Goal: Contribute content: Contribute content

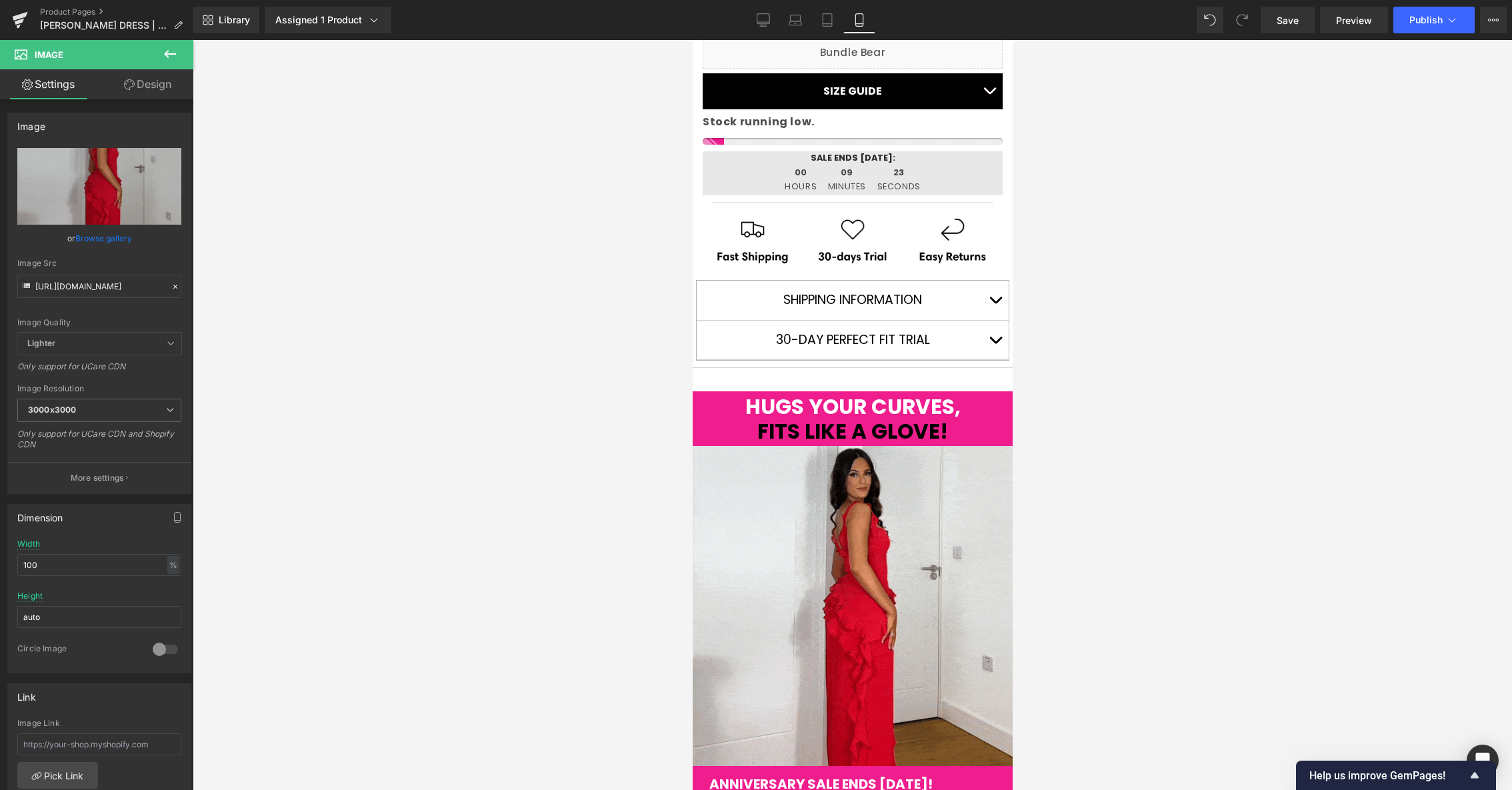
scroll to position [731, 0]
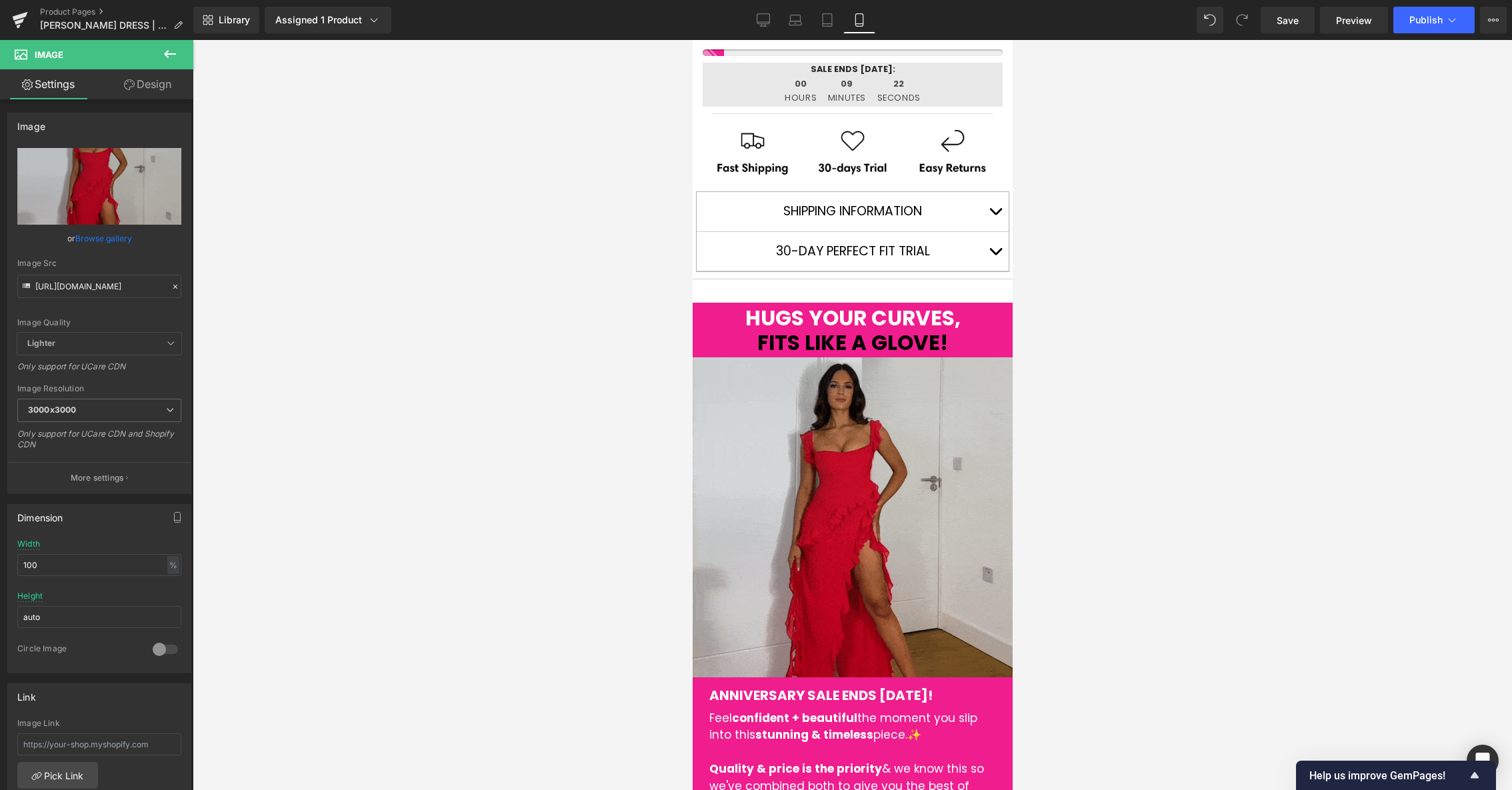
click at [872, 474] on img at bounding box center [852, 517] width 320 height 320
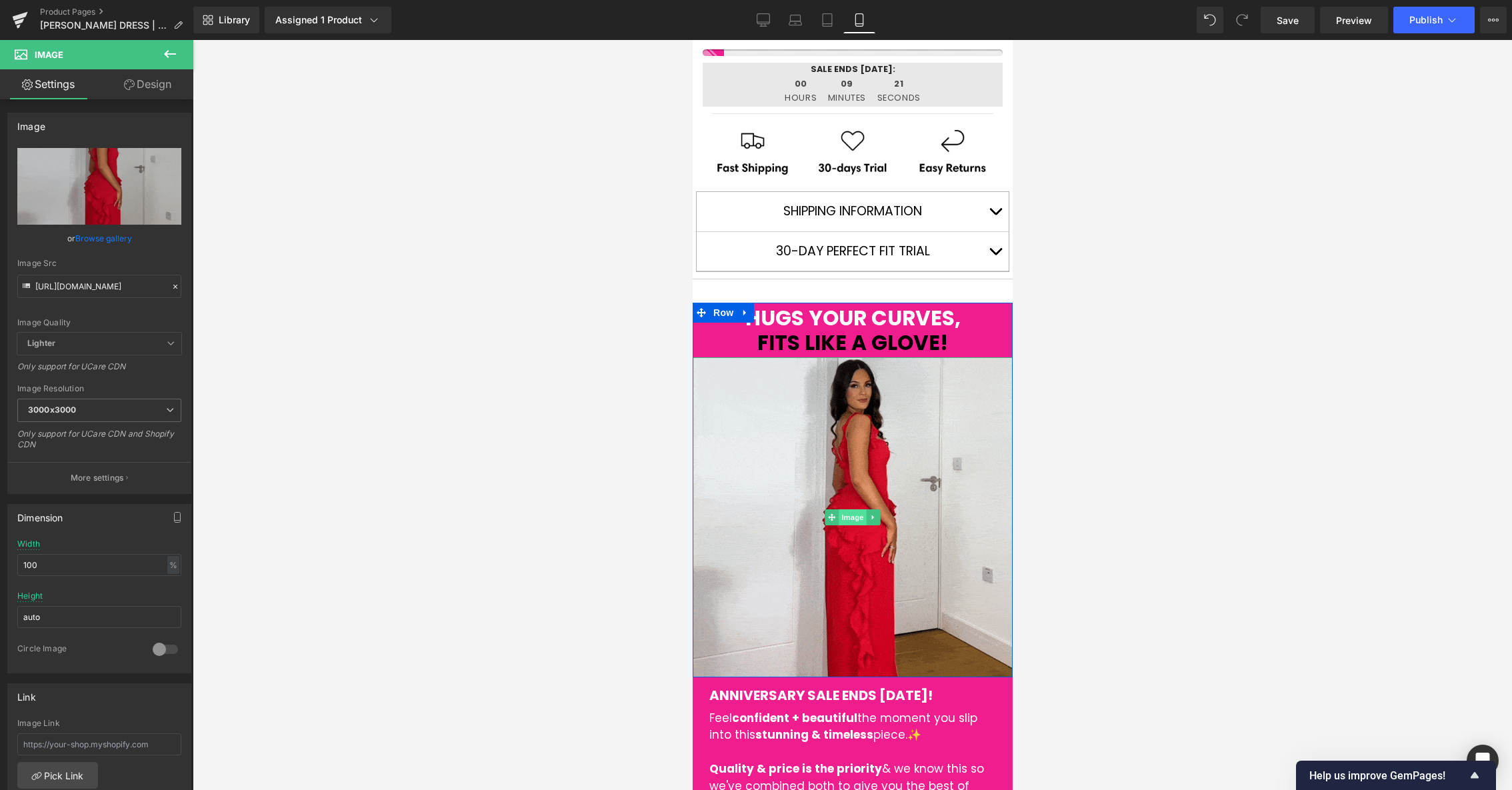
click at [845, 517] on span "Image" at bounding box center [852, 517] width 28 height 16
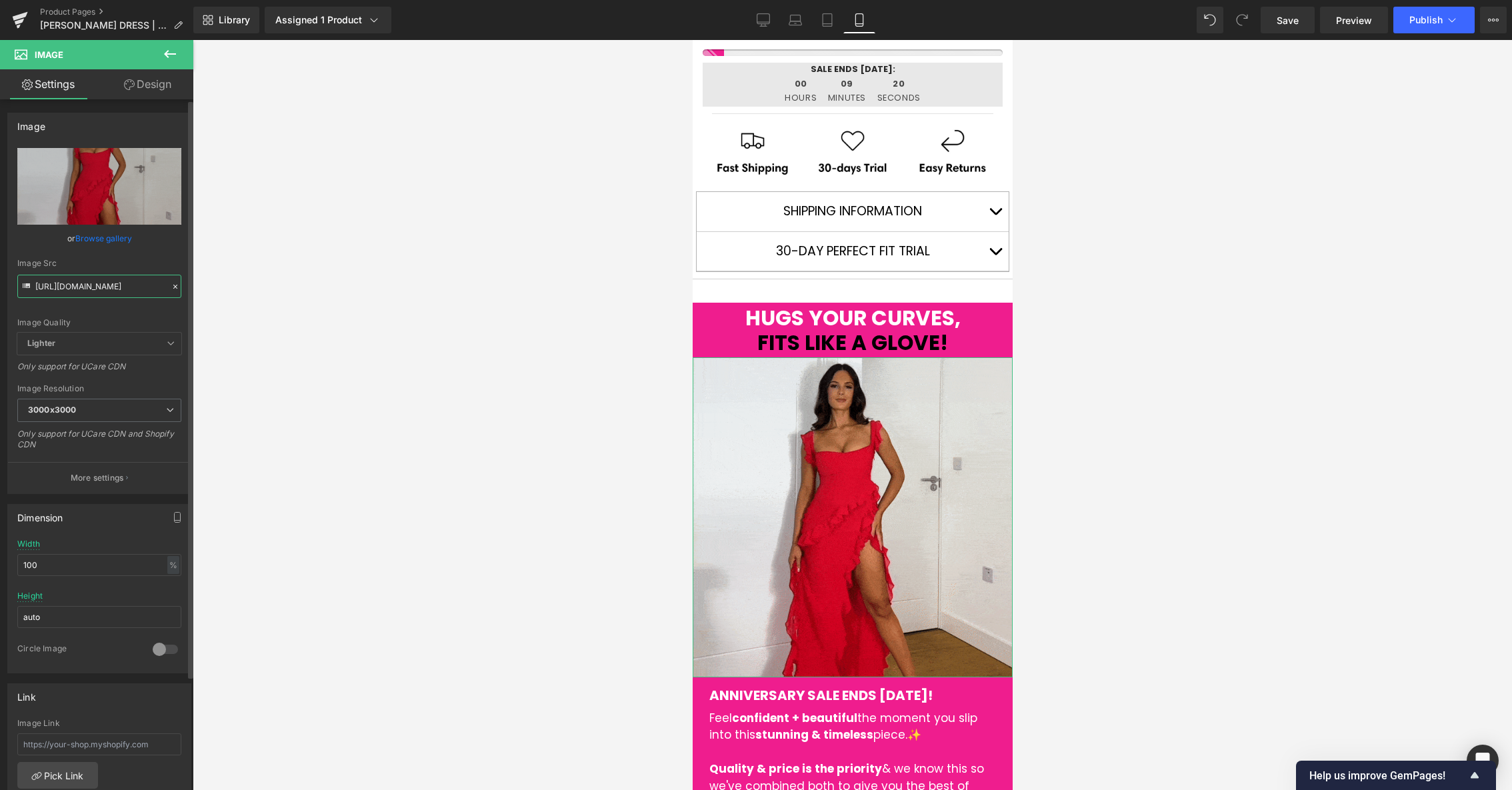
click at [113, 284] on input "[URL][DOMAIN_NAME]" at bounding box center [99, 286] width 164 height 23
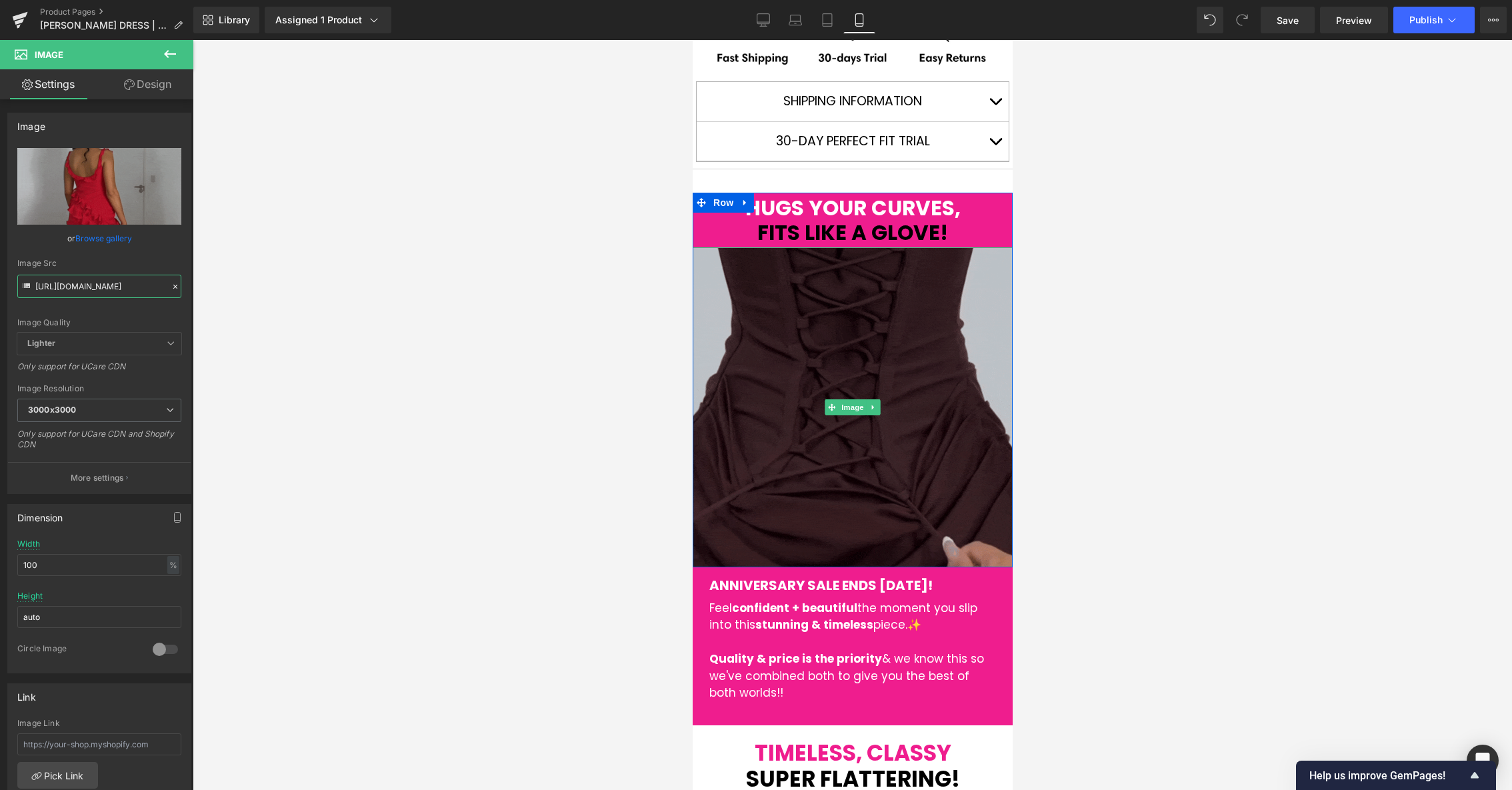
scroll to position [846, 0]
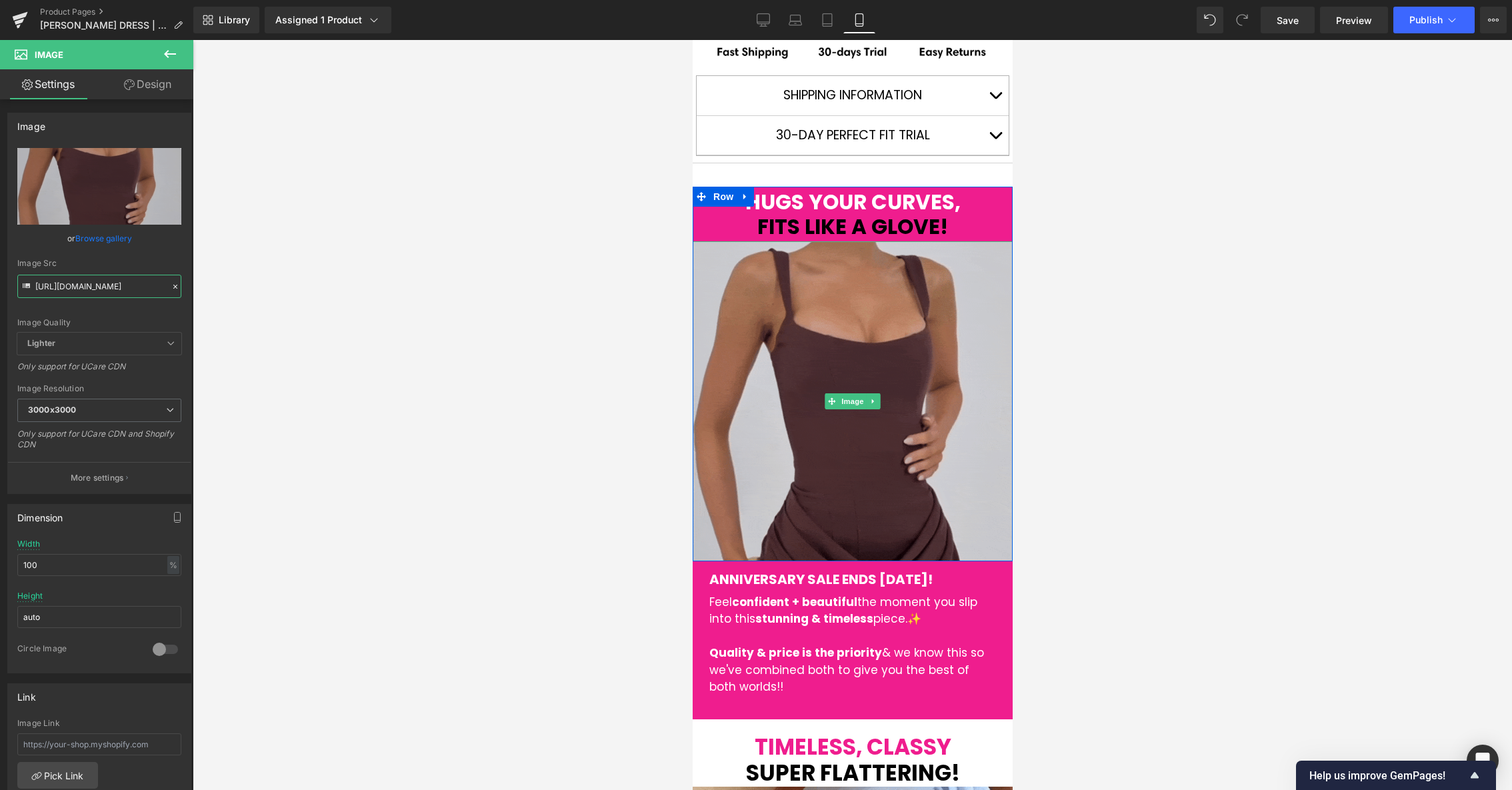
type input "[URL][DOMAIN_NAME]"
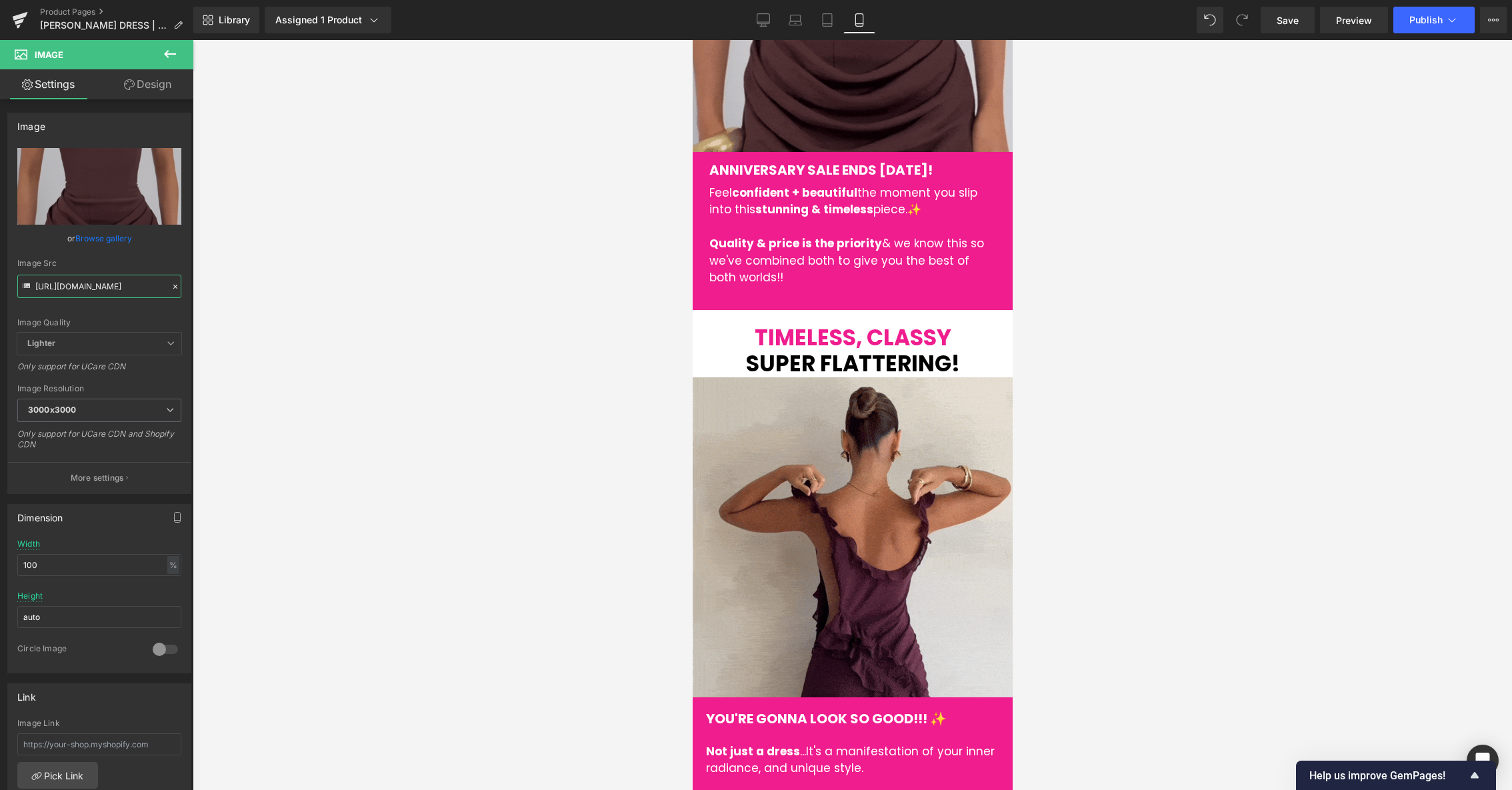
scroll to position [1260, 0]
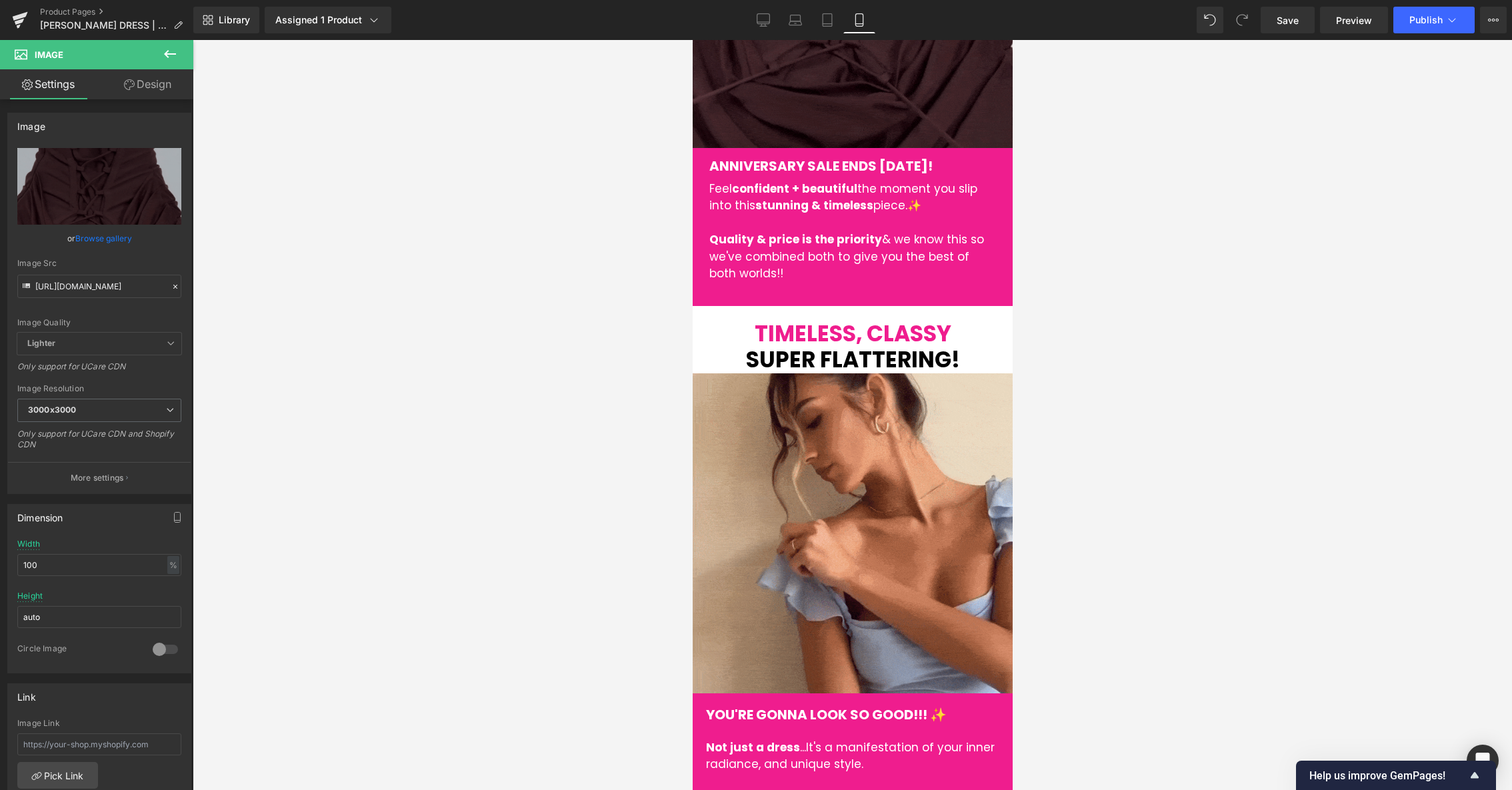
click at [857, 536] on div "Image" at bounding box center [852, 533] width 320 height 320
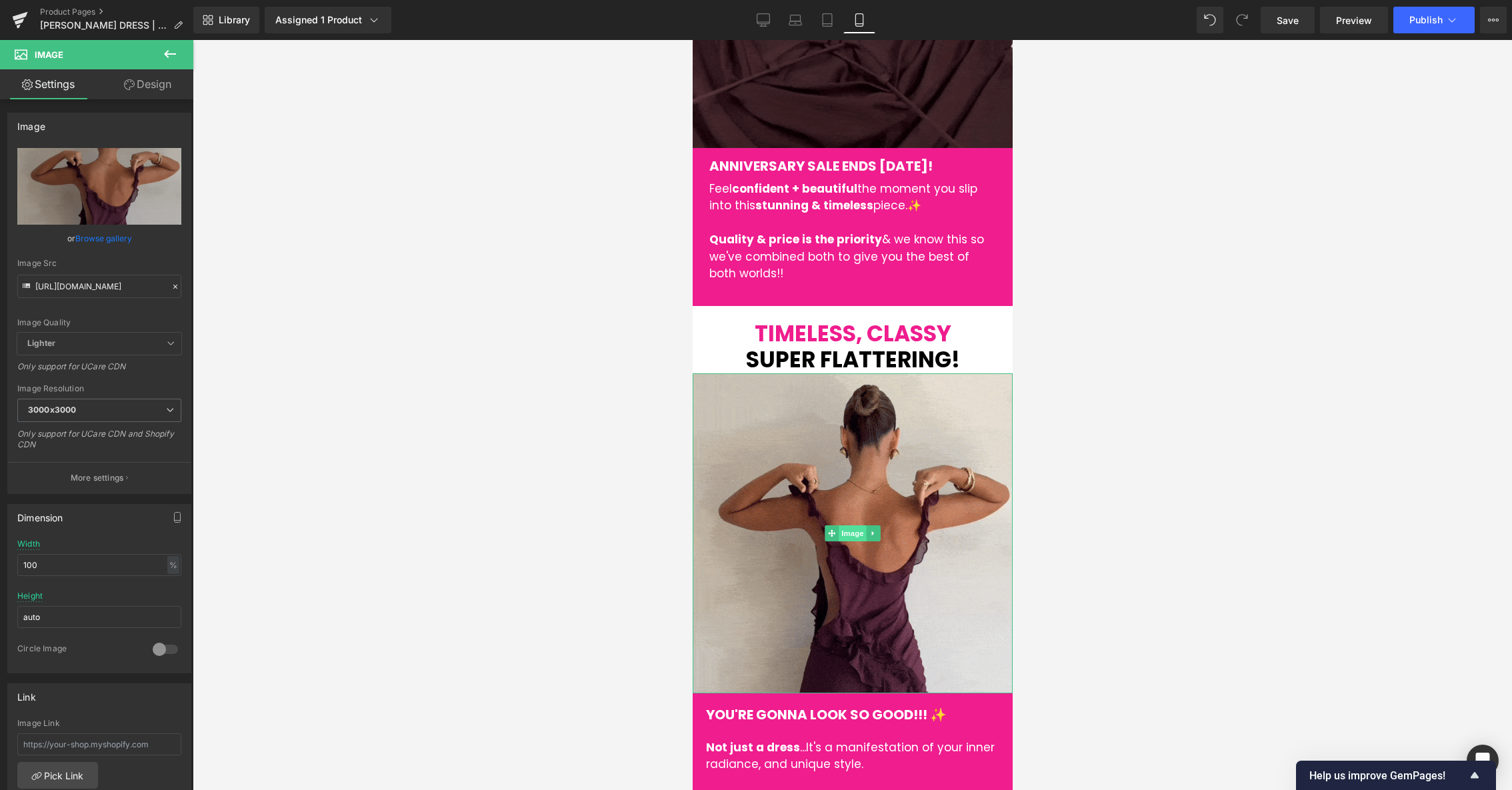
click at [848, 529] on span "Image" at bounding box center [852, 533] width 28 height 16
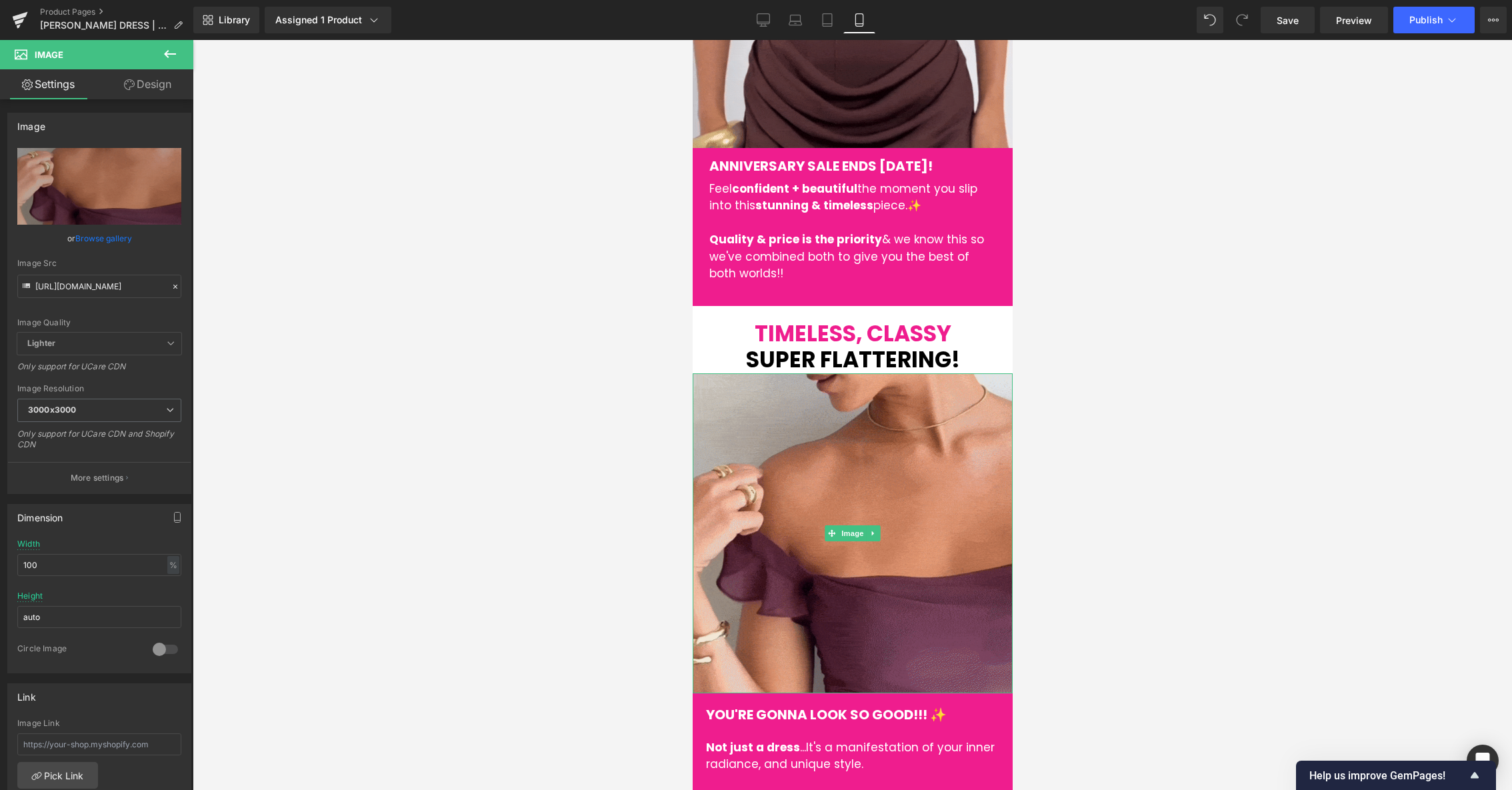
click at [849, 530] on span "Image" at bounding box center [852, 533] width 28 height 16
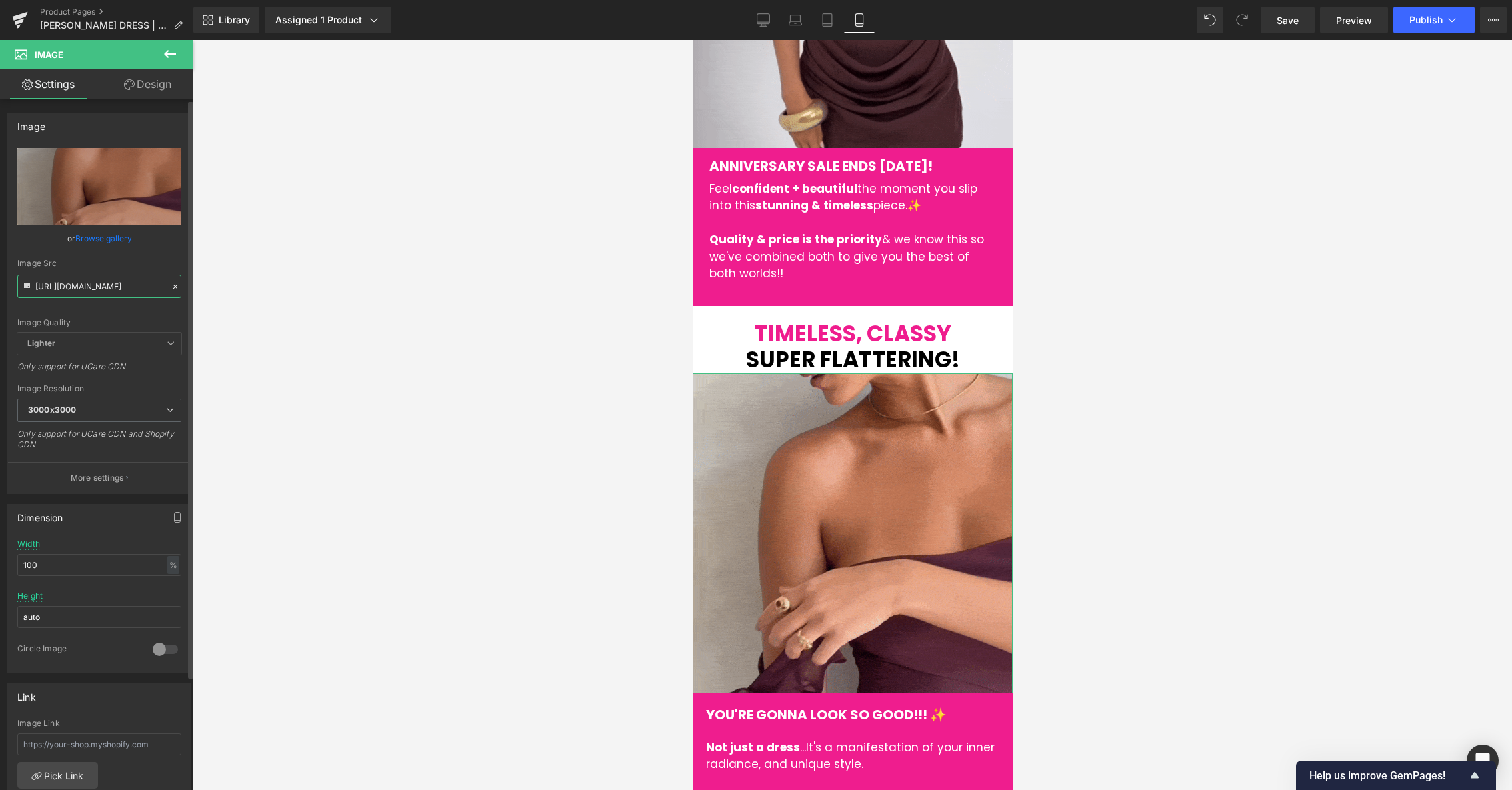
click at [106, 281] on input "[URL][DOMAIN_NAME]" at bounding box center [99, 286] width 164 height 23
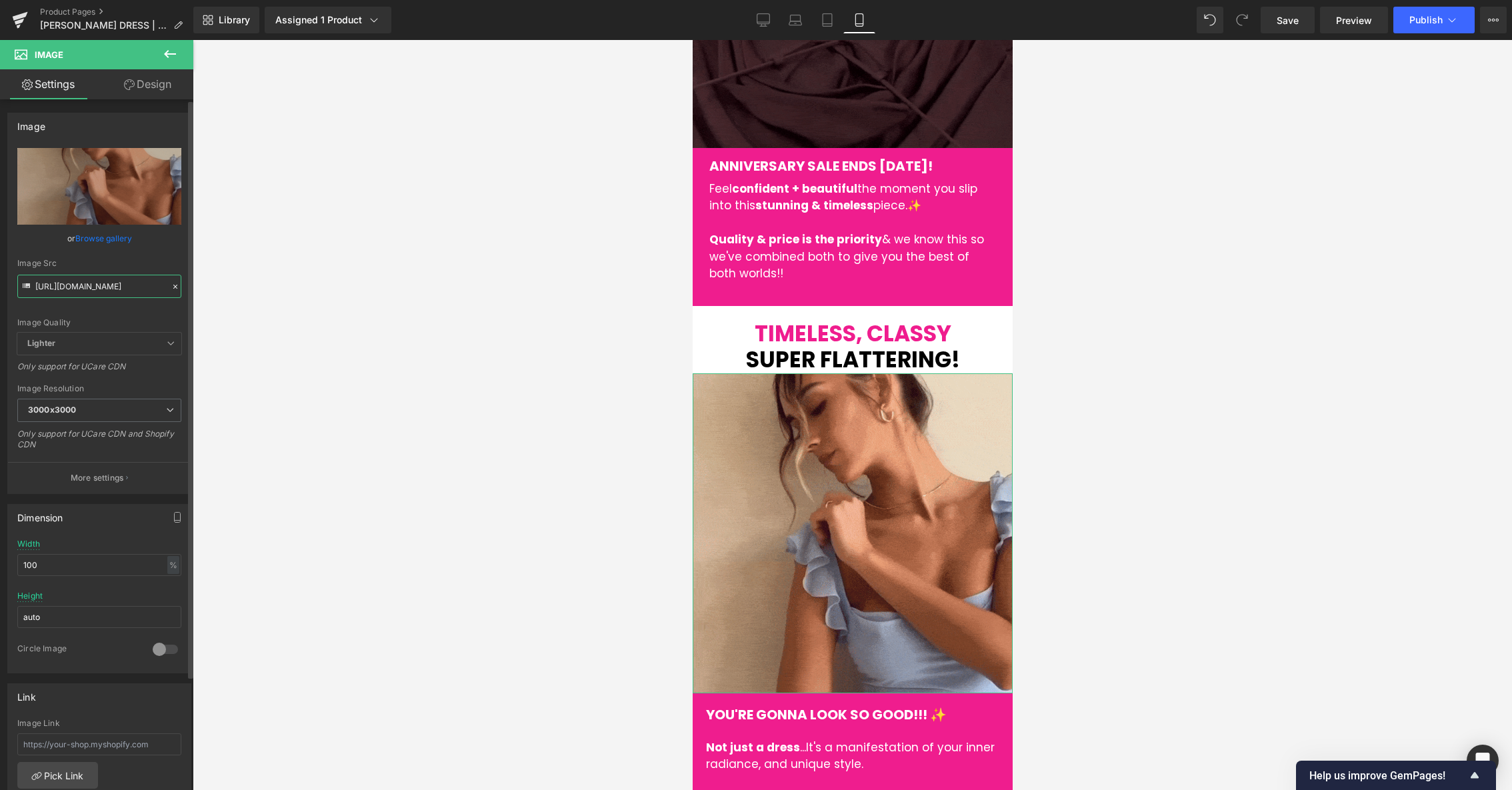
paste input "corneliagif2.gif?v=1759688142"
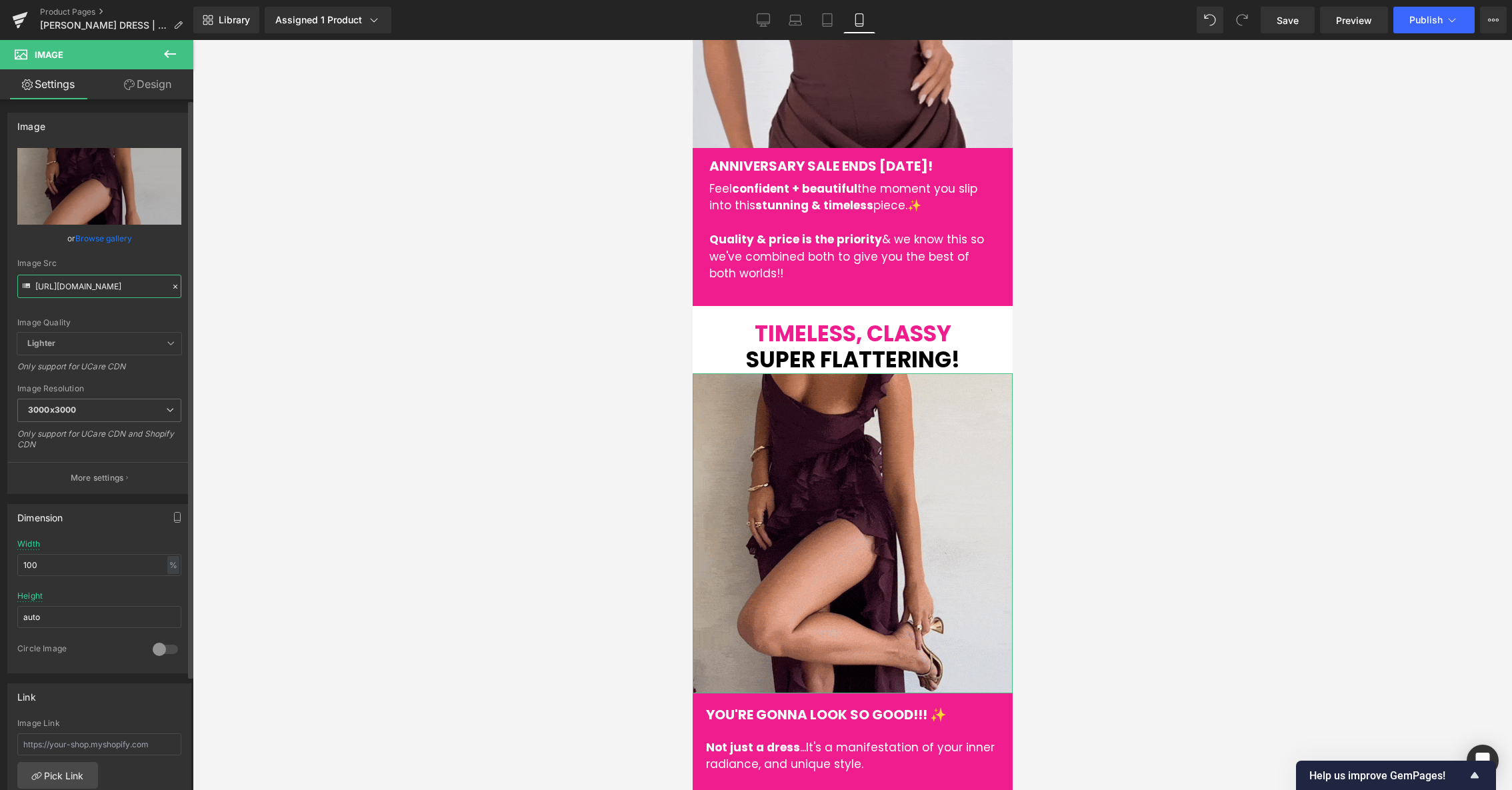
type input "[URL][DOMAIN_NAME]"
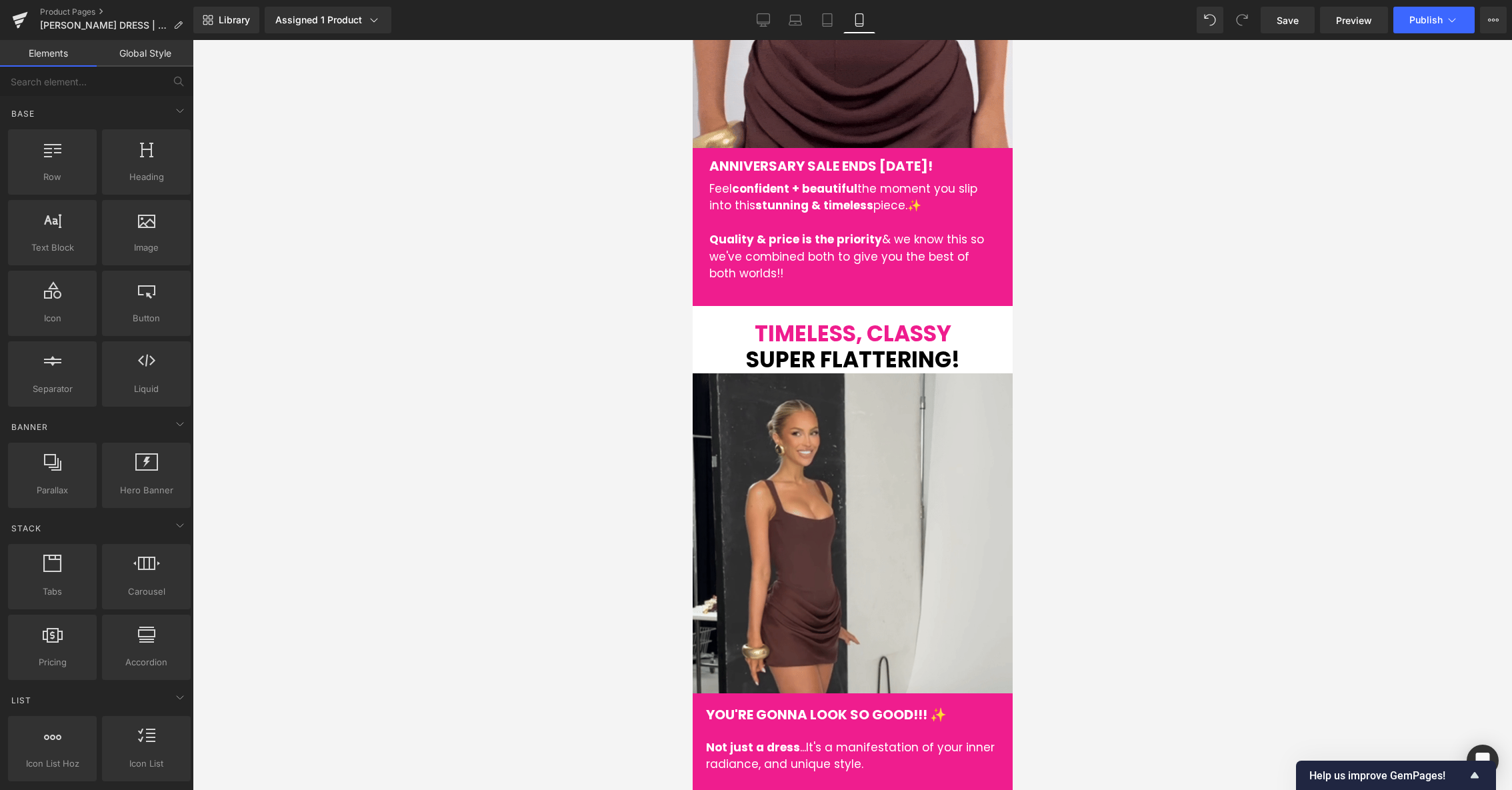
scroll to position [0, 0]
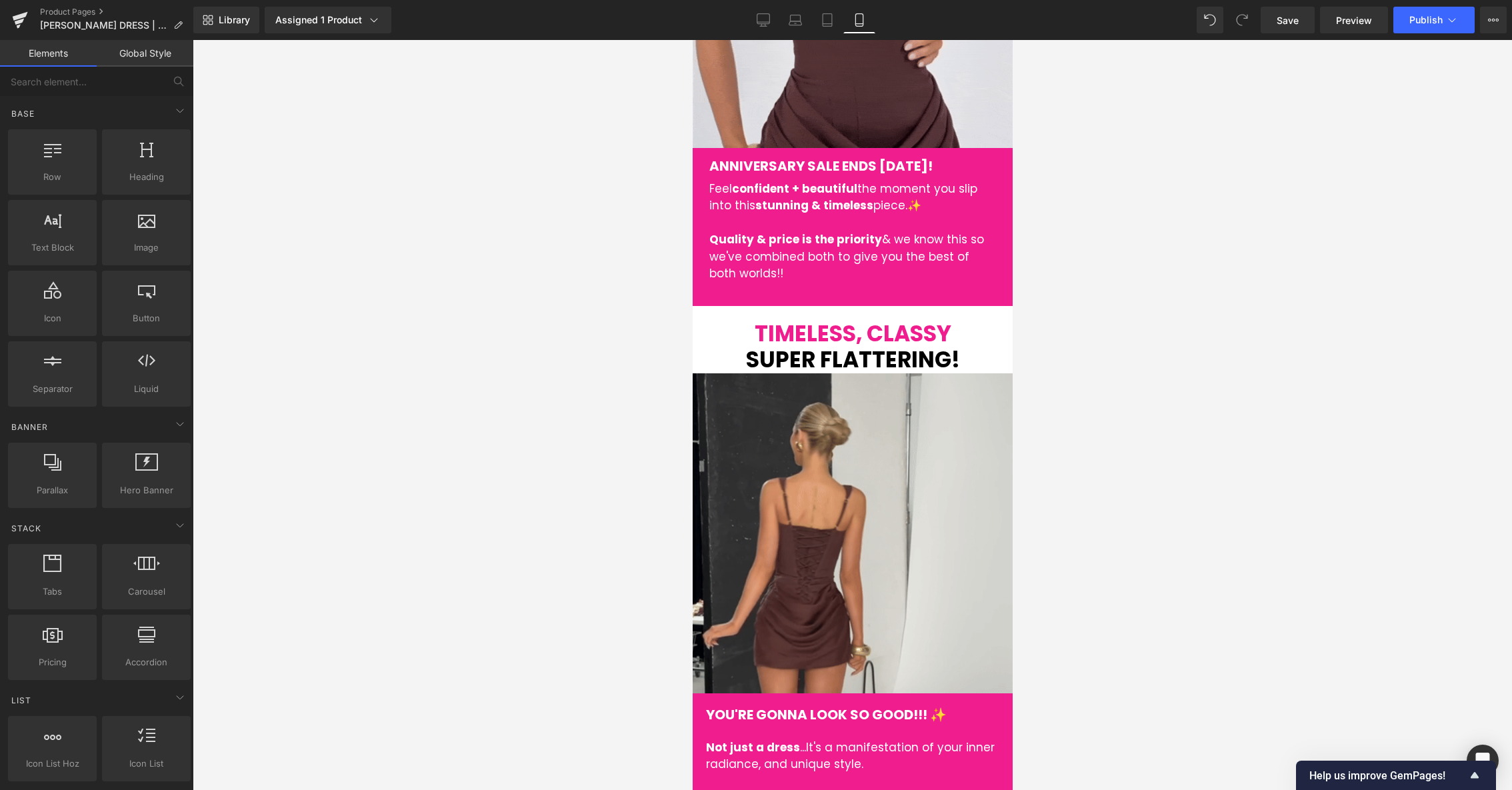
click at [465, 345] on div at bounding box center [852, 415] width 1319 height 750
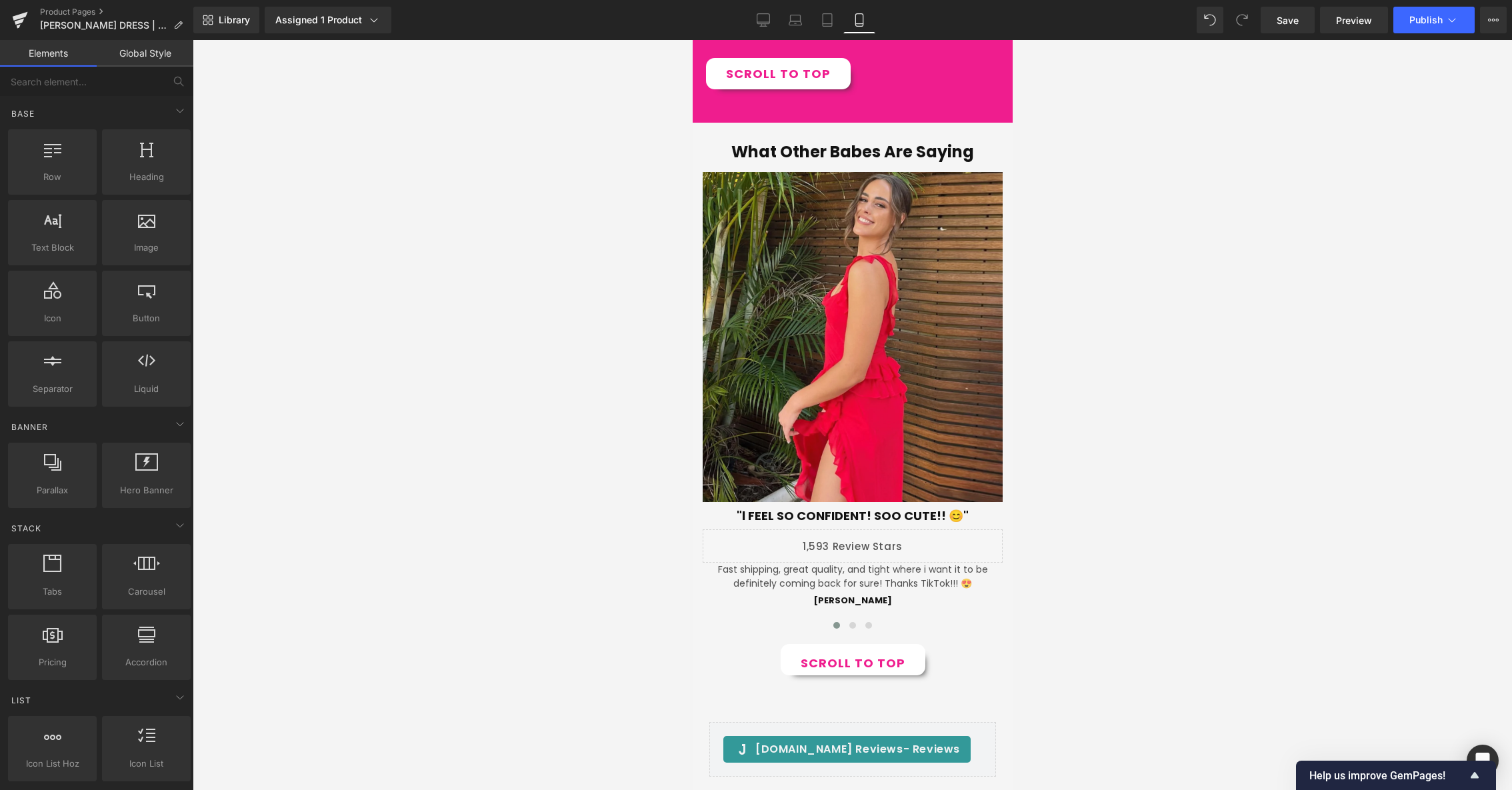
scroll to position [2099, 0]
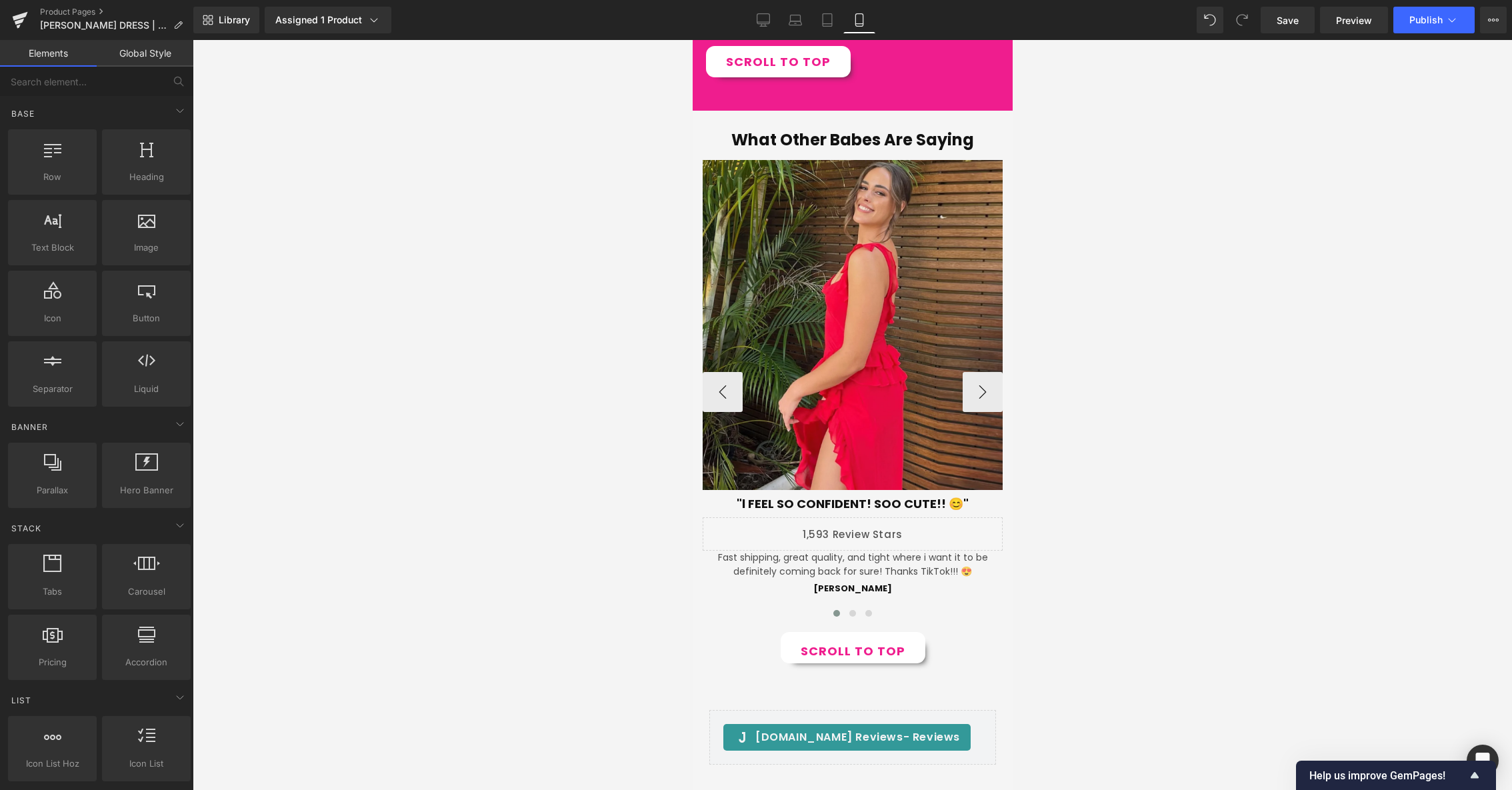
click at [855, 330] on div "Image" at bounding box center [852, 324] width 300 height 329
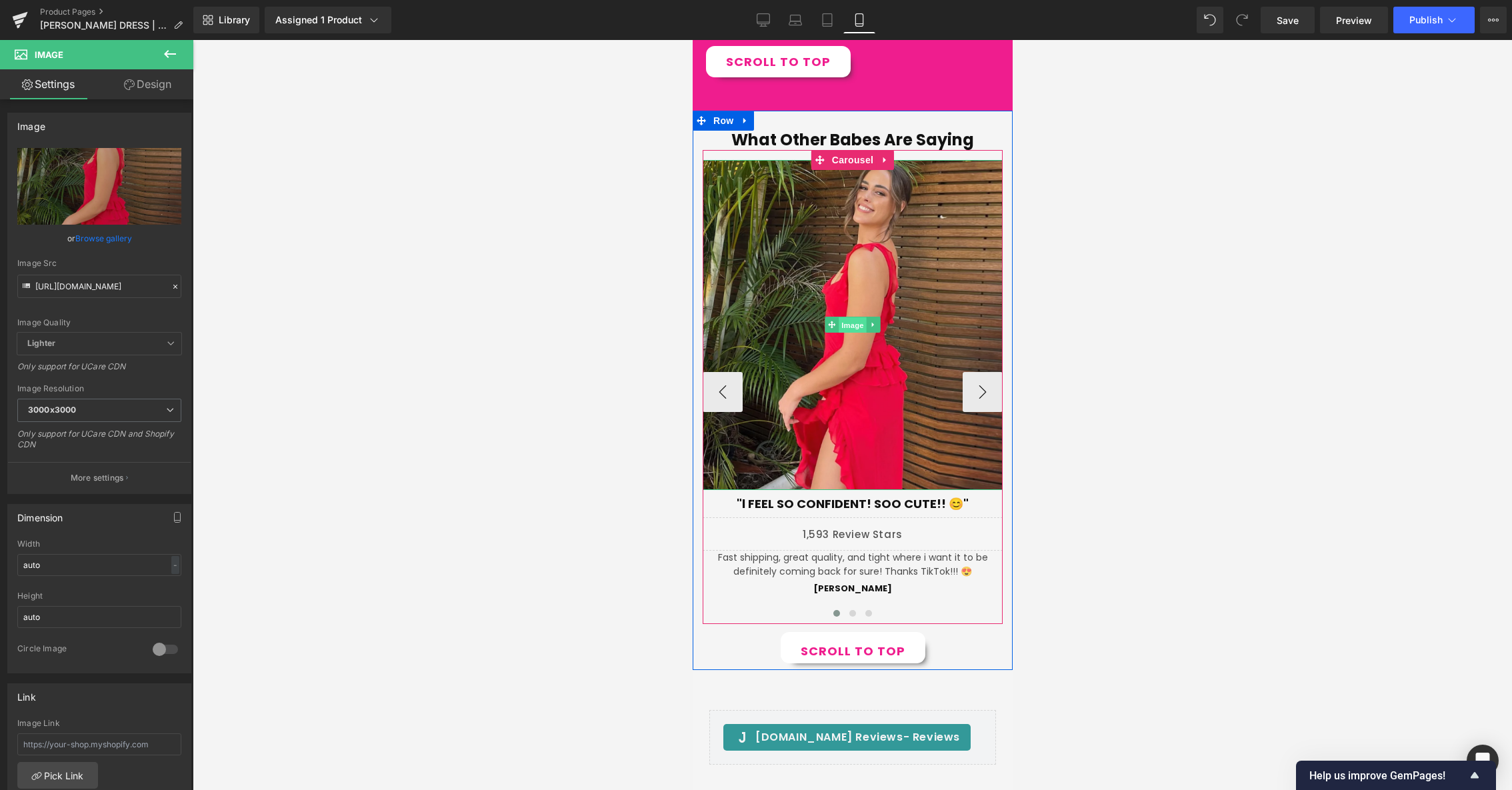
click at [851, 320] on span "Image" at bounding box center [852, 325] width 28 height 16
click at [851, 326] on span "Image" at bounding box center [852, 324] width 28 height 16
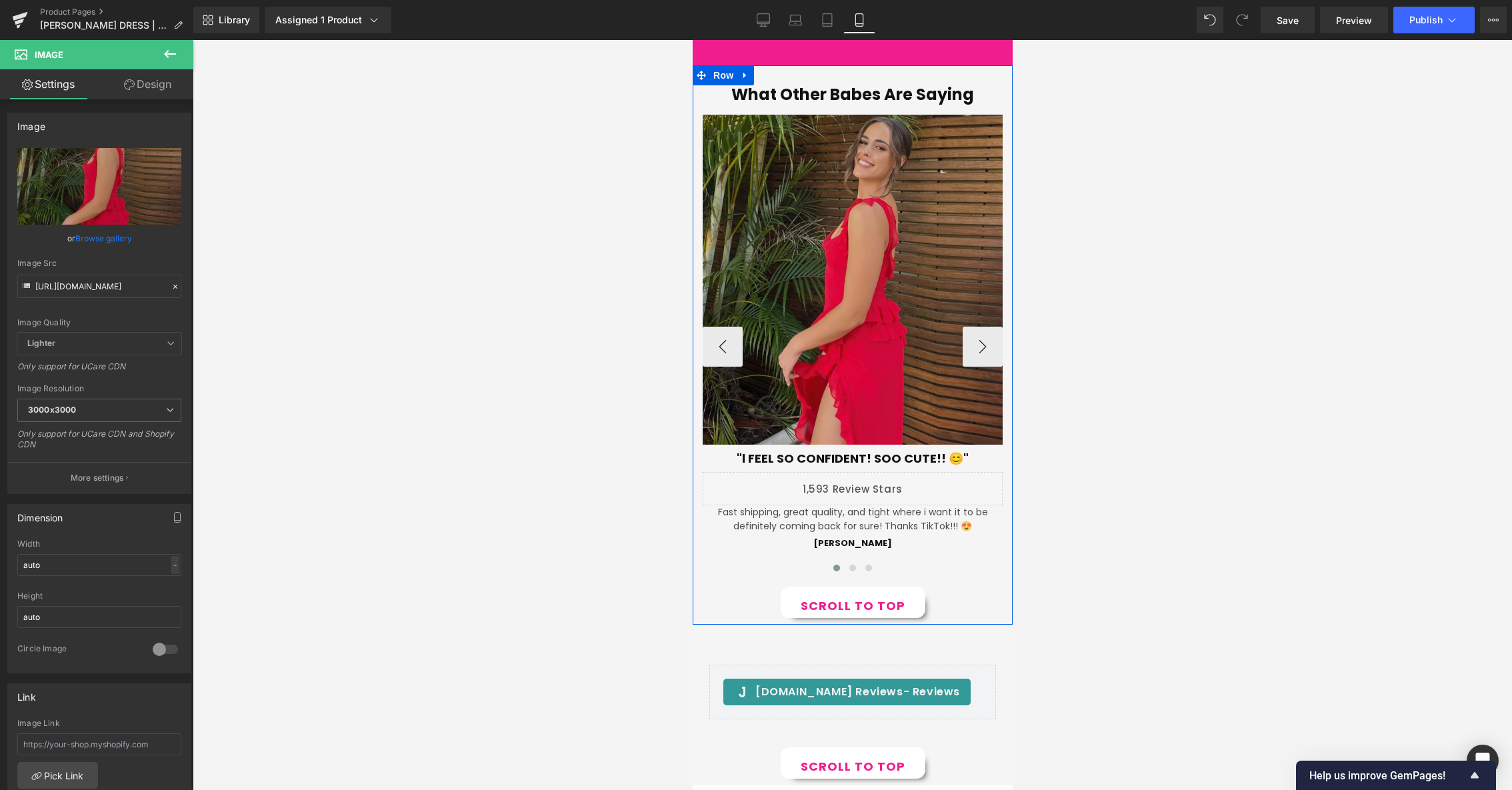
scroll to position [2136, 0]
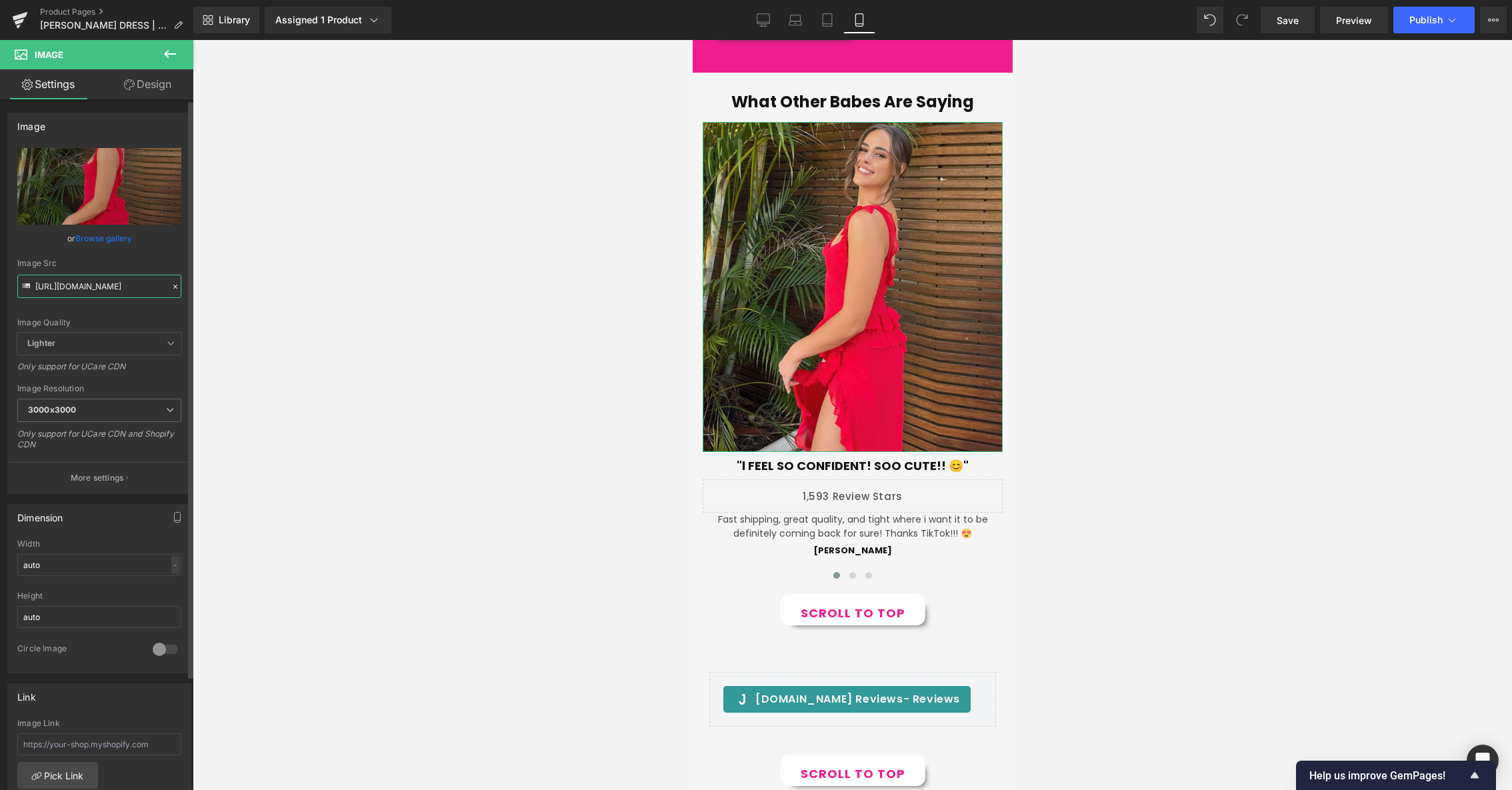
click at [96, 293] on input "[URL][DOMAIN_NAME]" at bounding box center [99, 286] width 164 height 23
paste input "Review_Pic_1_fs-min.jpg?v=1759688644"
type input "[URL][DOMAIN_NAME]"
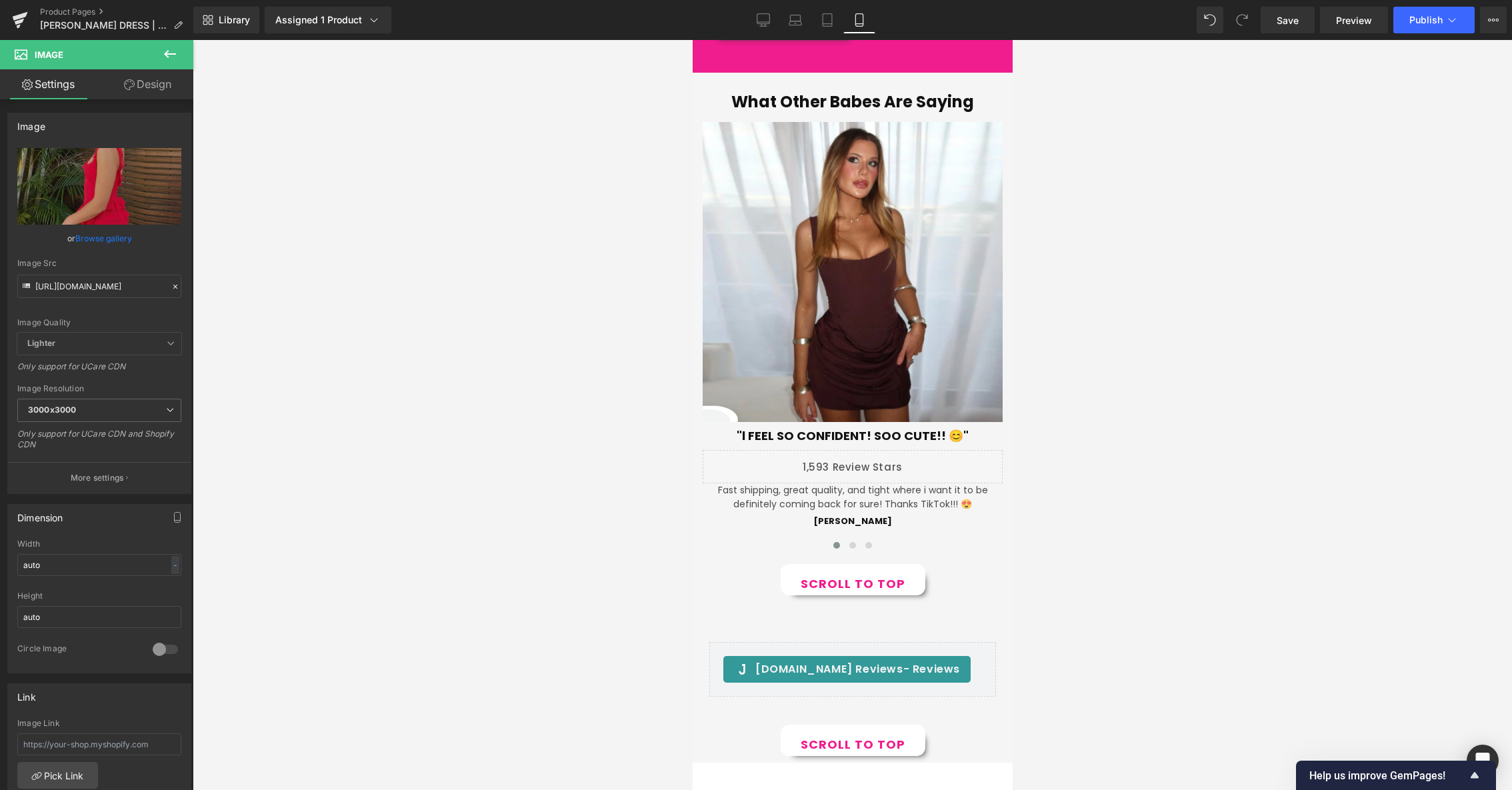
click at [442, 312] on div at bounding box center [852, 415] width 1319 height 750
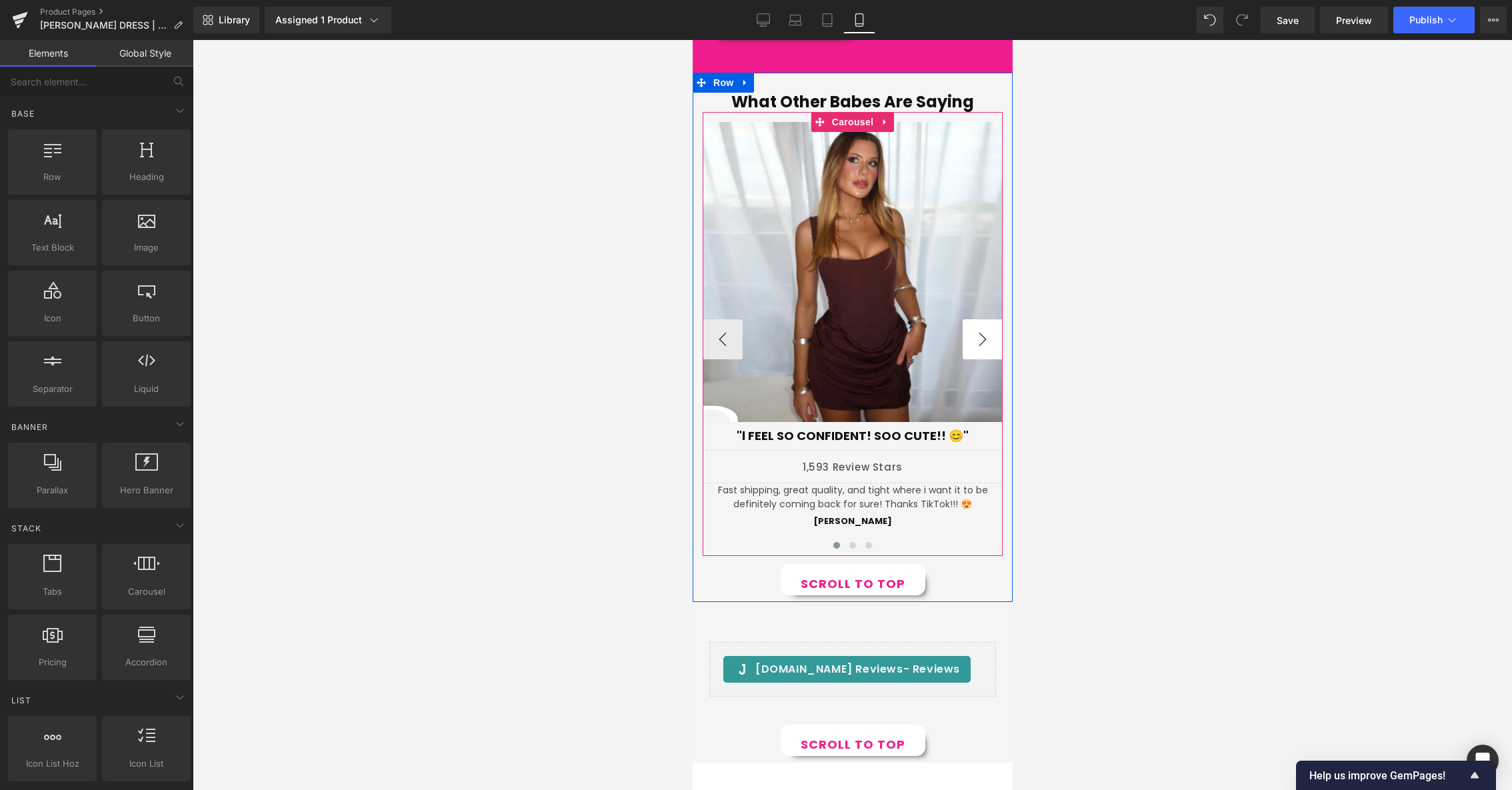
click at [984, 334] on button "›" at bounding box center [982, 339] width 40 height 40
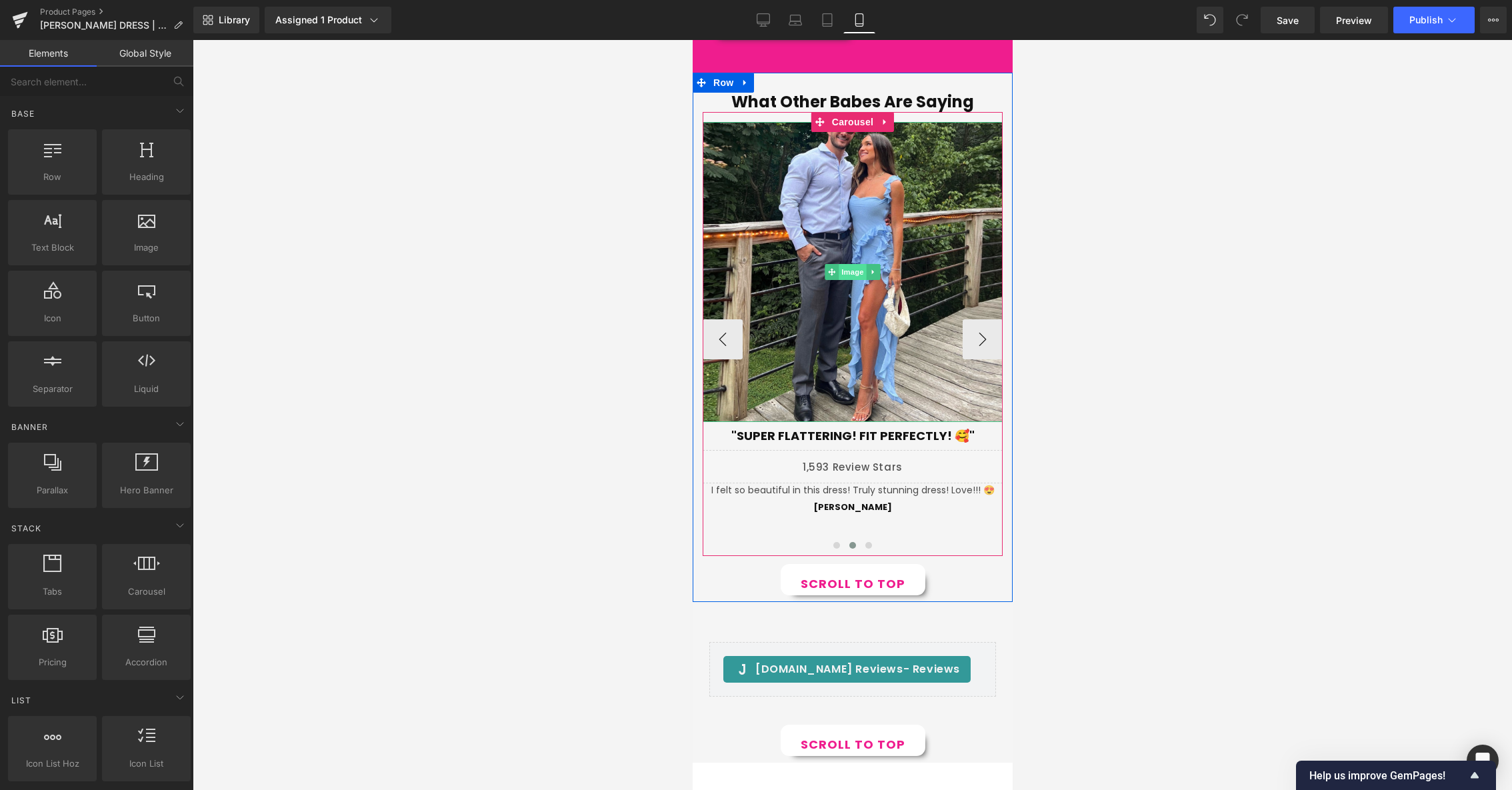
click at [851, 269] on span "Image" at bounding box center [852, 272] width 28 height 16
click at [849, 270] on span "Image" at bounding box center [852, 272] width 28 height 16
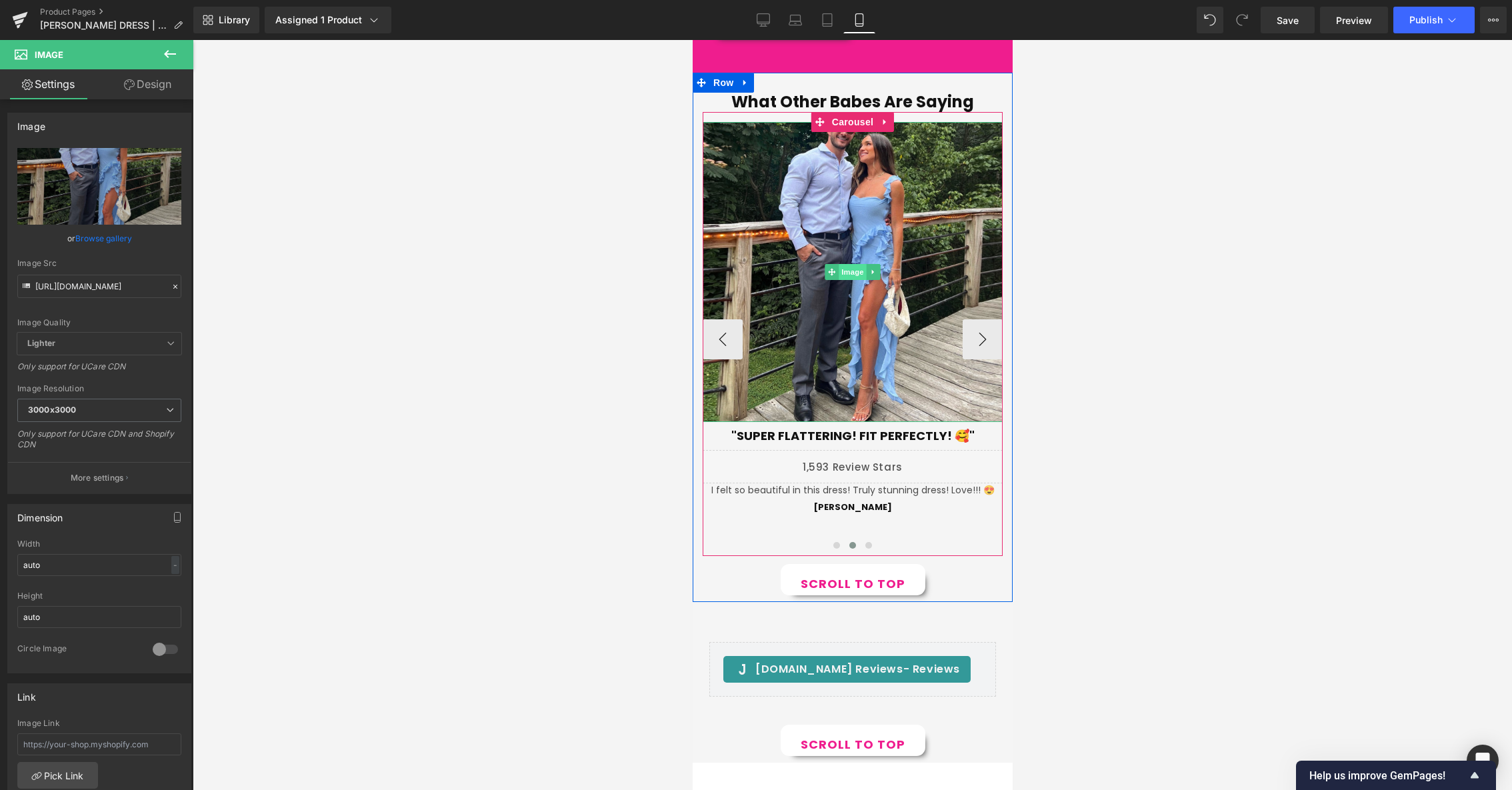
click at [846, 267] on span "Image" at bounding box center [852, 272] width 28 height 16
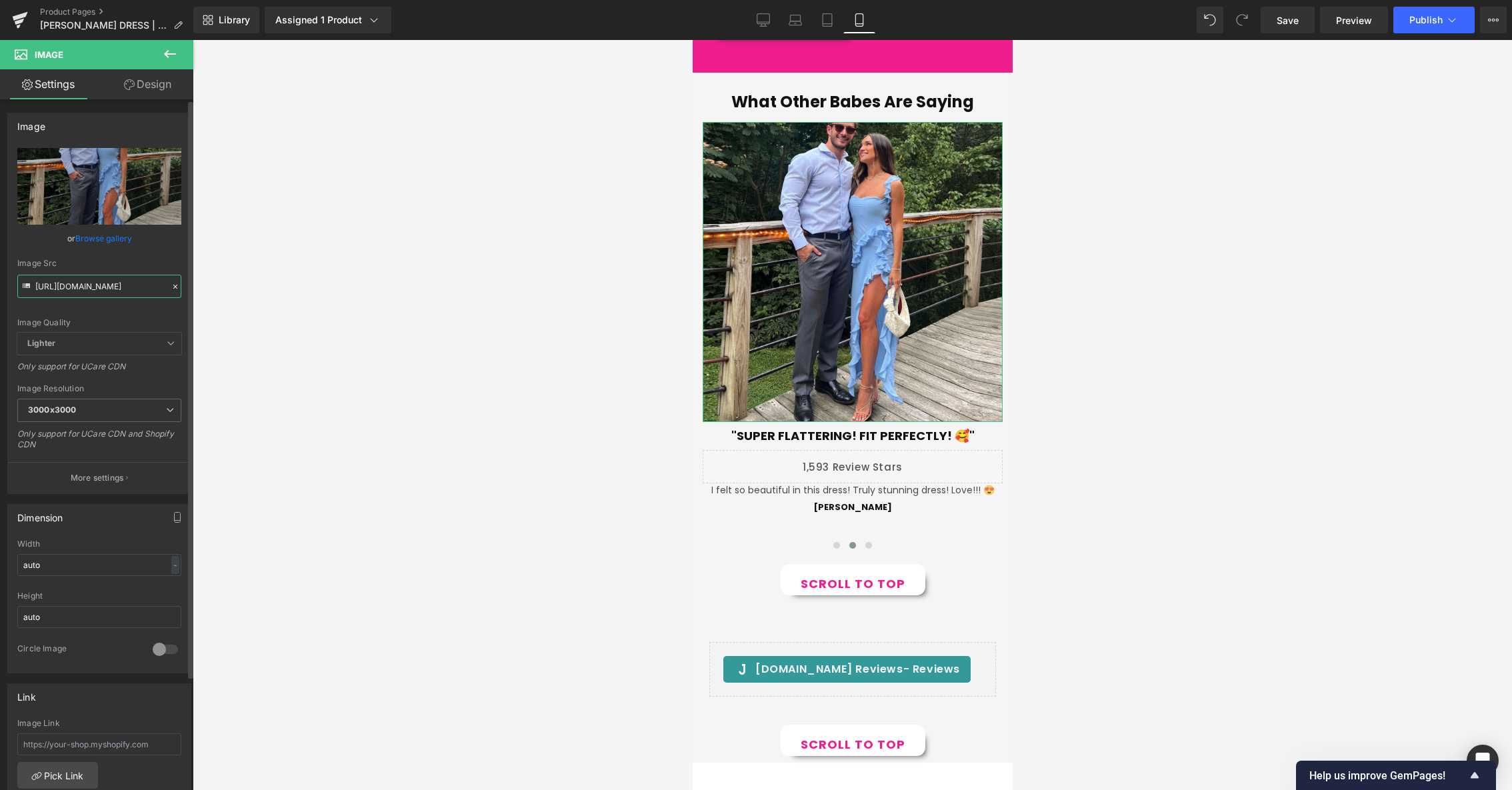
click at [102, 291] on input "[URL][DOMAIN_NAME]" at bounding box center [99, 286] width 164 height 23
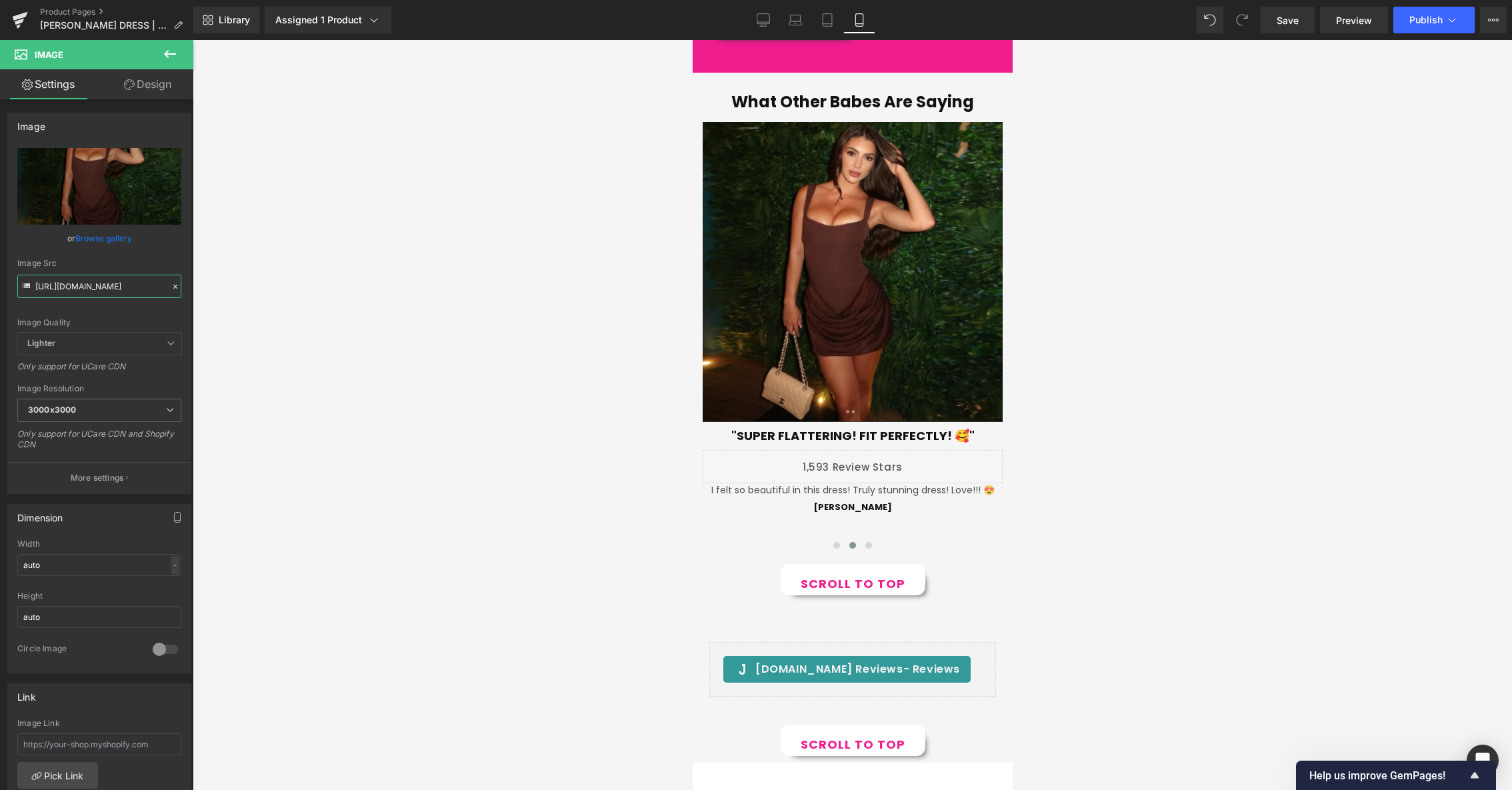
type input "[URL][DOMAIN_NAME]"
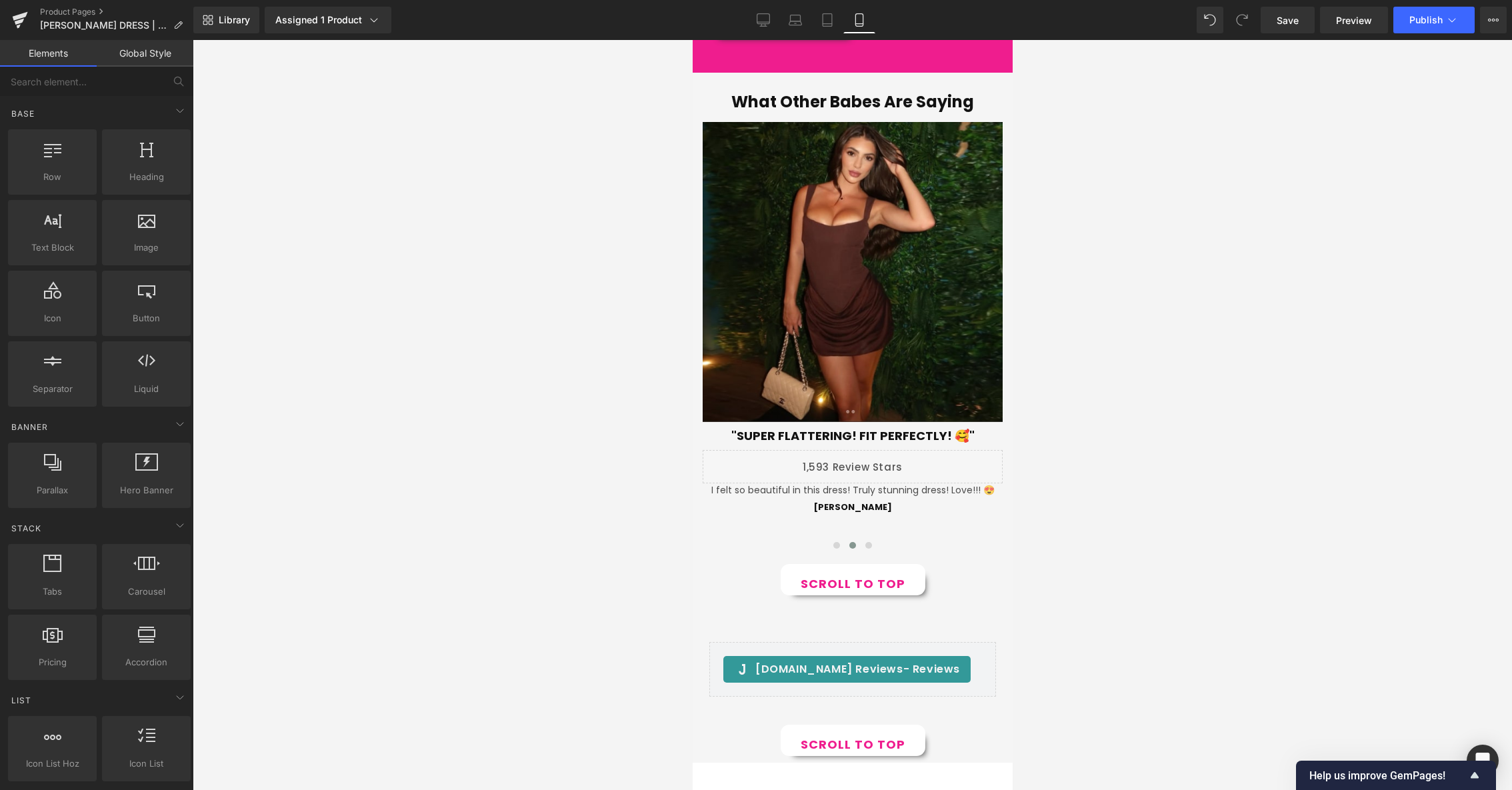
scroll to position [0, 0]
click at [393, 298] on div at bounding box center [852, 415] width 1319 height 750
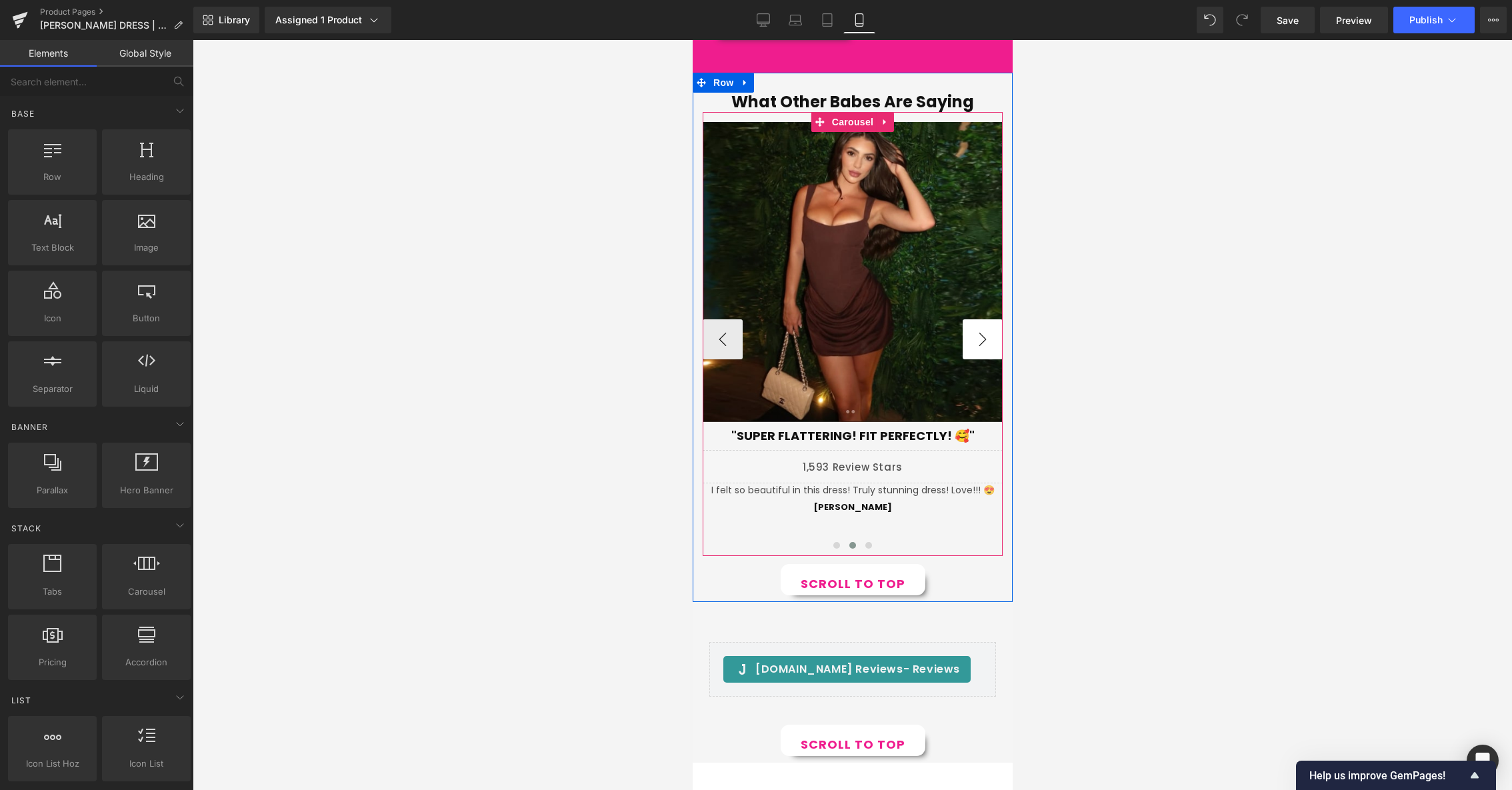
click at [989, 341] on button "›" at bounding box center [982, 339] width 40 height 40
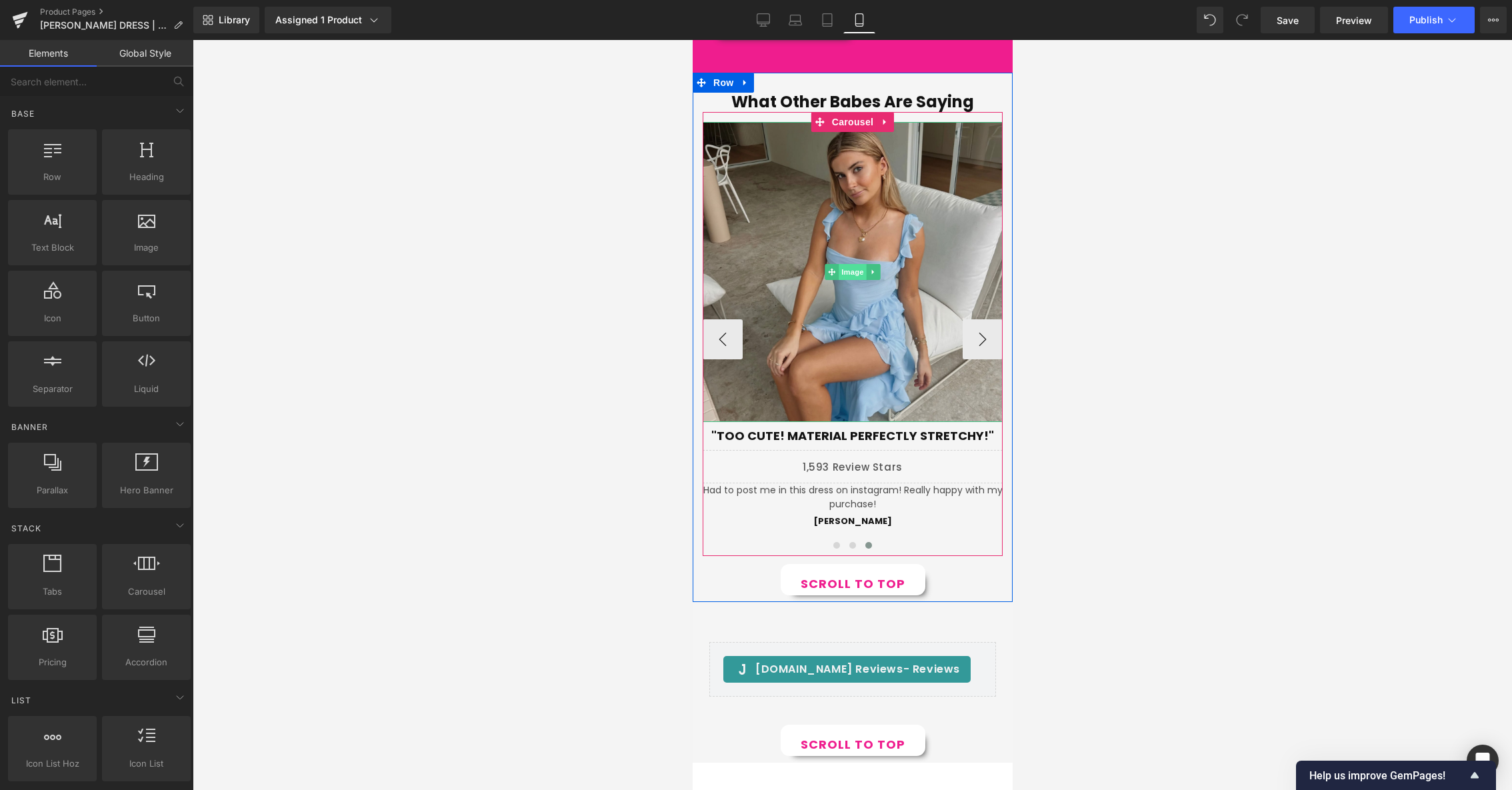
click at [852, 267] on span "Image" at bounding box center [852, 272] width 28 height 16
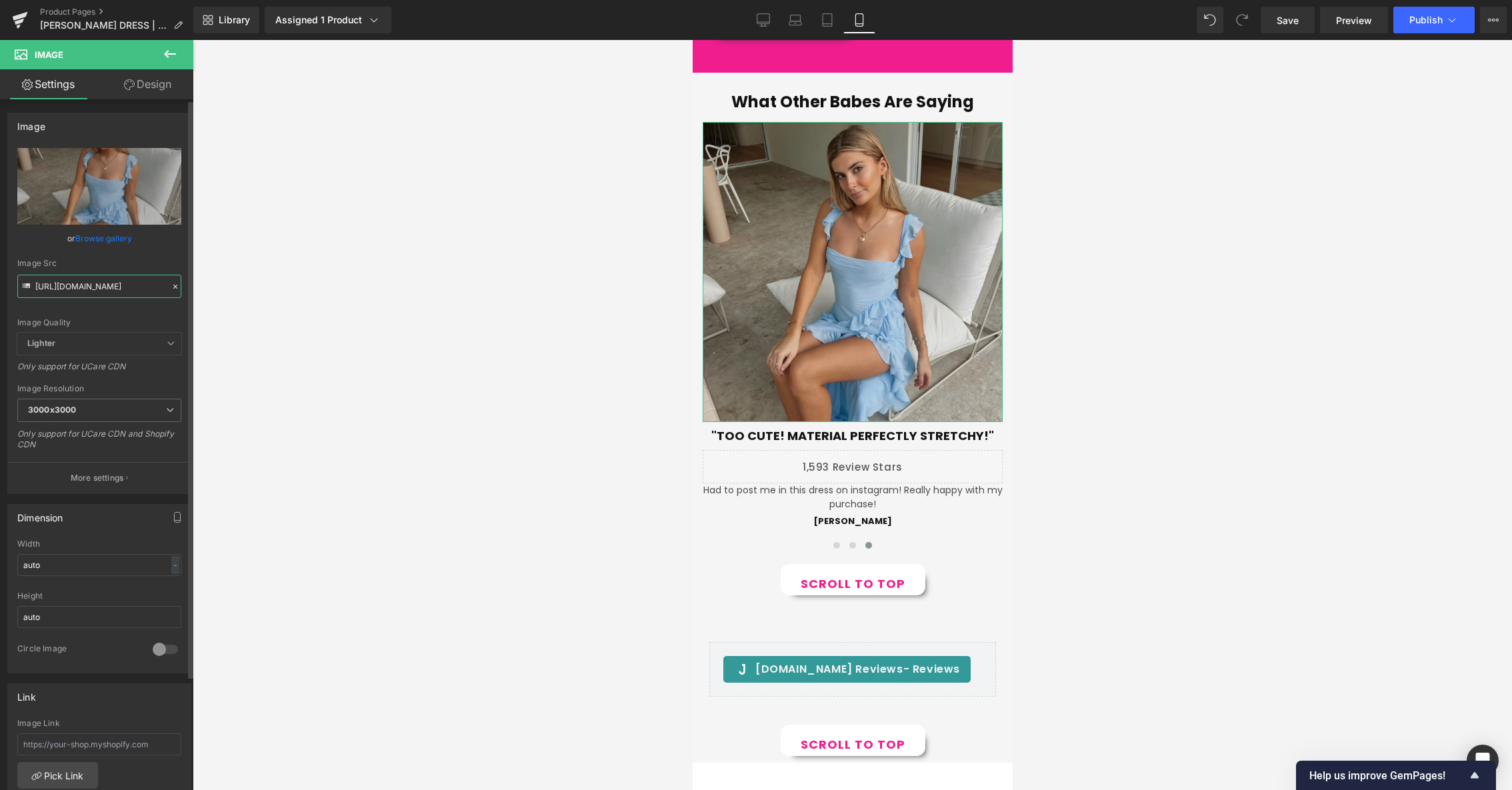
click at [110, 284] on input "[URL][DOMAIN_NAME]" at bounding box center [99, 286] width 164 height 23
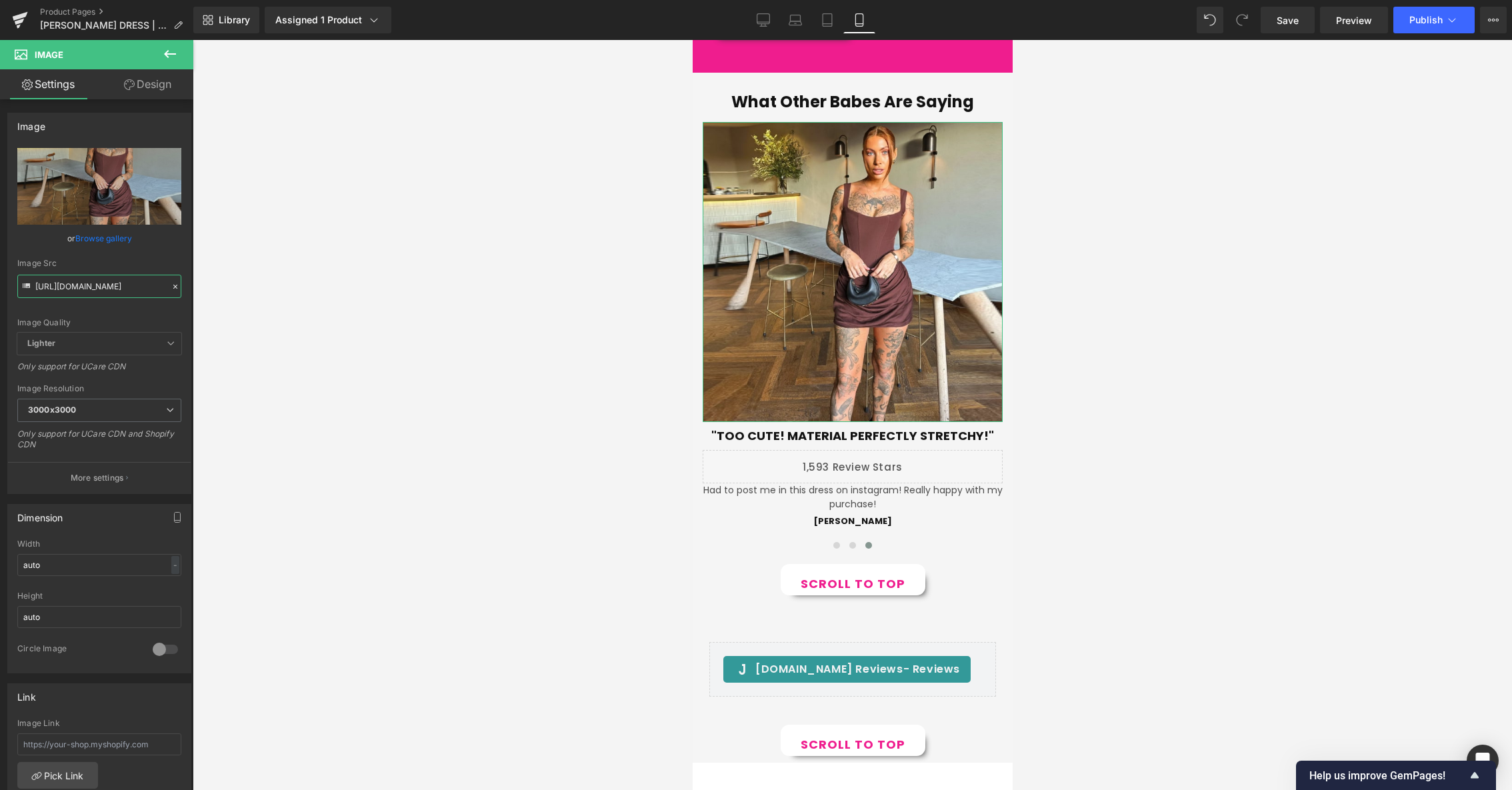
type input "[URL][DOMAIN_NAME]"
click at [410, 356] on div at bounding box center [852, 415] width 1319 height 750
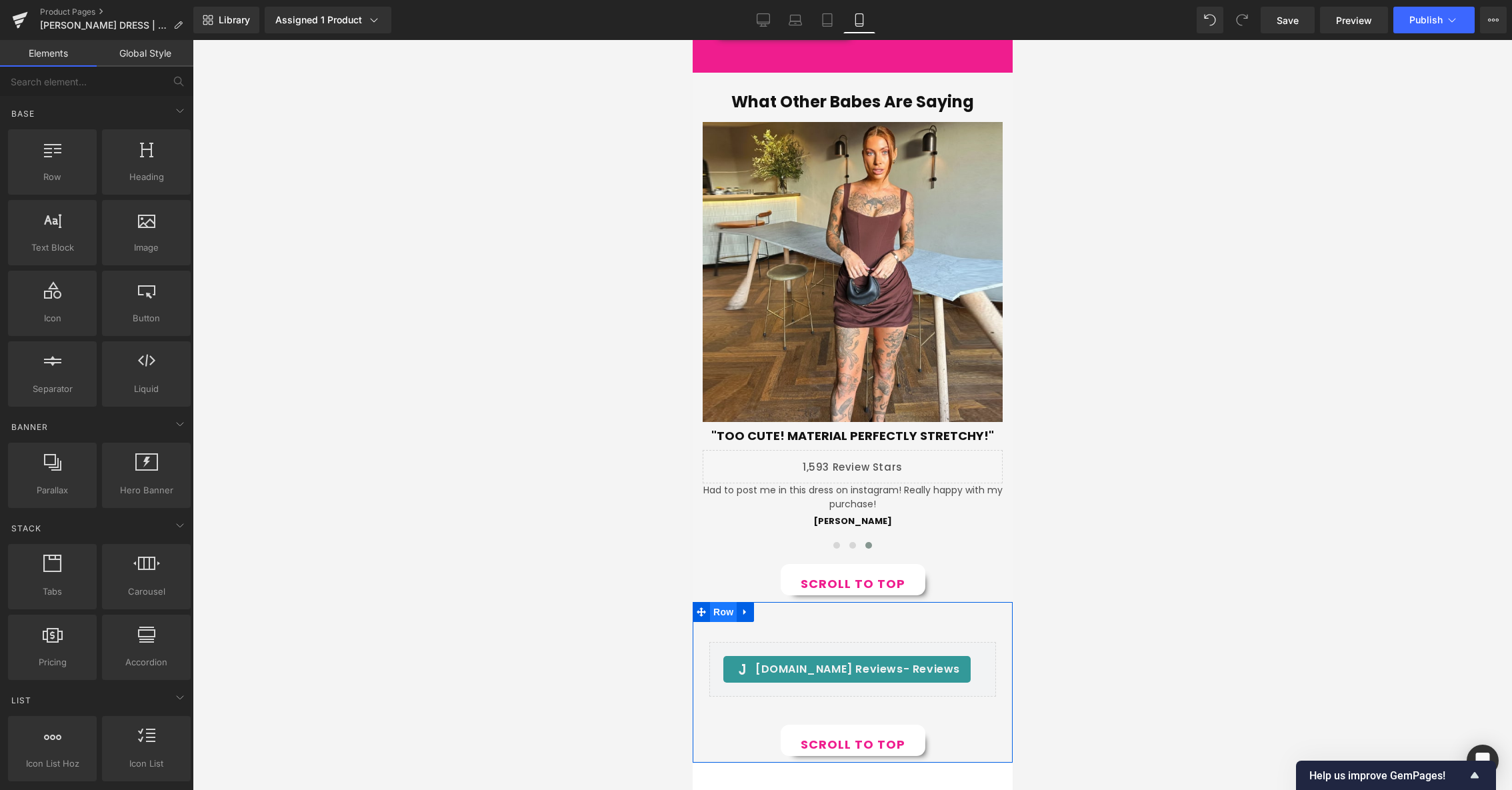
click at [727, 614] on span "Row" at bounding box center [722, 612] width 27 height 20
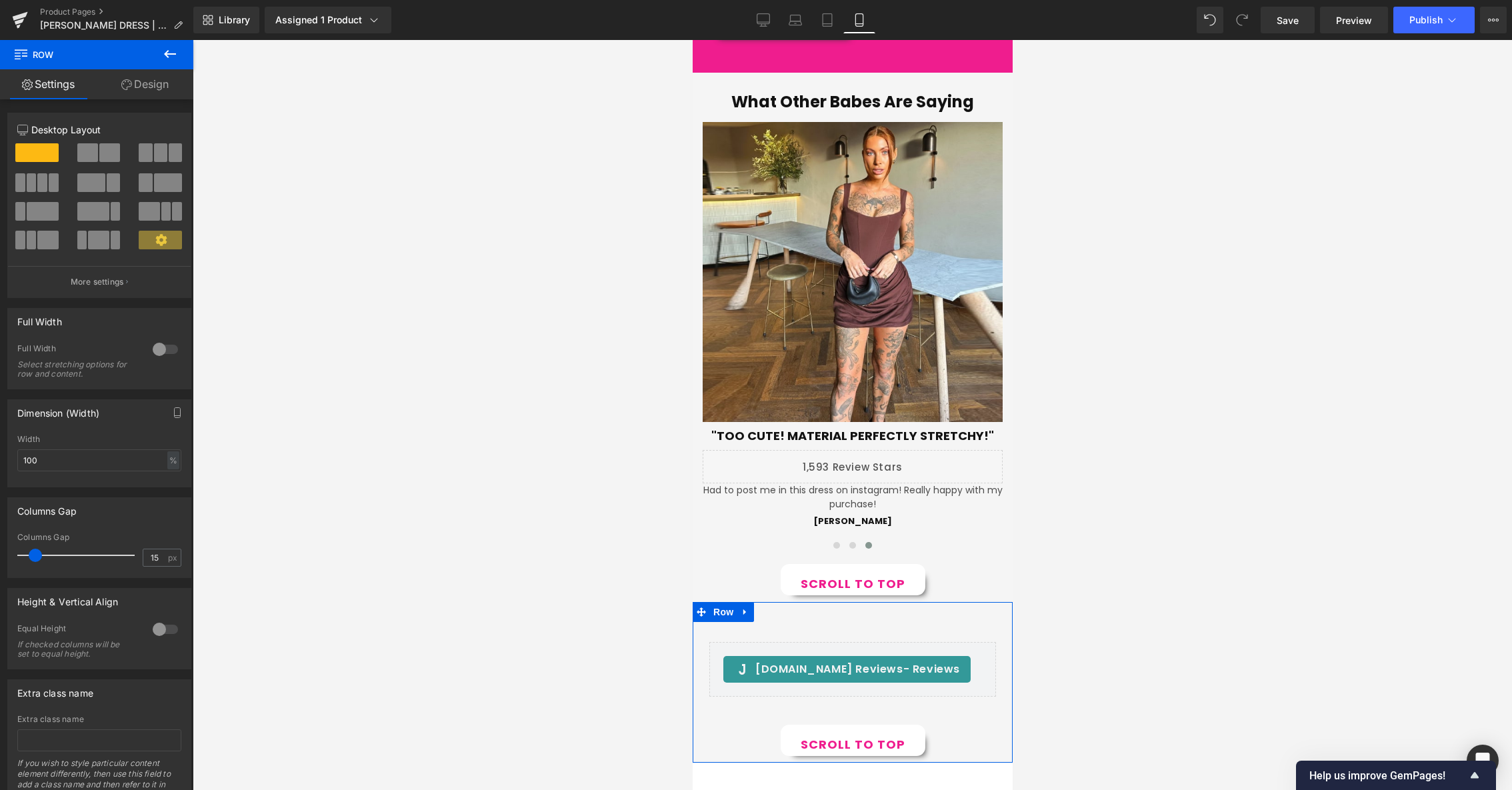
click at [142, 76] on link "Design" at bounding box center [144, 84] width 96 height 30
click at [0, 0] on div "Spacing" at bounding box center [0, 0] width 0 height 0
click at [0, 0] on div "Visibility" at bounding box center [0, 0] width 0 height 0
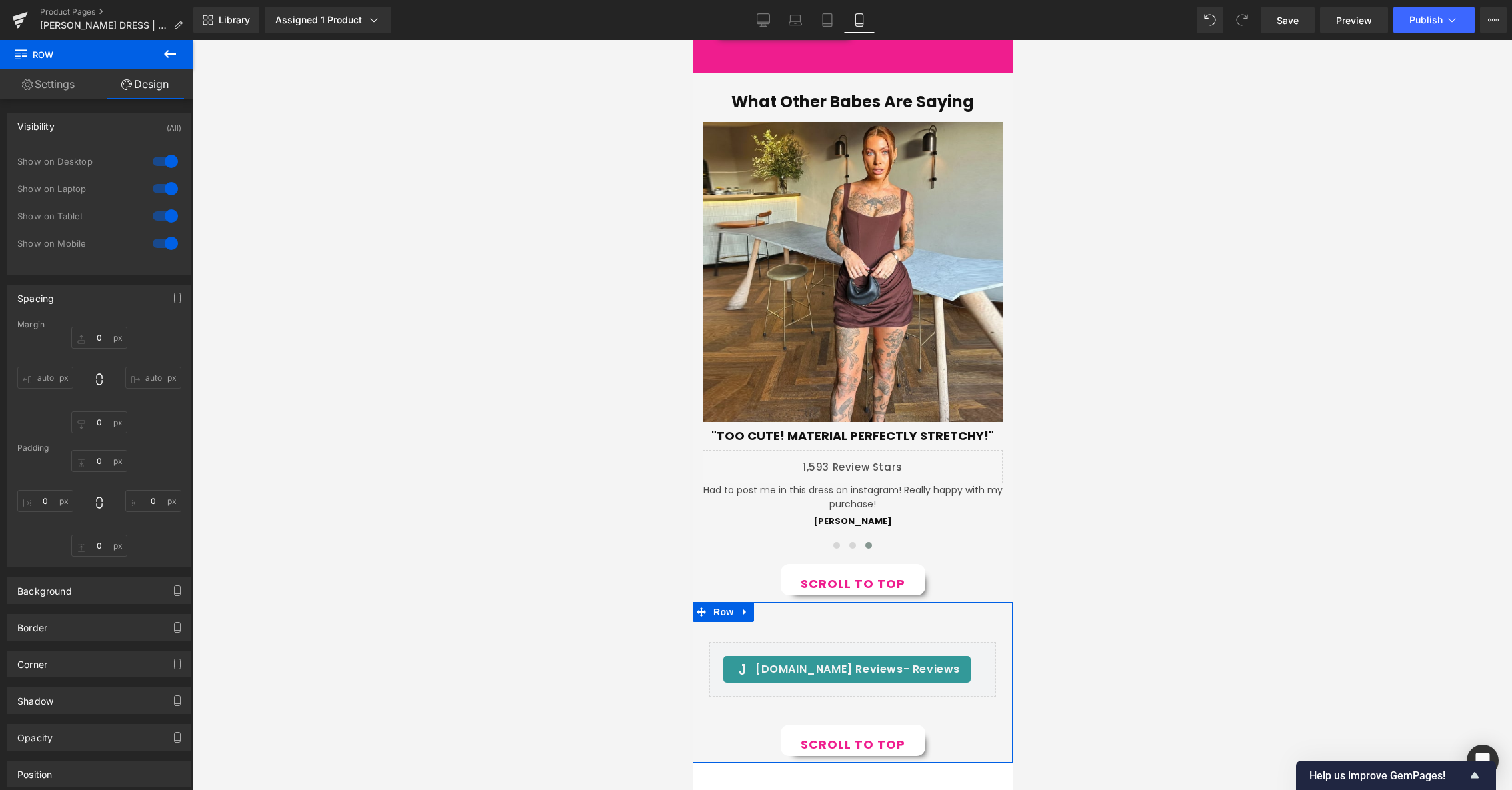
type input "0"
type input "30"
type input "0"
type input "10"
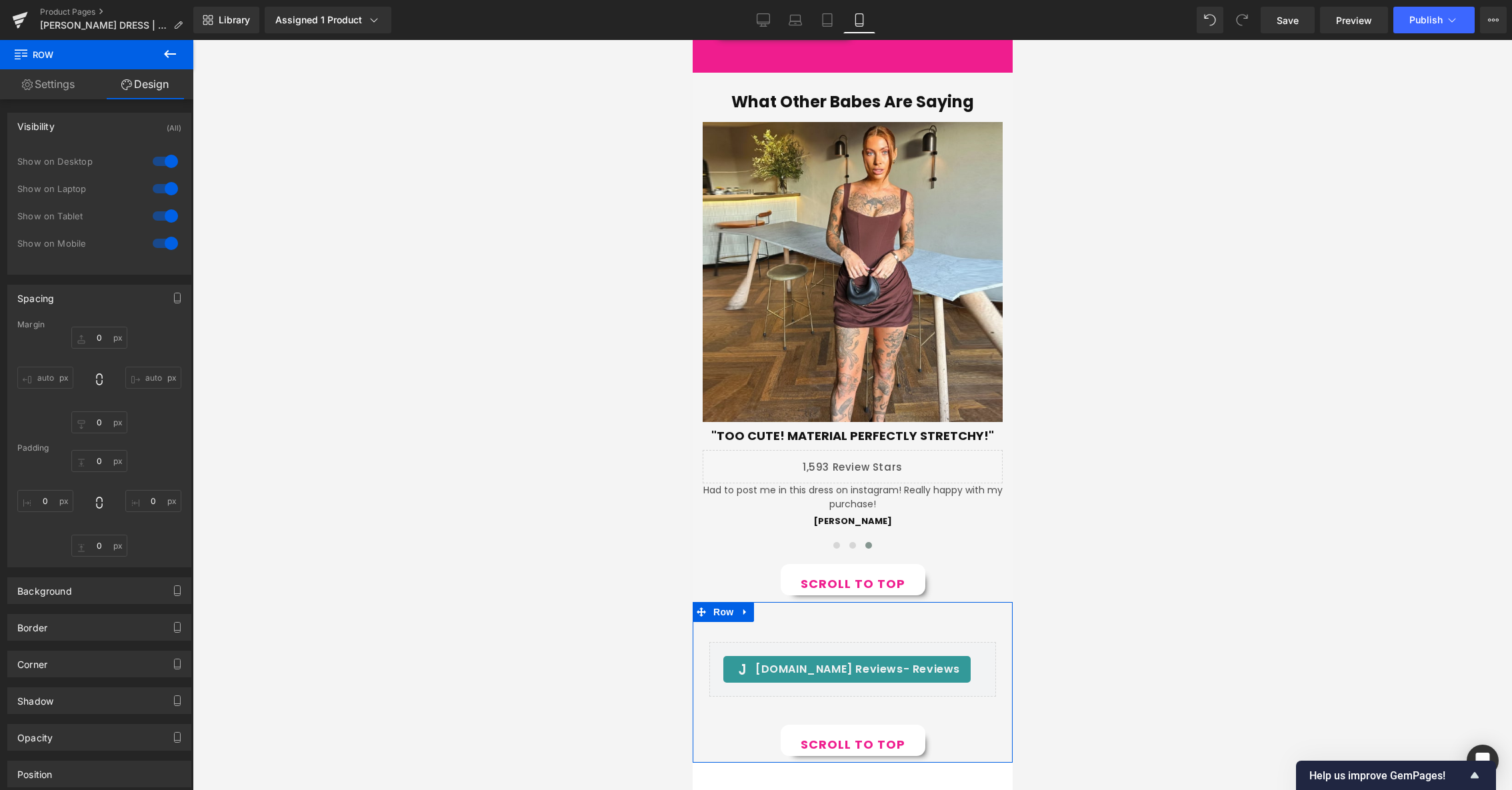
type input "0"
click at [160, 242] on div at bounding box center [166, 244] width 32 height 22
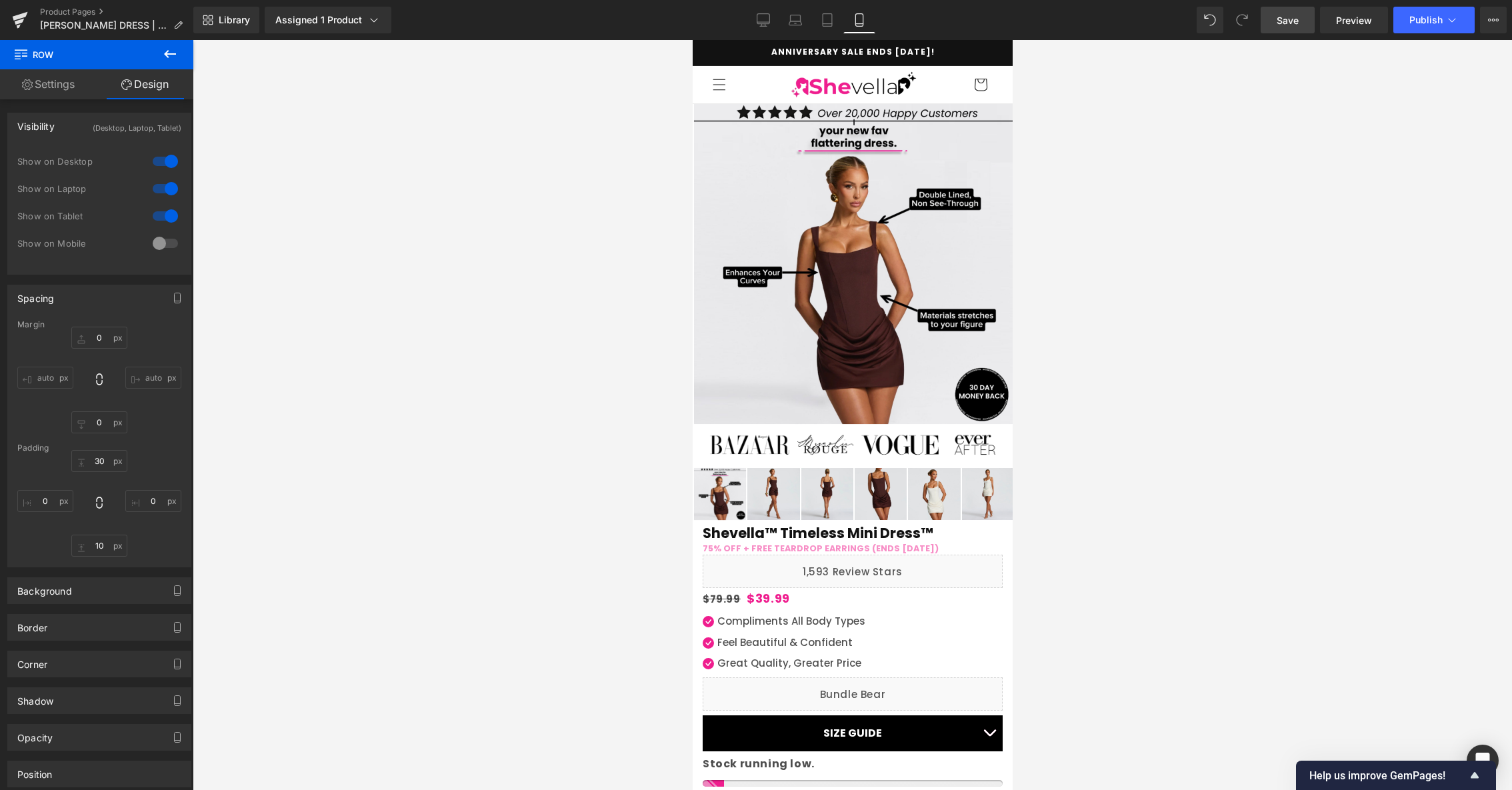
click at [1283, 22] on span "Save" at bounding box center [1287, 20] width 22 height 14
click at [1434, 23] on span "Publish" at bounding box center [1425, 20] width 33 height 11
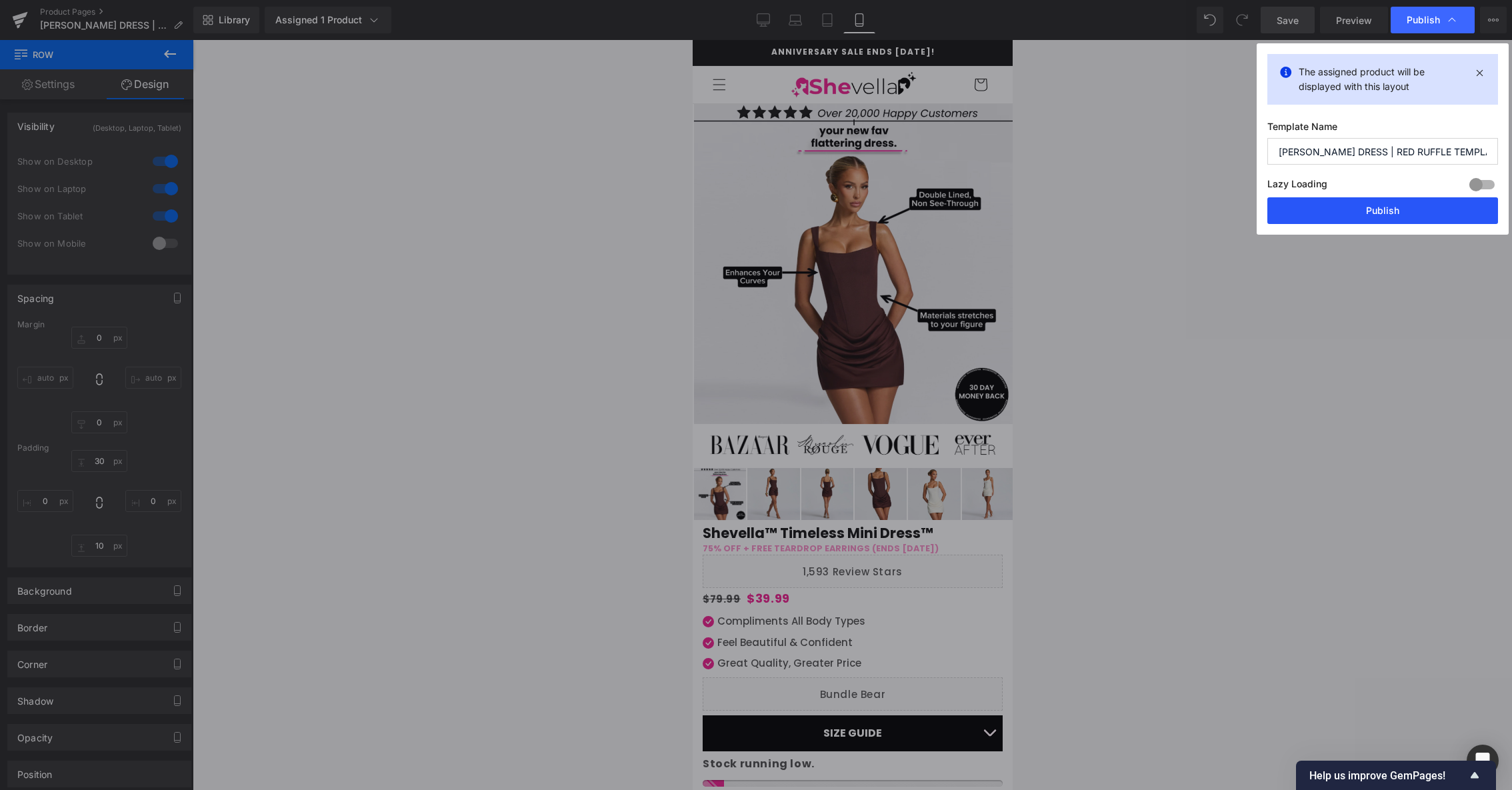
drag, startPoint x: 1380, startPoint y: 209, endPoint x: 150, endPoint y: 366, distance: 1240.0
click at [1380, 209] on button "Publish" at bounding box center [1382, 210] width 230 height 27
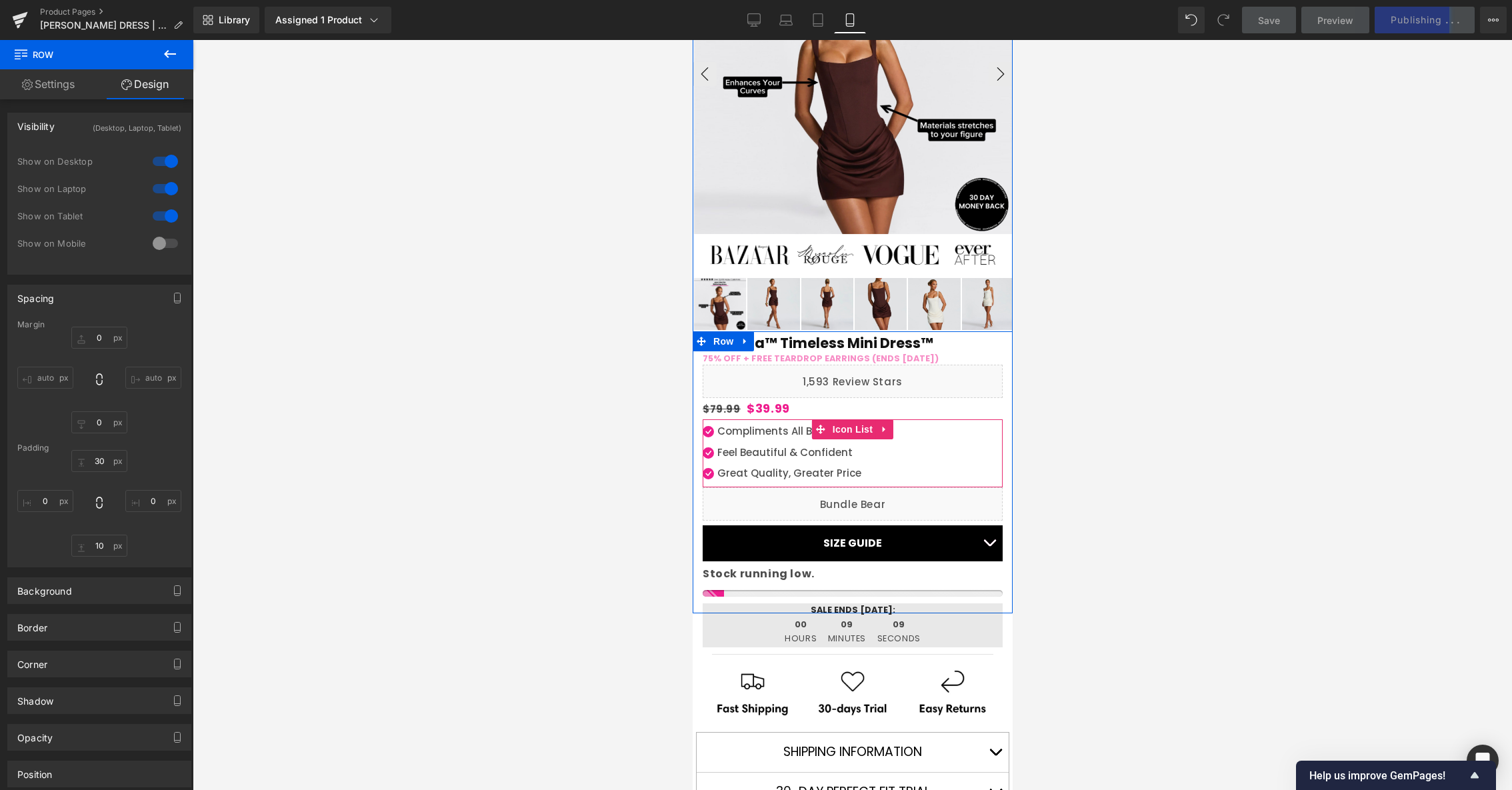
scroll to position [189, 0]
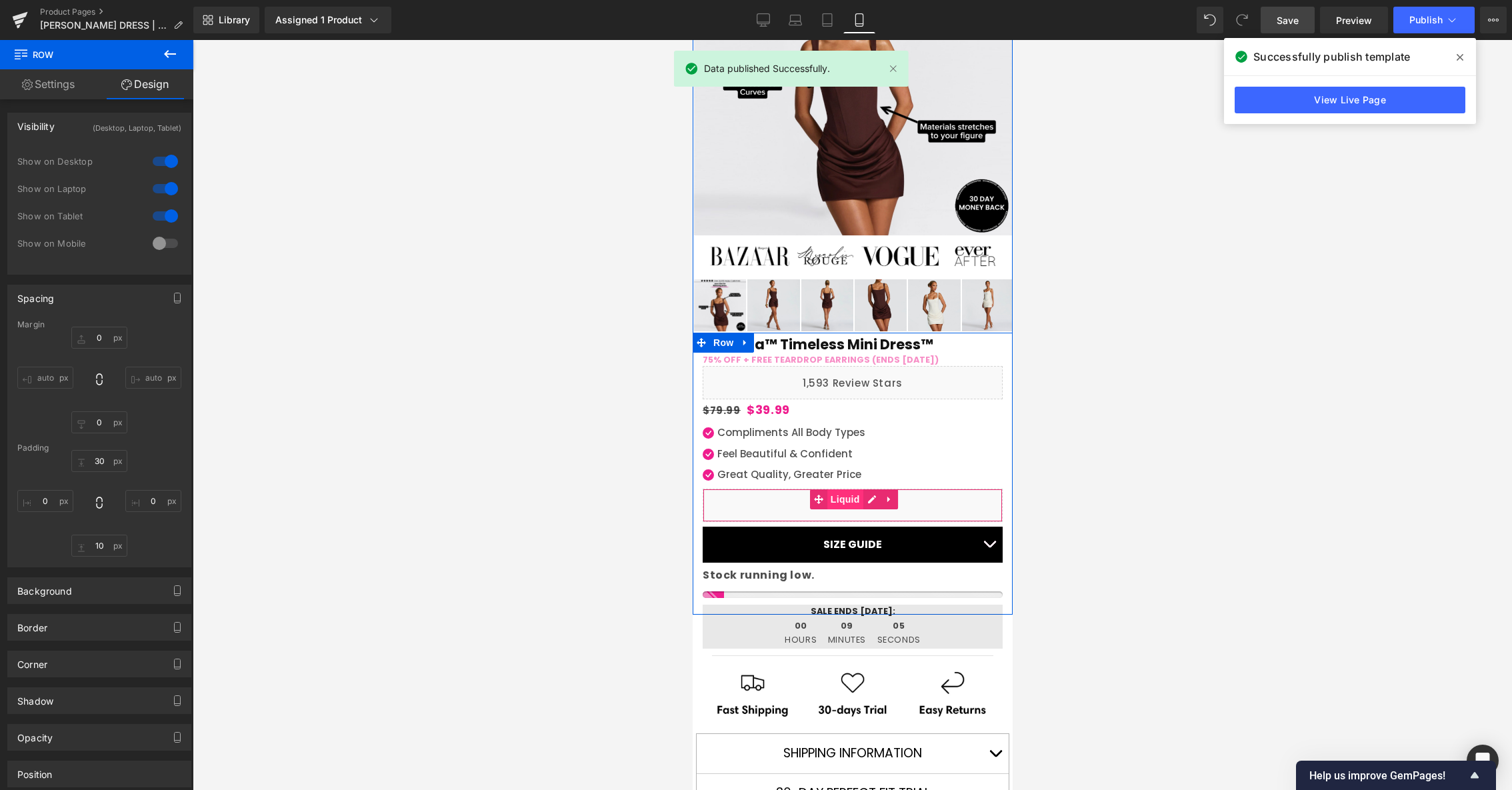
click at [846, 501] on span "Liquid" at bounding box center [844, 499] width 36 height 20
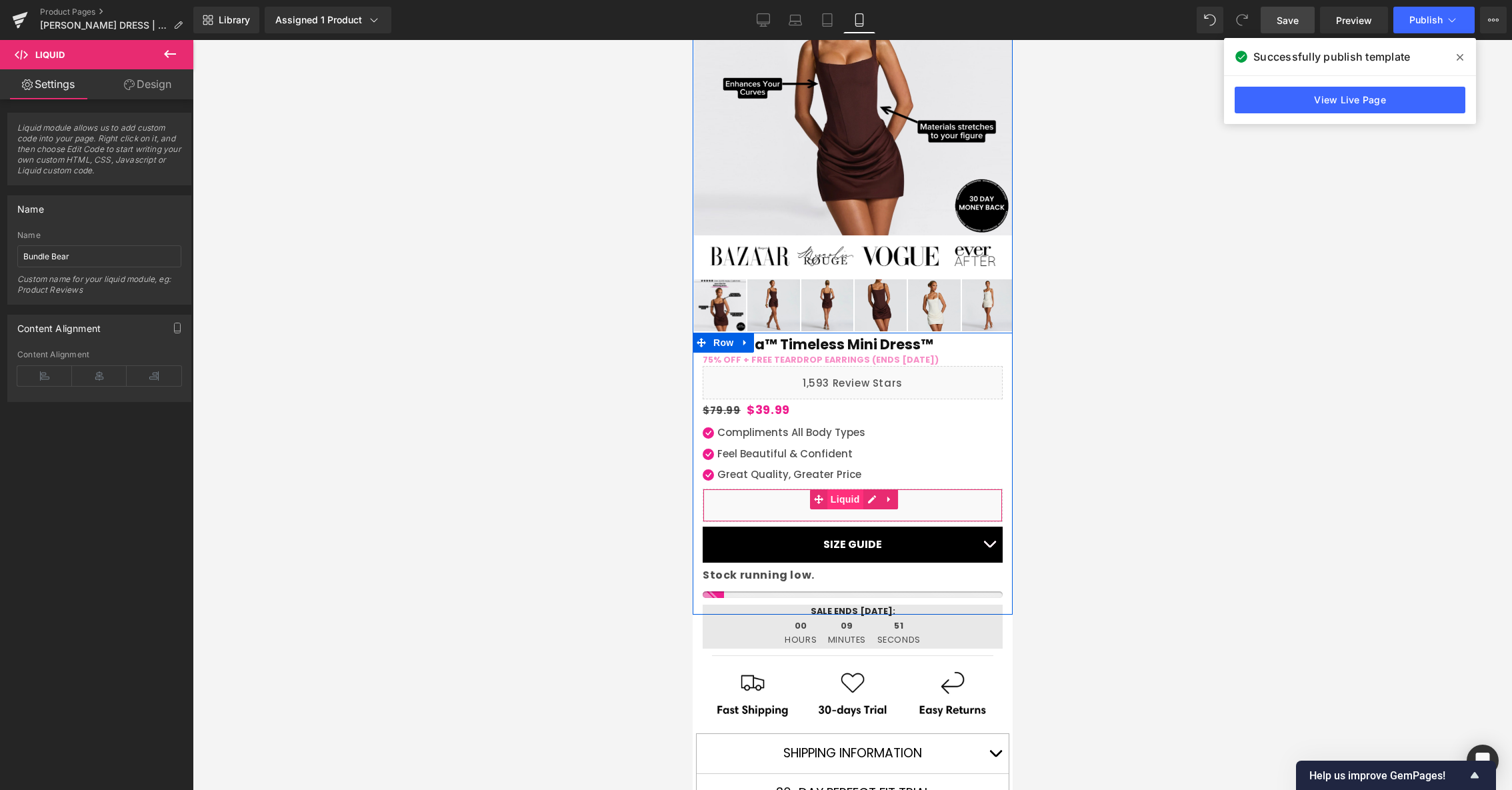
click at [851, 493] on span "Liquid" at bounding box center [844, 499] width 36 height 20
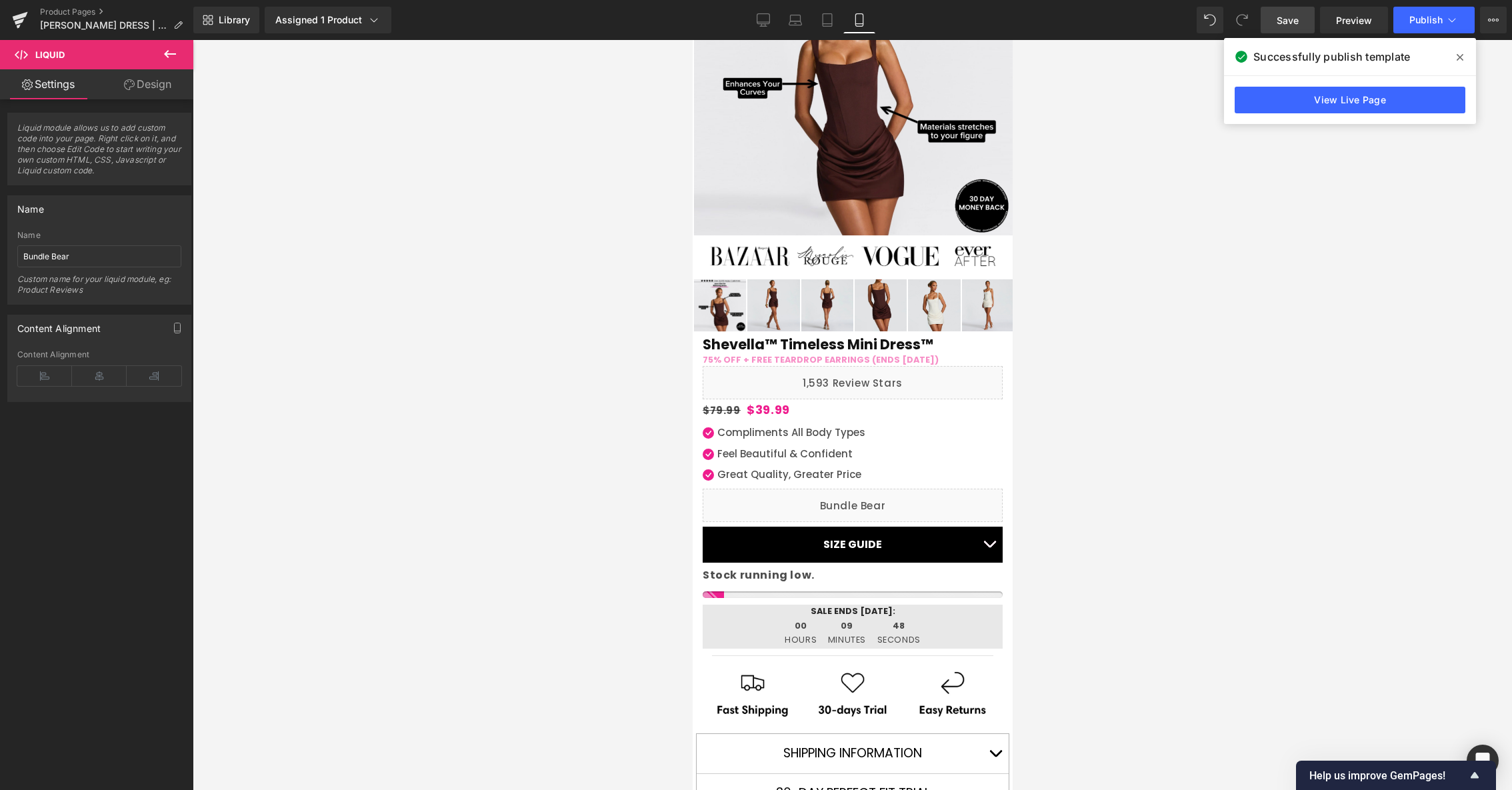
click at [166, 49] on icon at bounding box center [170, 54] width 16 height 16
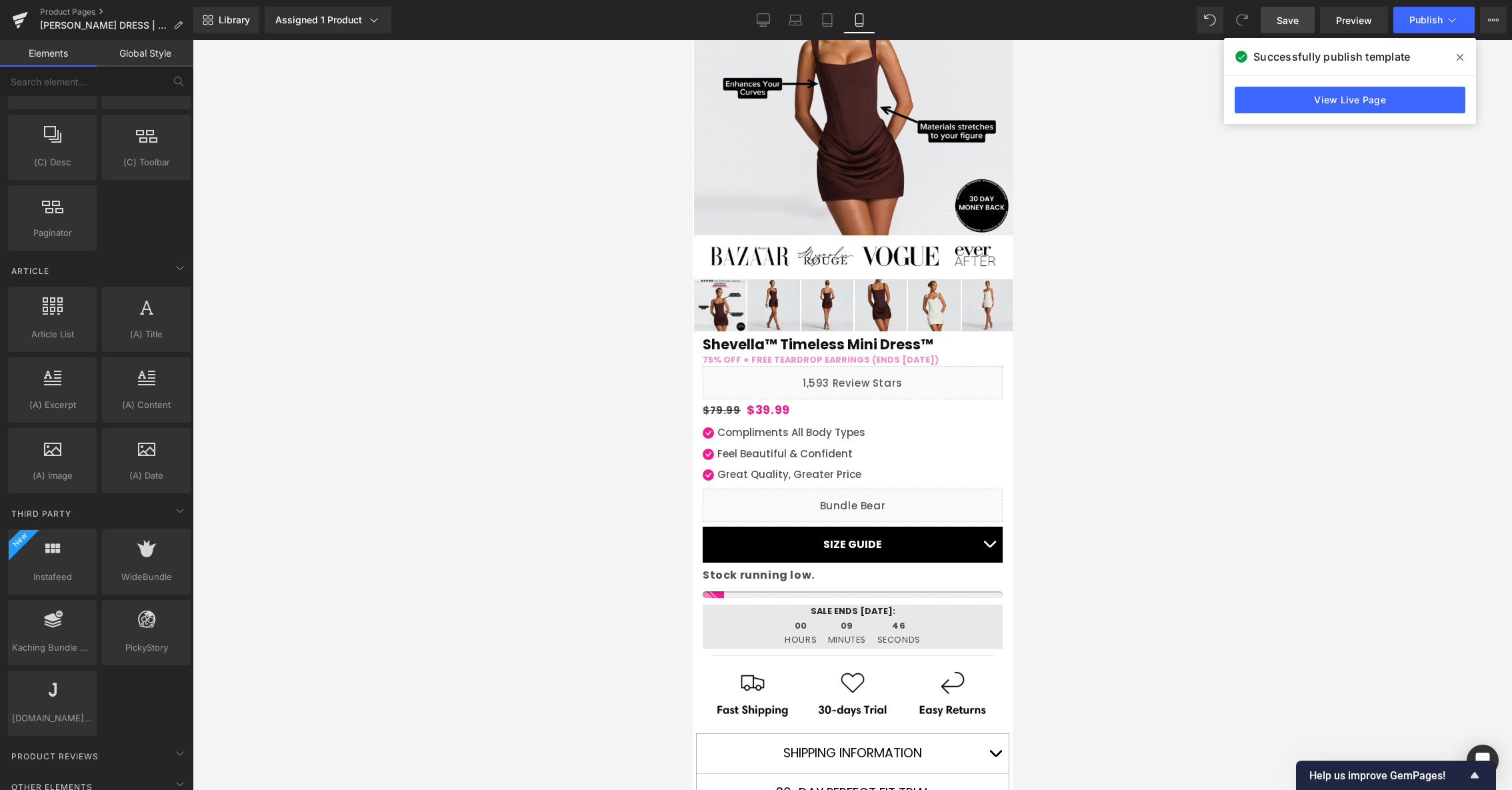
scroll to position [2442, 0]
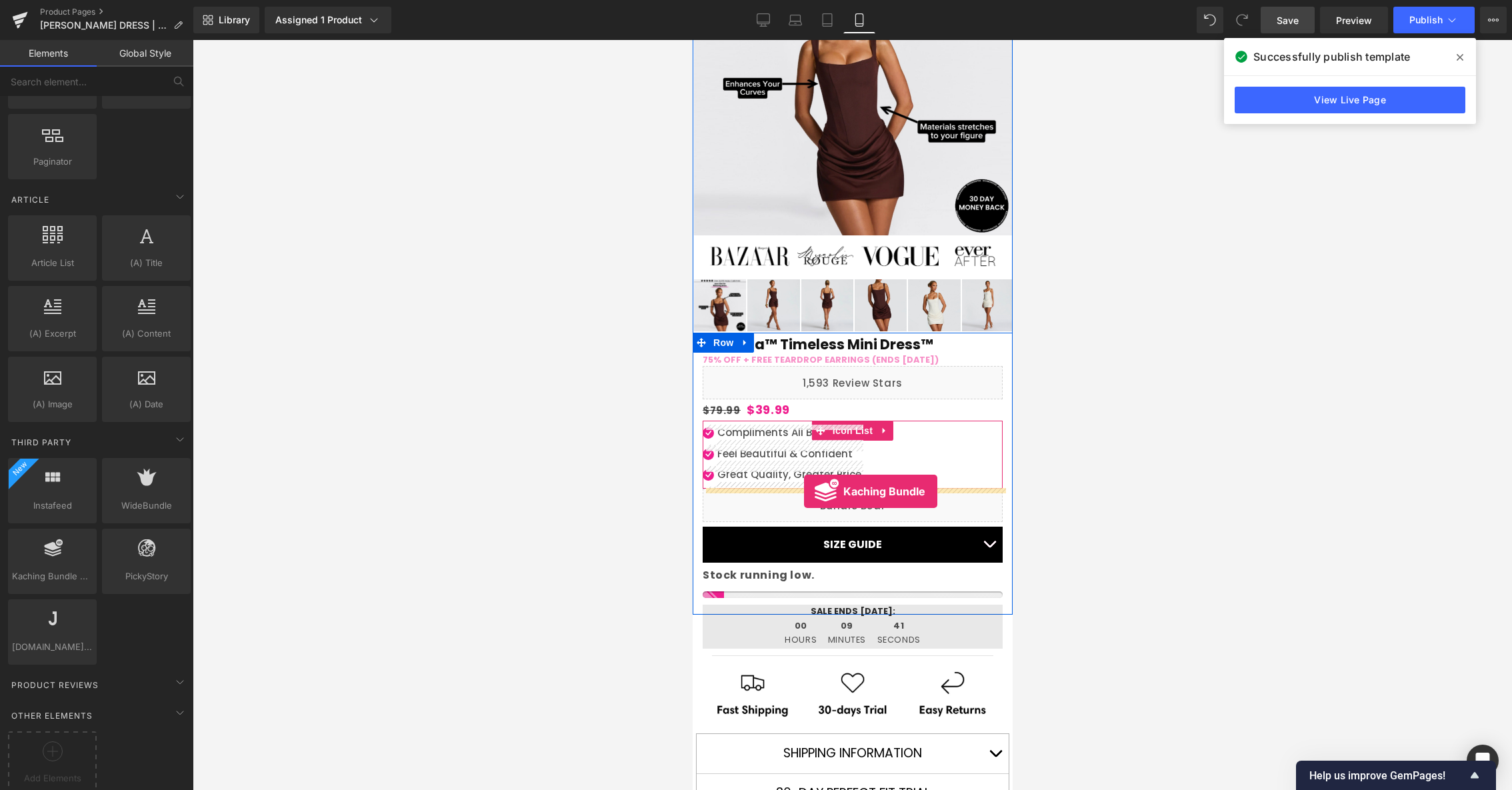
drag, startPoint x: 755, startPoint y: 575, endPoint x: 804, endPoint y: 491, distance: 97.2
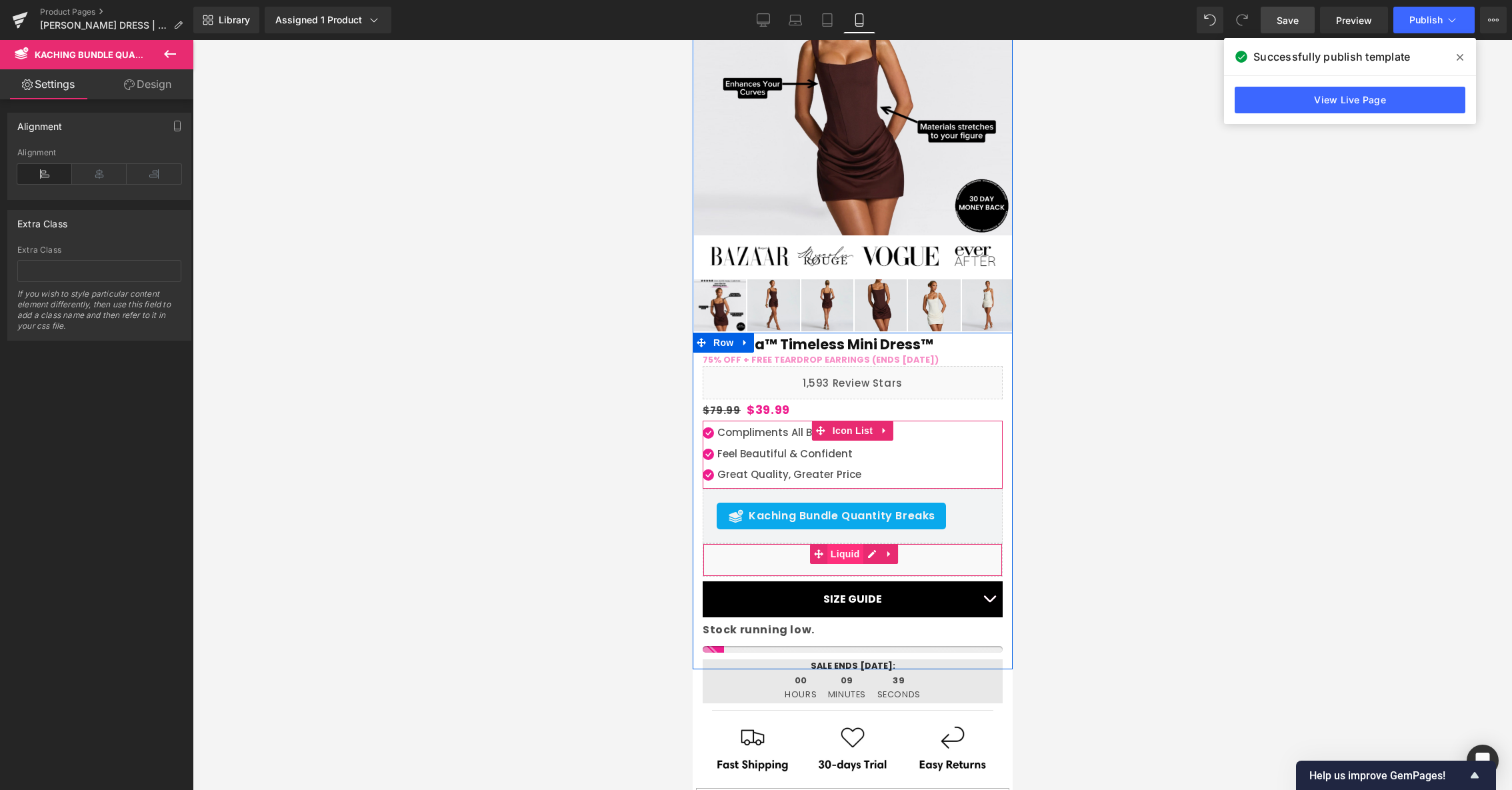
click at [846, 549] on span "Liquid" at bounding box center [844, 554] width 36 height 20
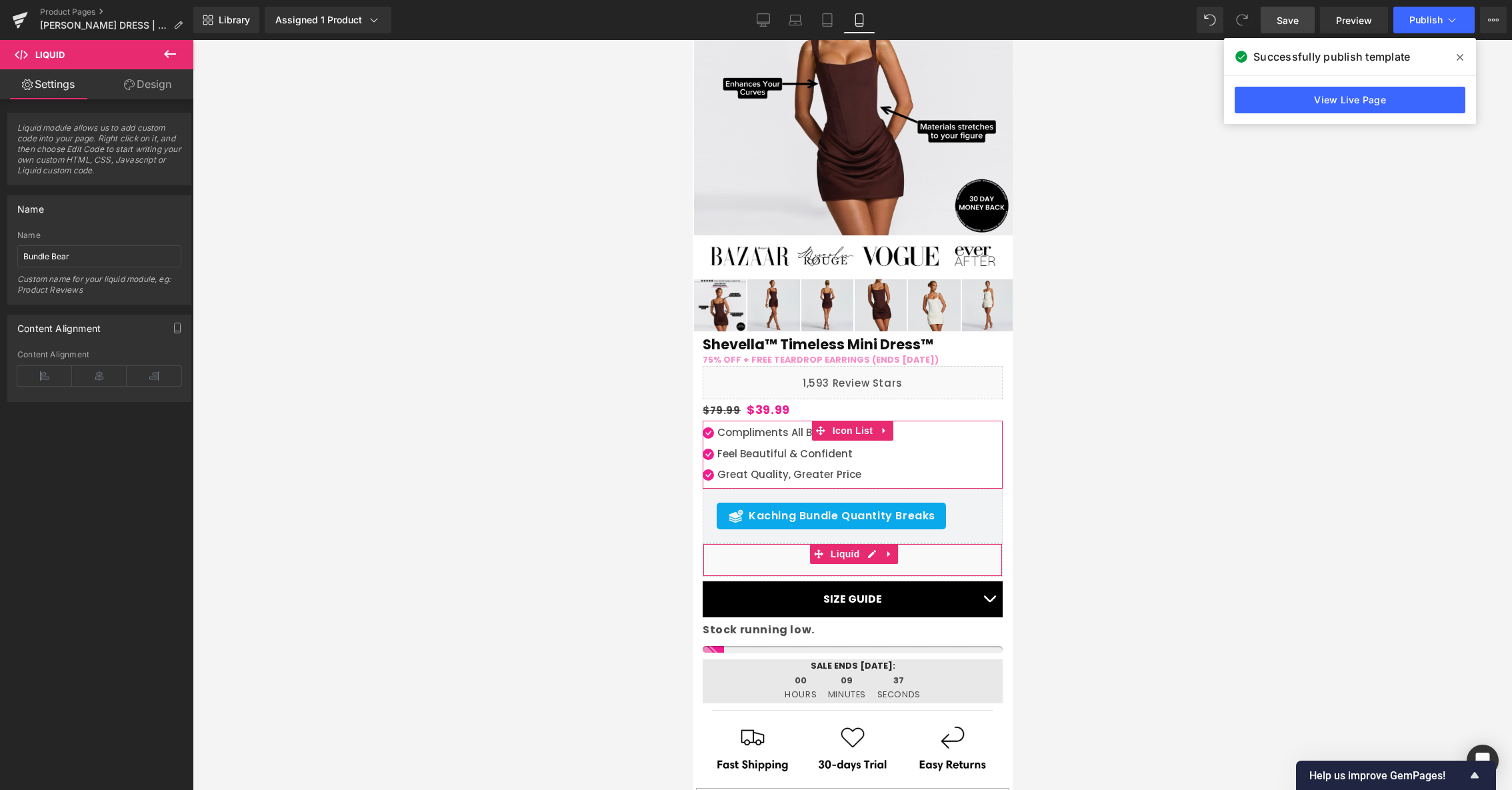
click at [147, 87] on link "Design" at bounding box center [147, 84] width 96 height 30
click at [0, 0] on div "Visibility" at bounding box center [0, 0] width 0 height 0
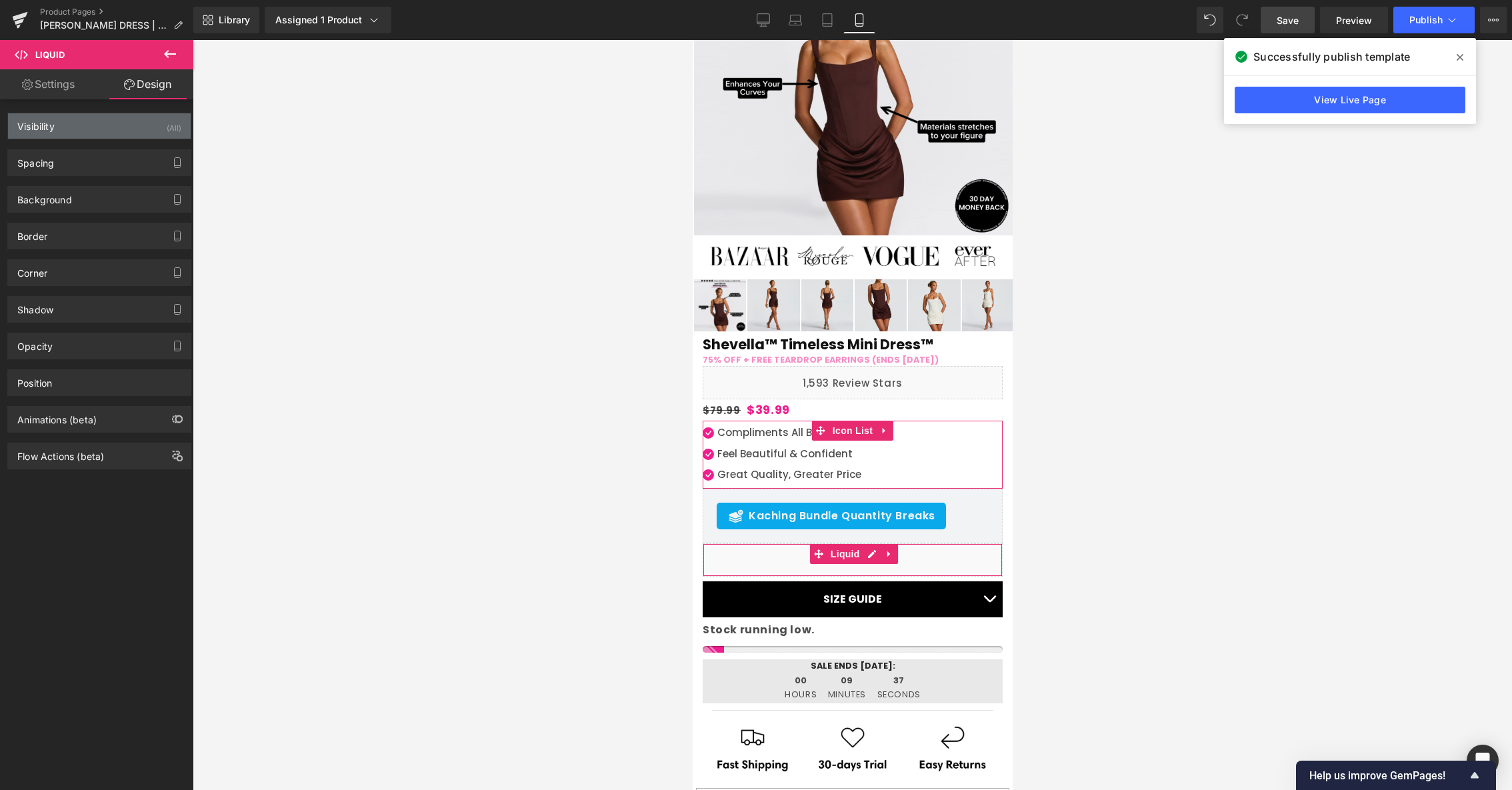
click at [34, 125] on div "Visibility" at bounding box center [35, 123] width 37 height 18
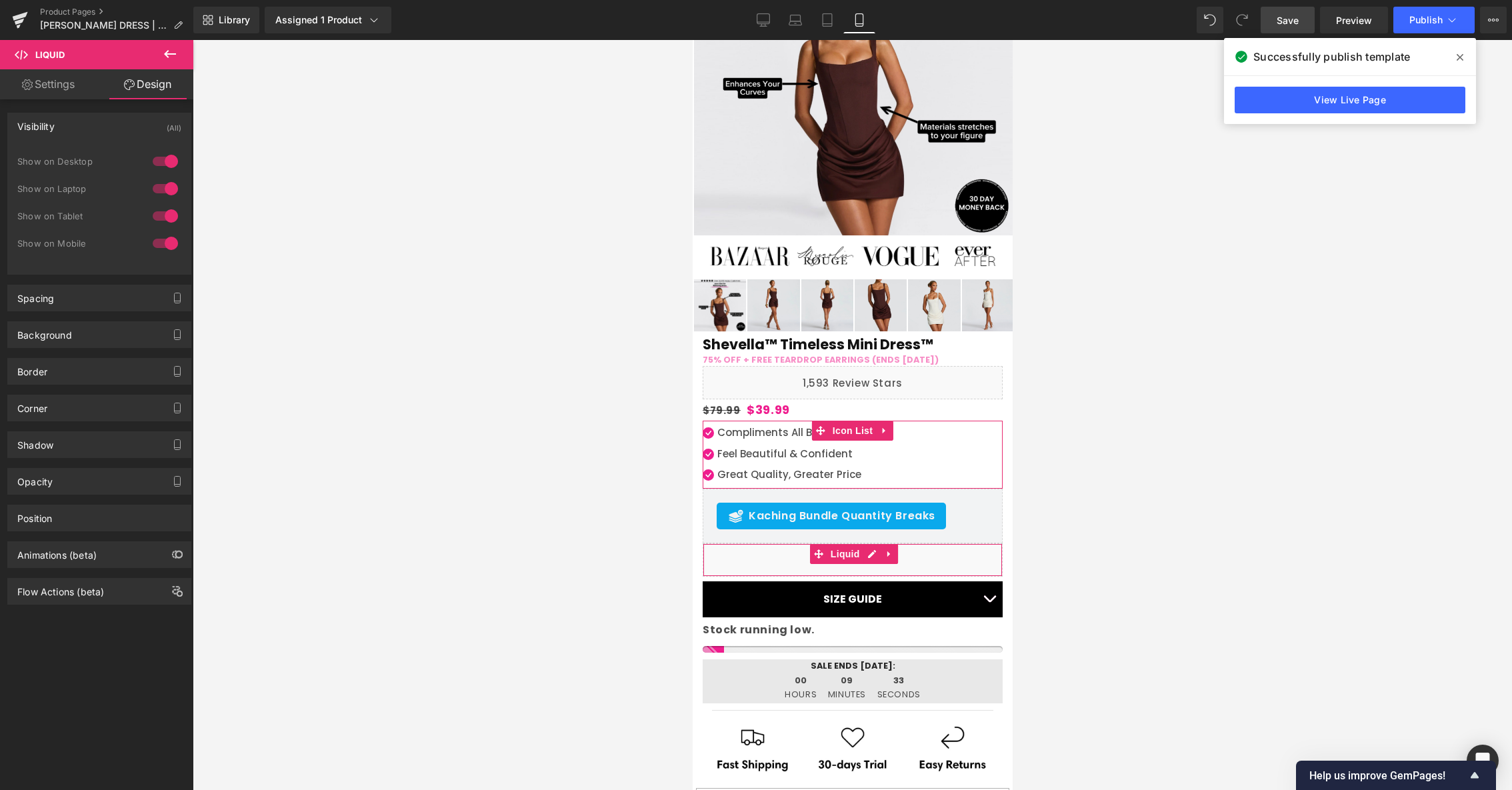
click at [166, 241] on div at bounding box center [166, 244] width 32 height 22
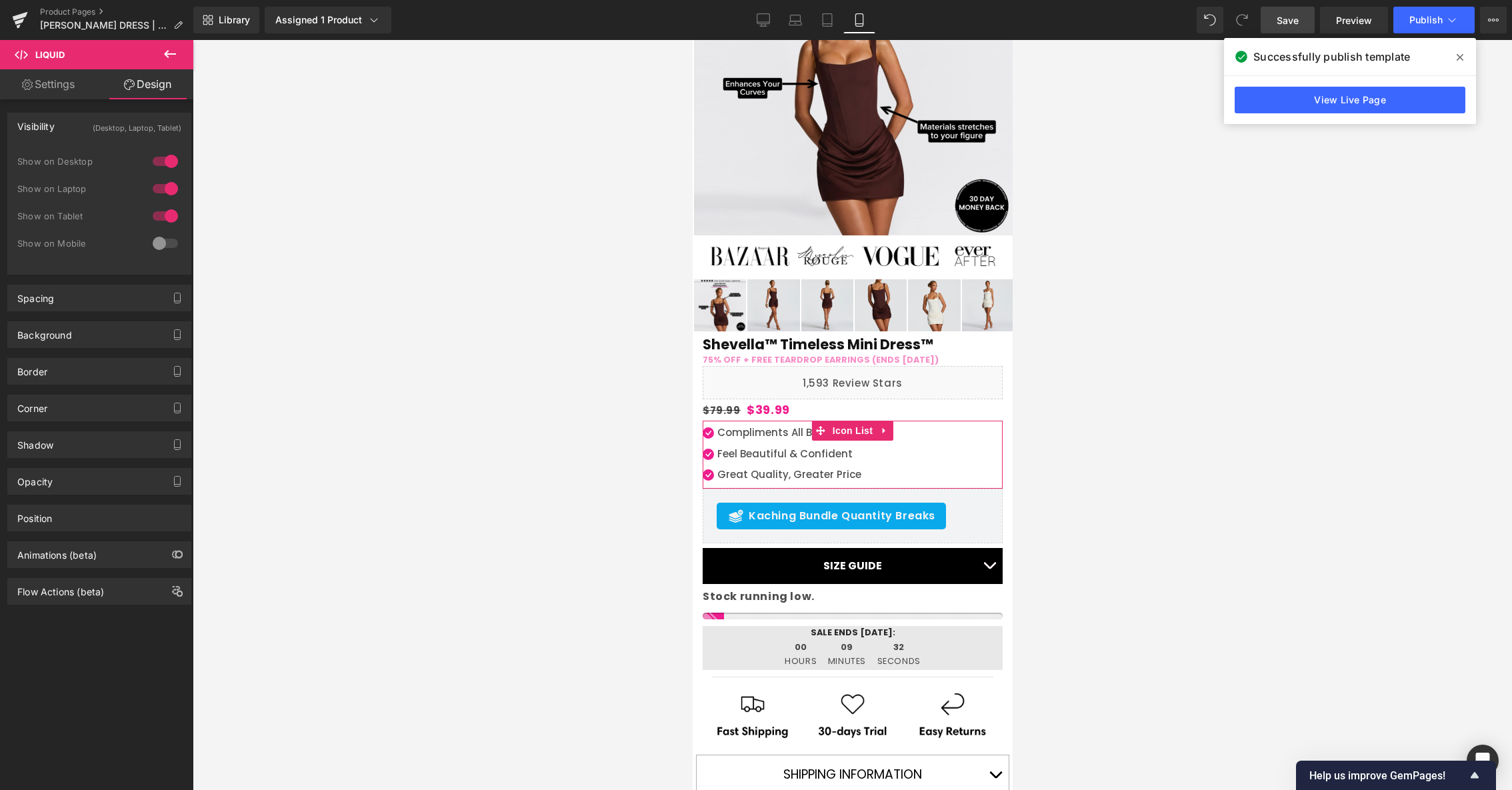
click at [590, 240] on div at bounding box center [852, 415] width 1319 height 750
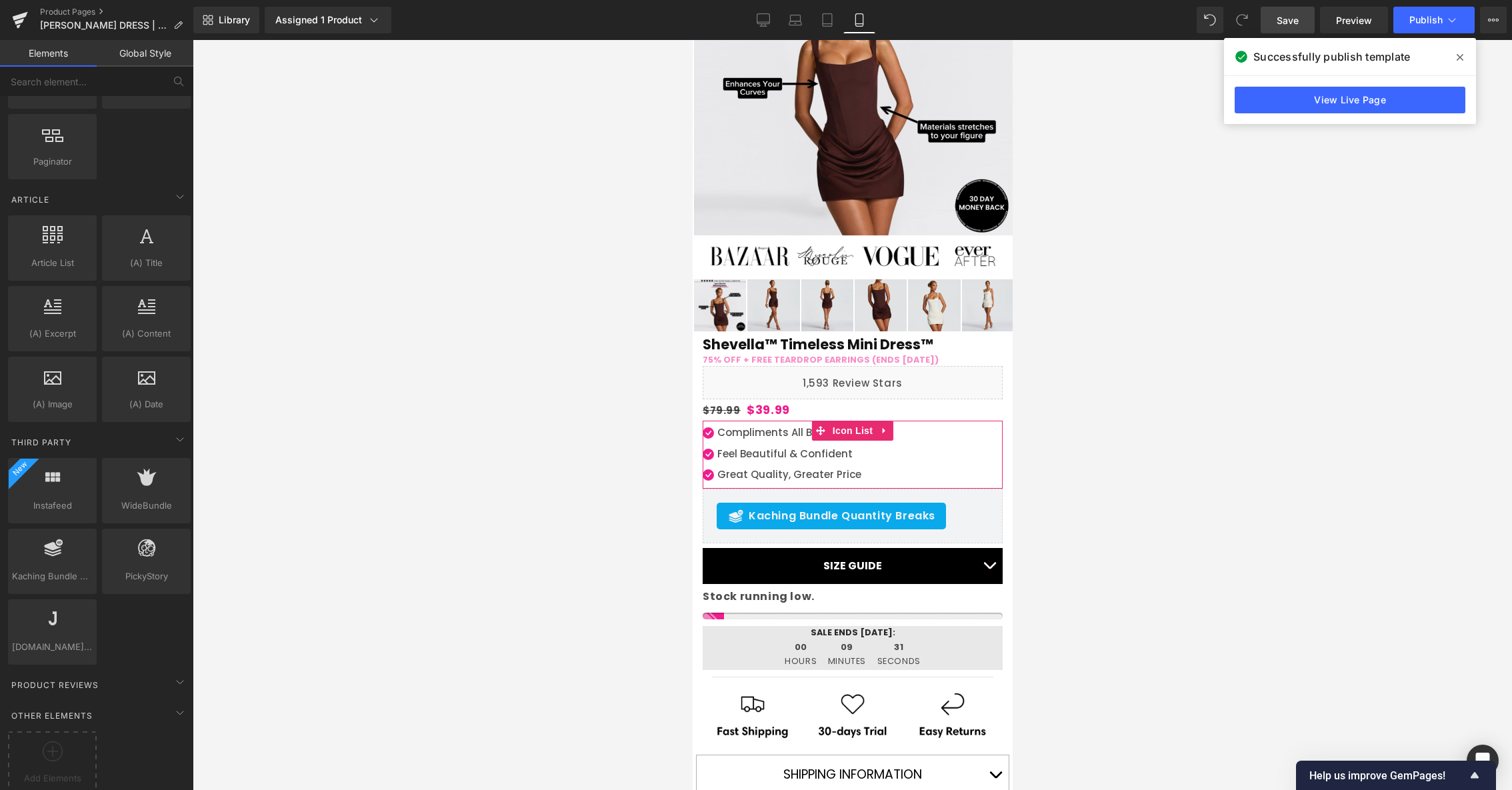
click at [1281, 14] on span "Save" at bounding box center [1287, 20] width 22 height 14
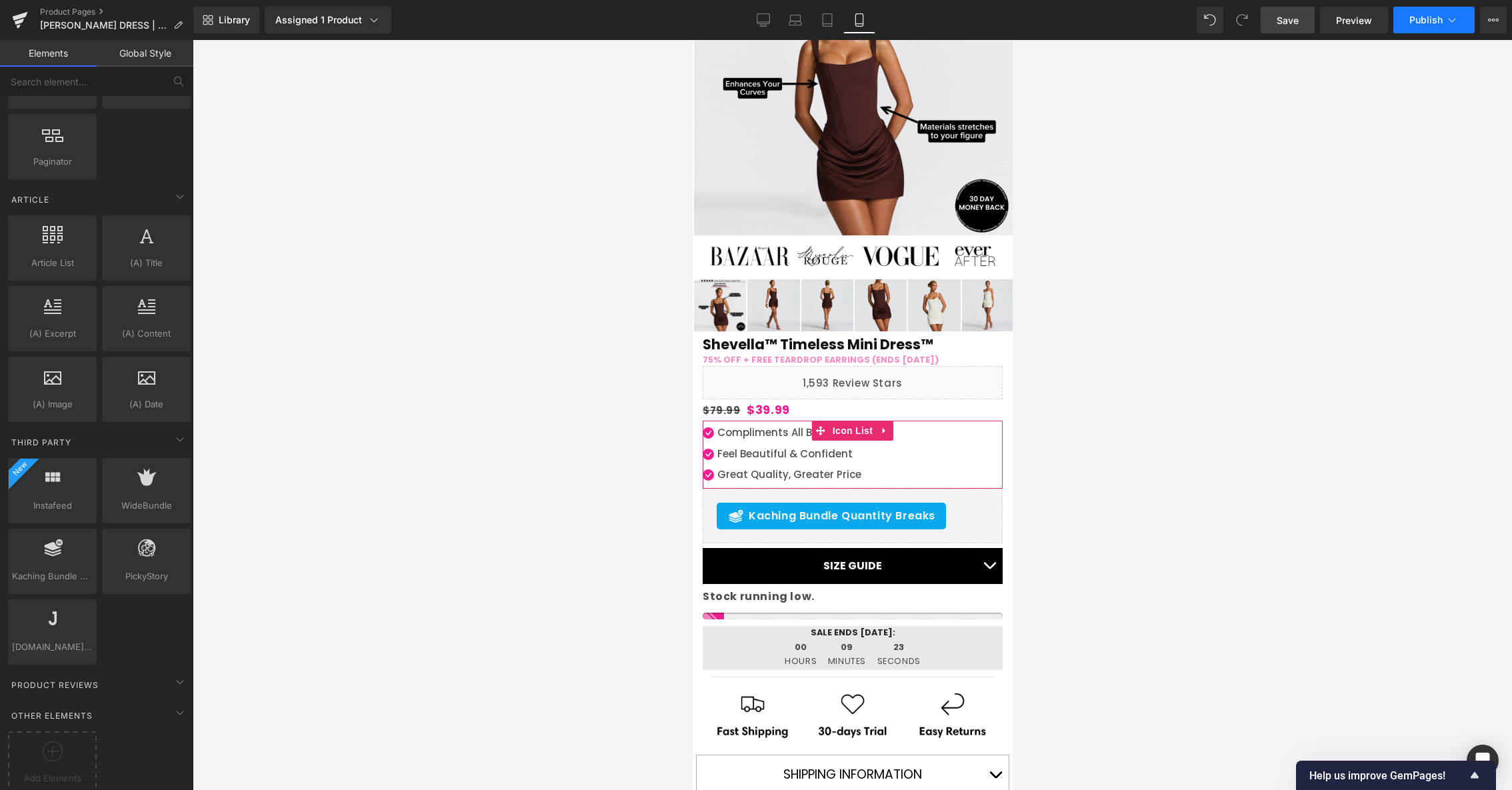
click at [1423, 28] on button "Publish" at bounding box center [1434, 20] width 82 height 27
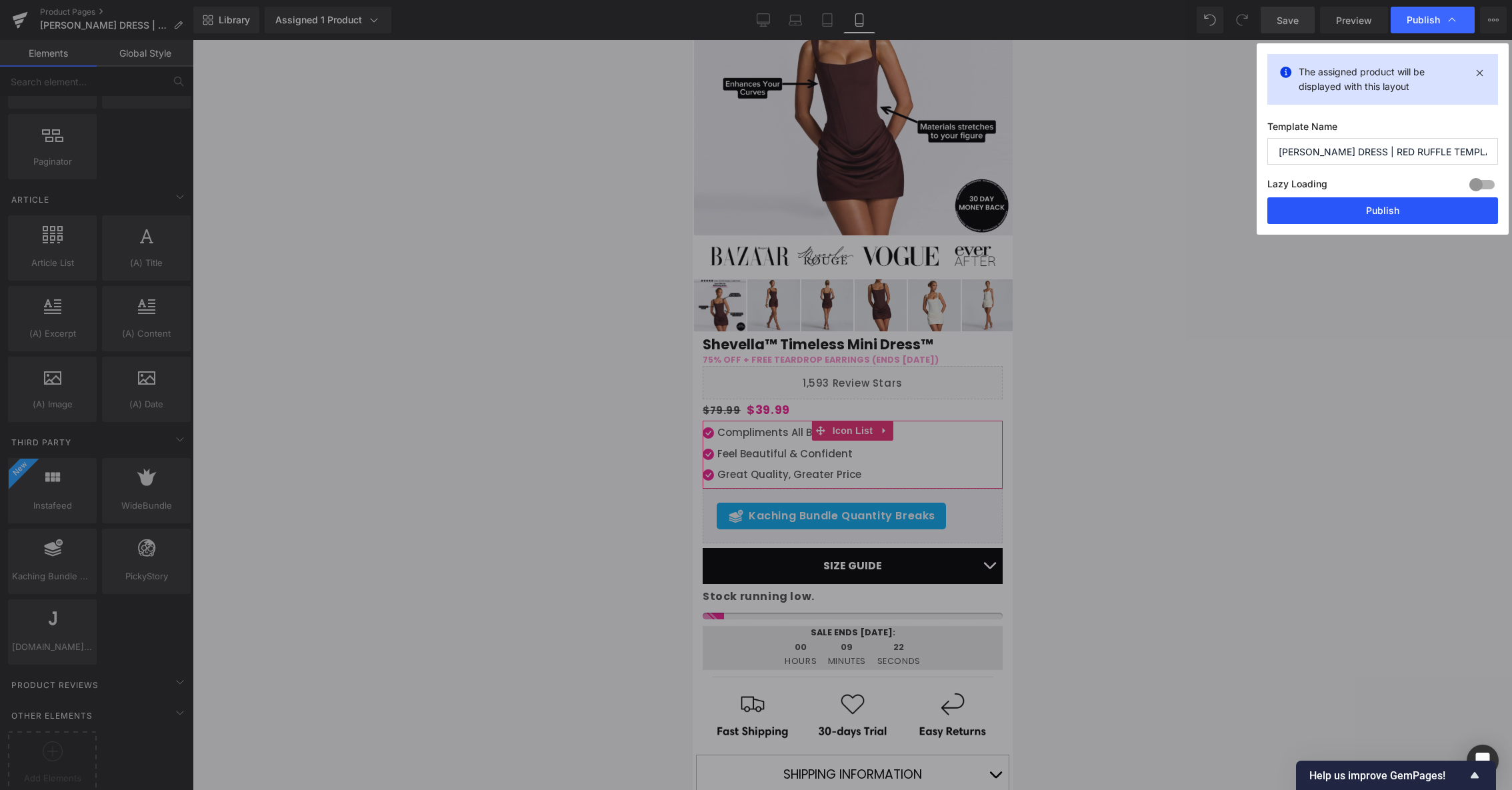
click at [1384, 210] on button "Publish" at bounding box center [1382, 210] width 230 height 27
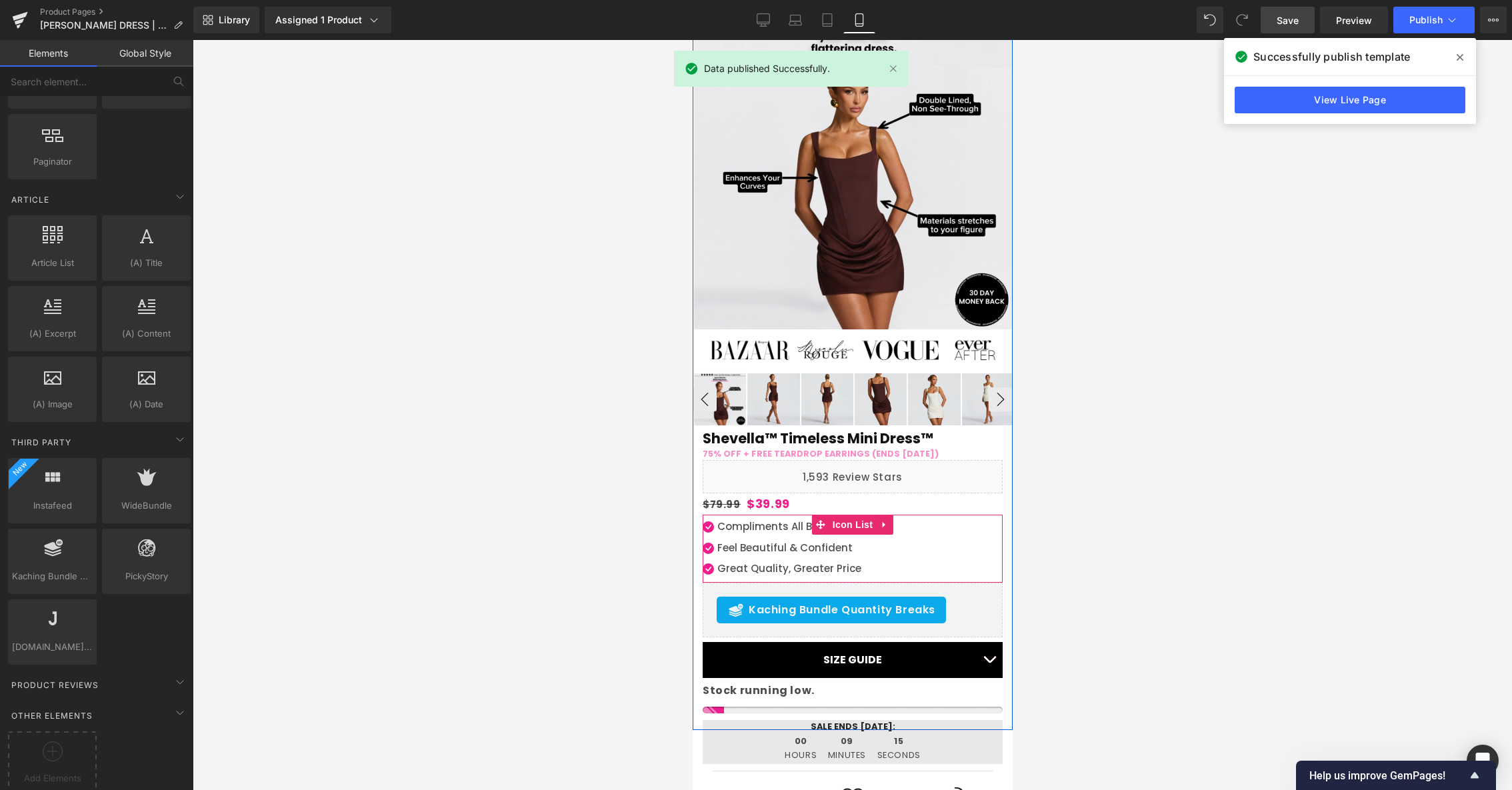
scroll to position [0, 0]
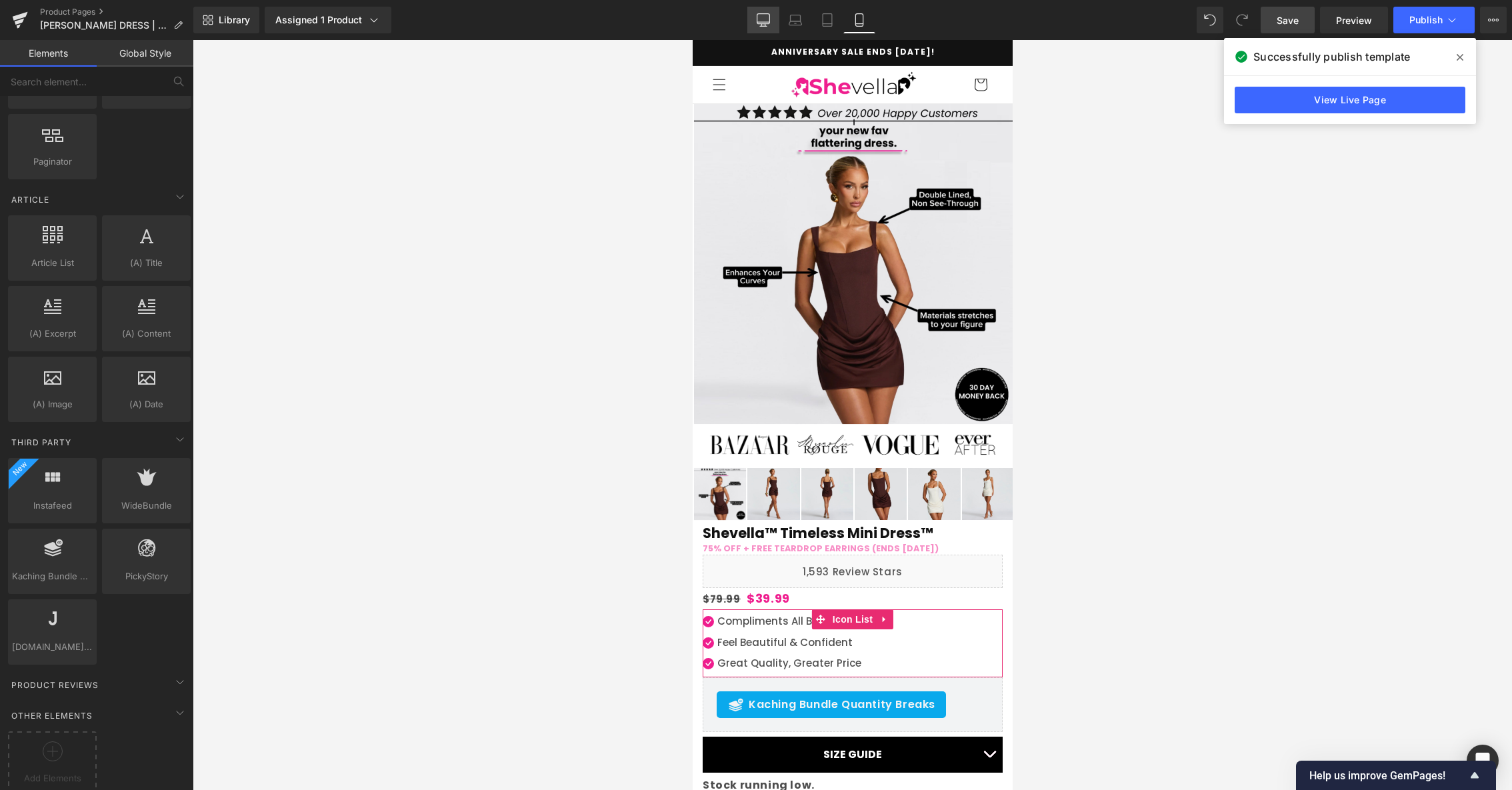
click at [770, 15] on icon at bounding box center [763, 19] width 13 height 13
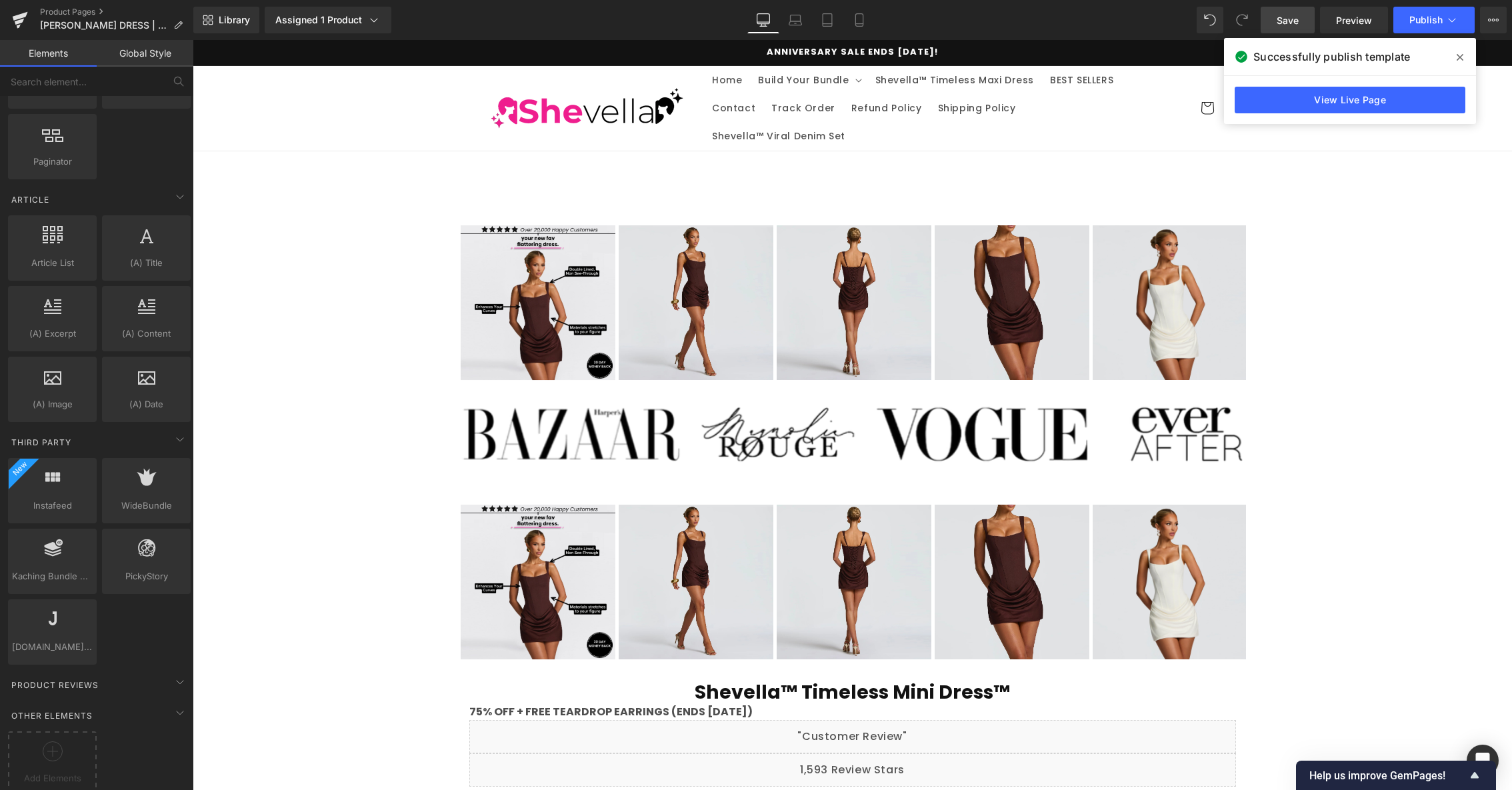
scroll to position [631, 0]
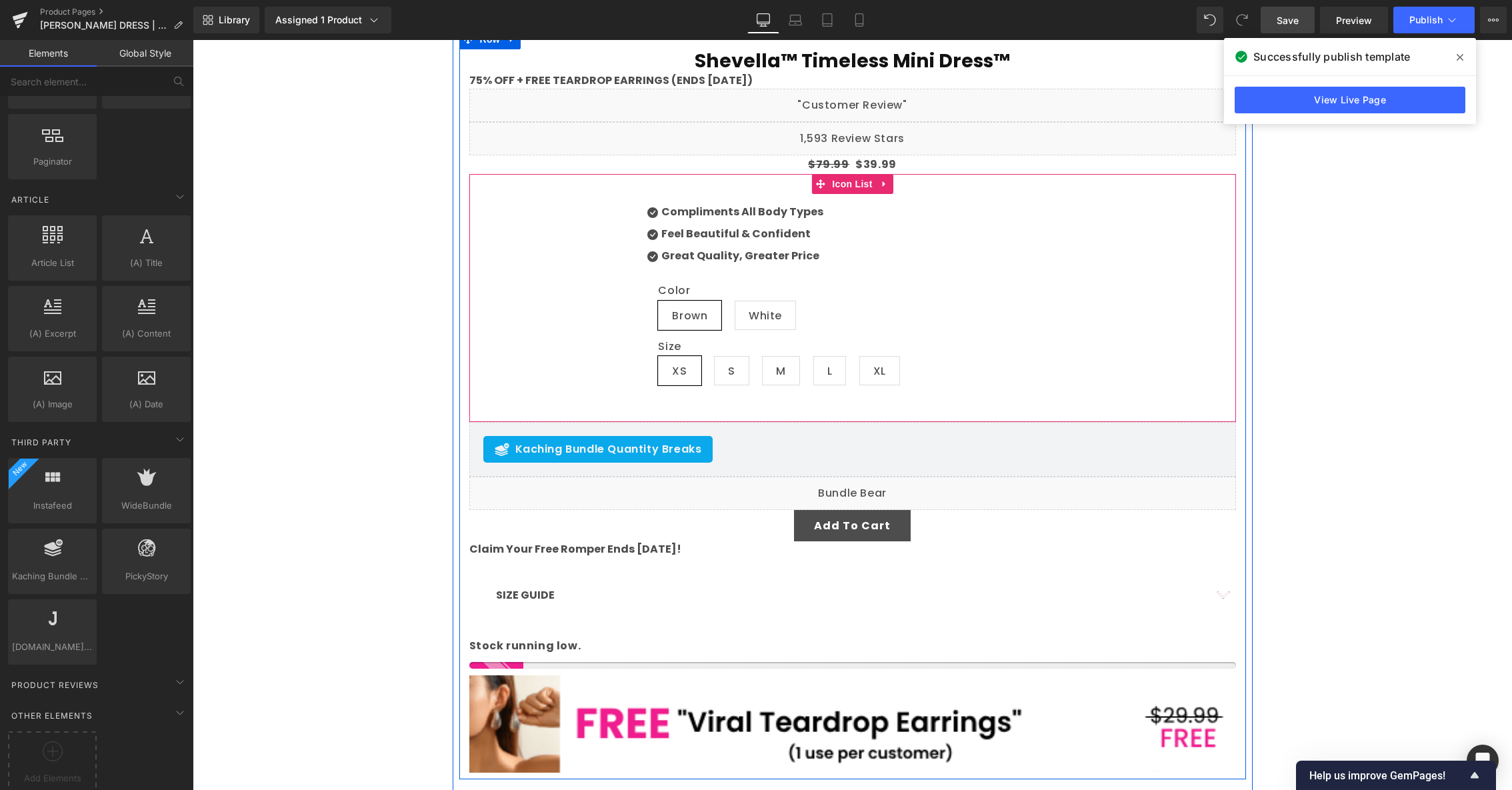
click at [572, 305] on div "Icon Compliments All Body Types Text Block Icon Feel Beautiful & Confident Text…" at bounding box center [852, 303] width 767 height 197
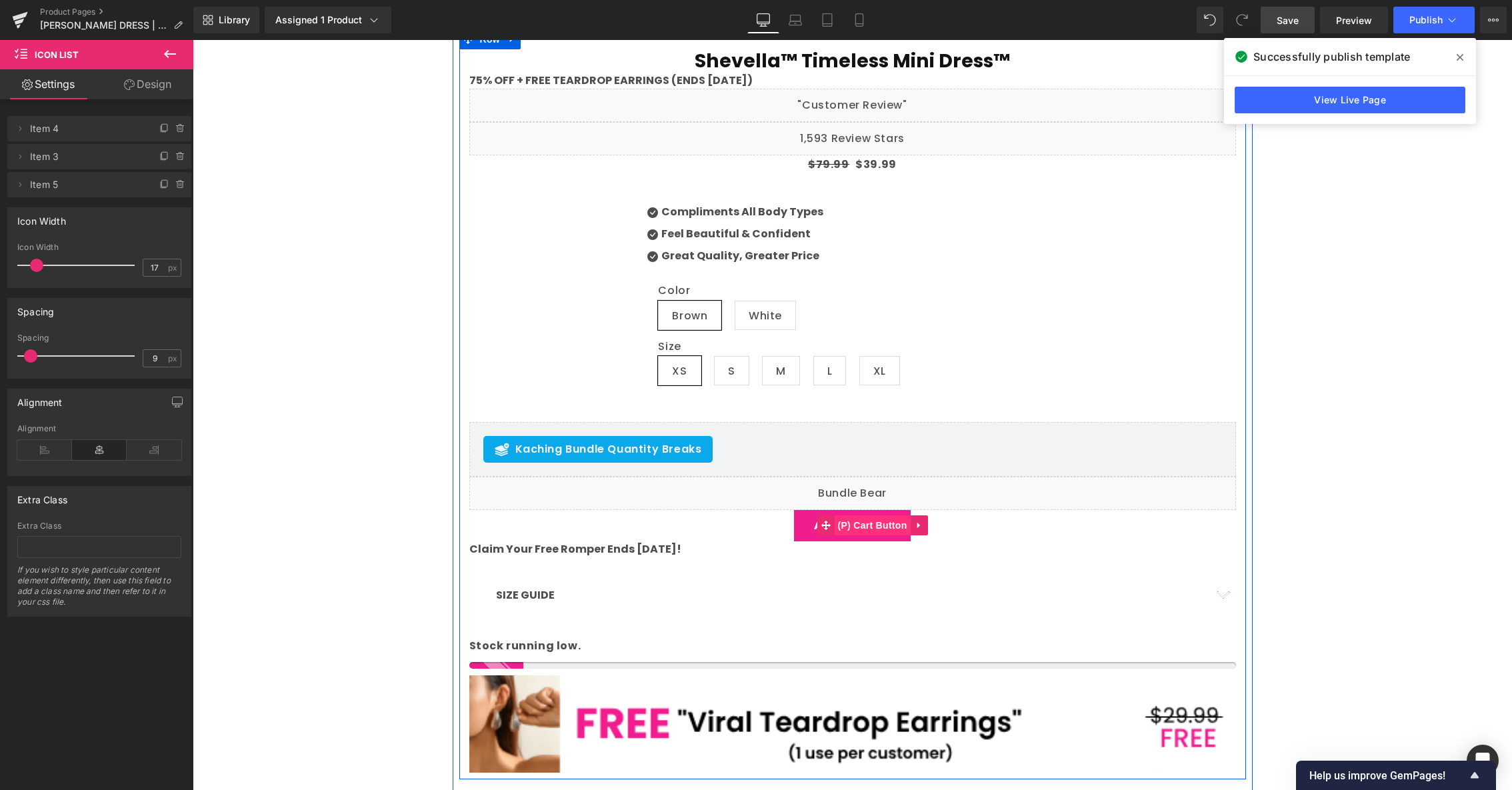
click at [866, 523] on span "(P) Cart Button" at bounding box center [872, 526] width 76 height 20
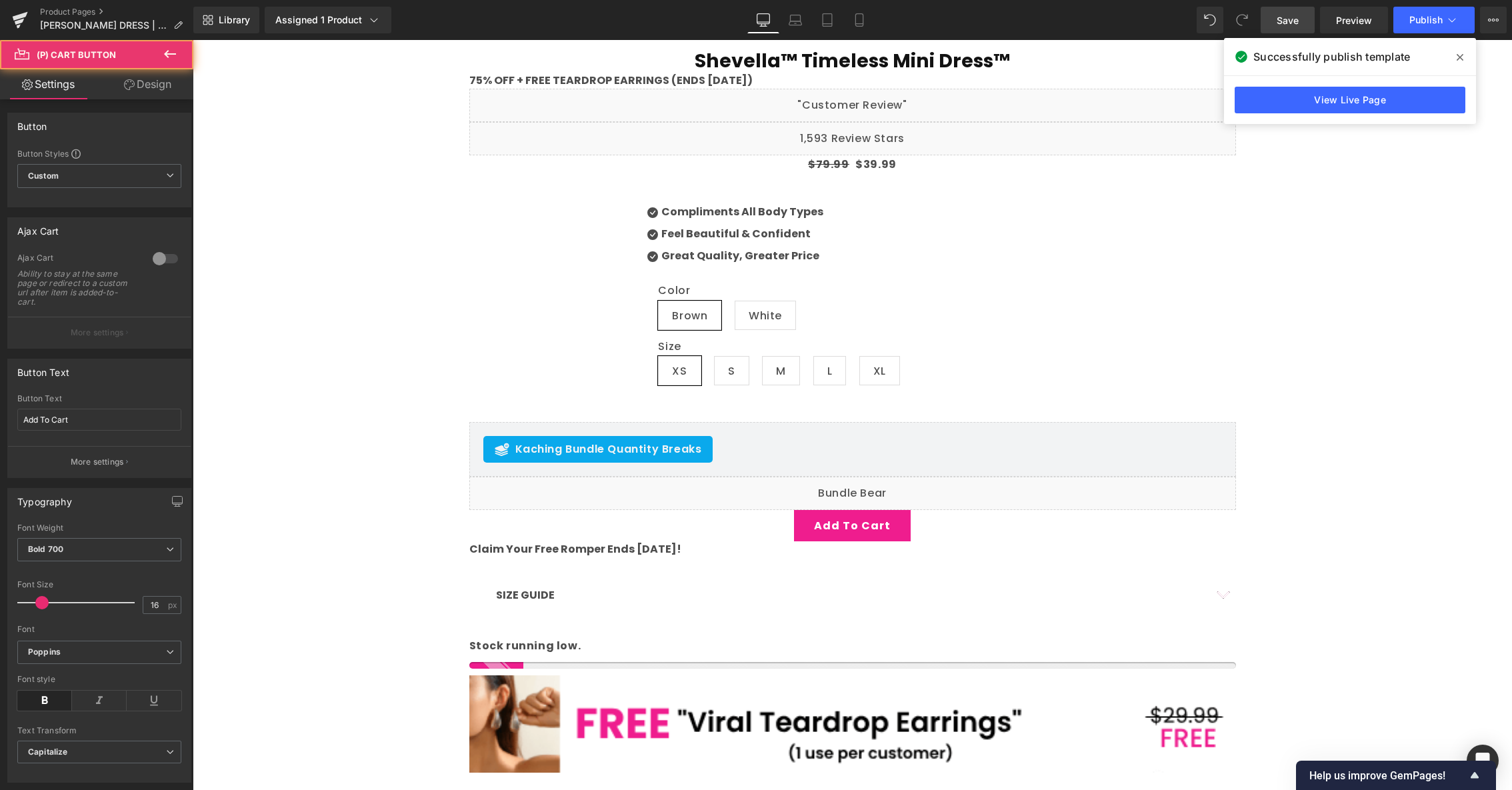
click at [141, 77] on link "Design" at bounding box center [147, 84] width 96 height 30
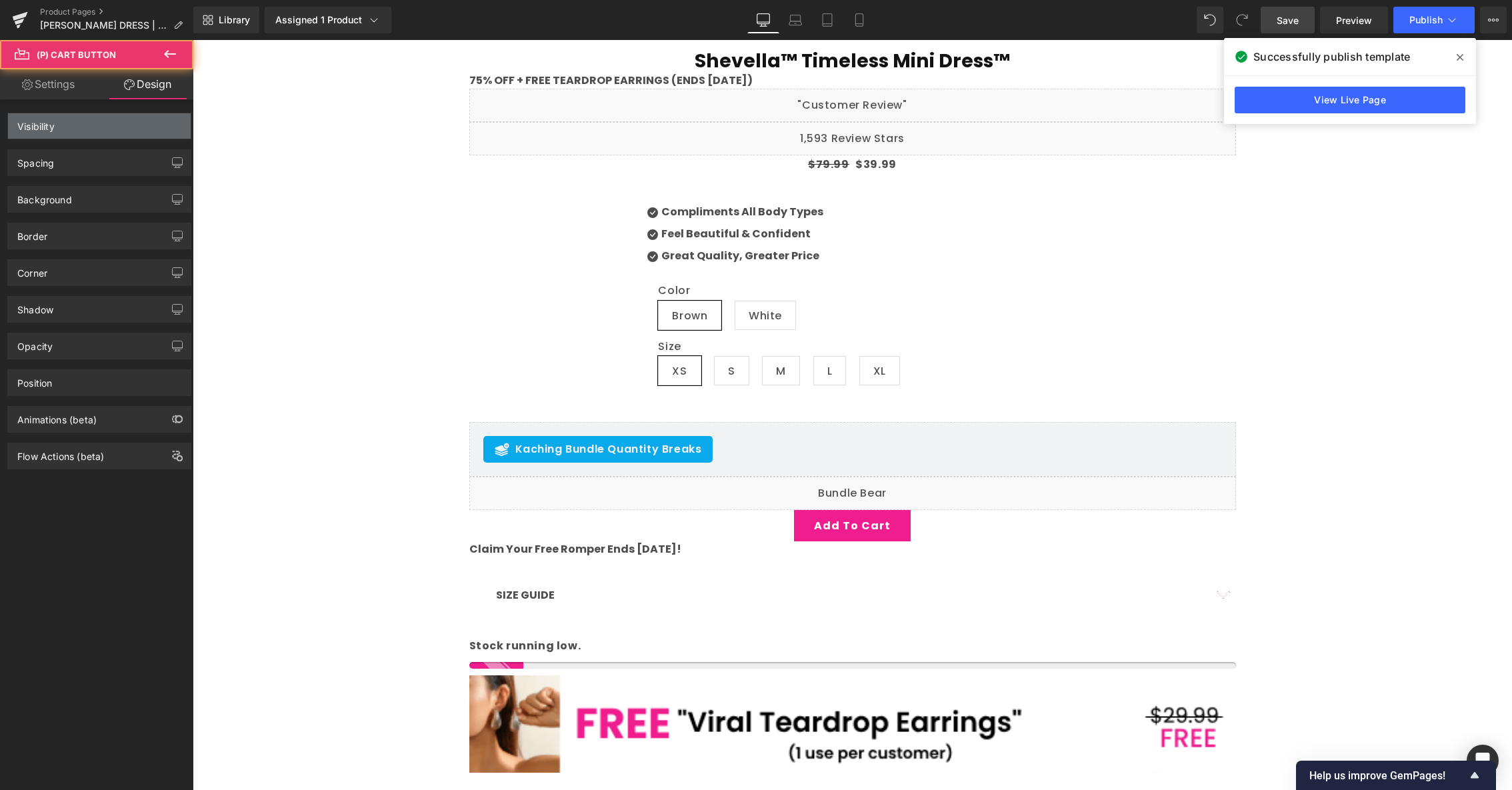
click at [131, 131] on div "Visibility" at bounding box center [99, 126] width 183 height 25
click at [40, 123] on div "Visibility" at bounding box center [35, 123] width 37 height 18
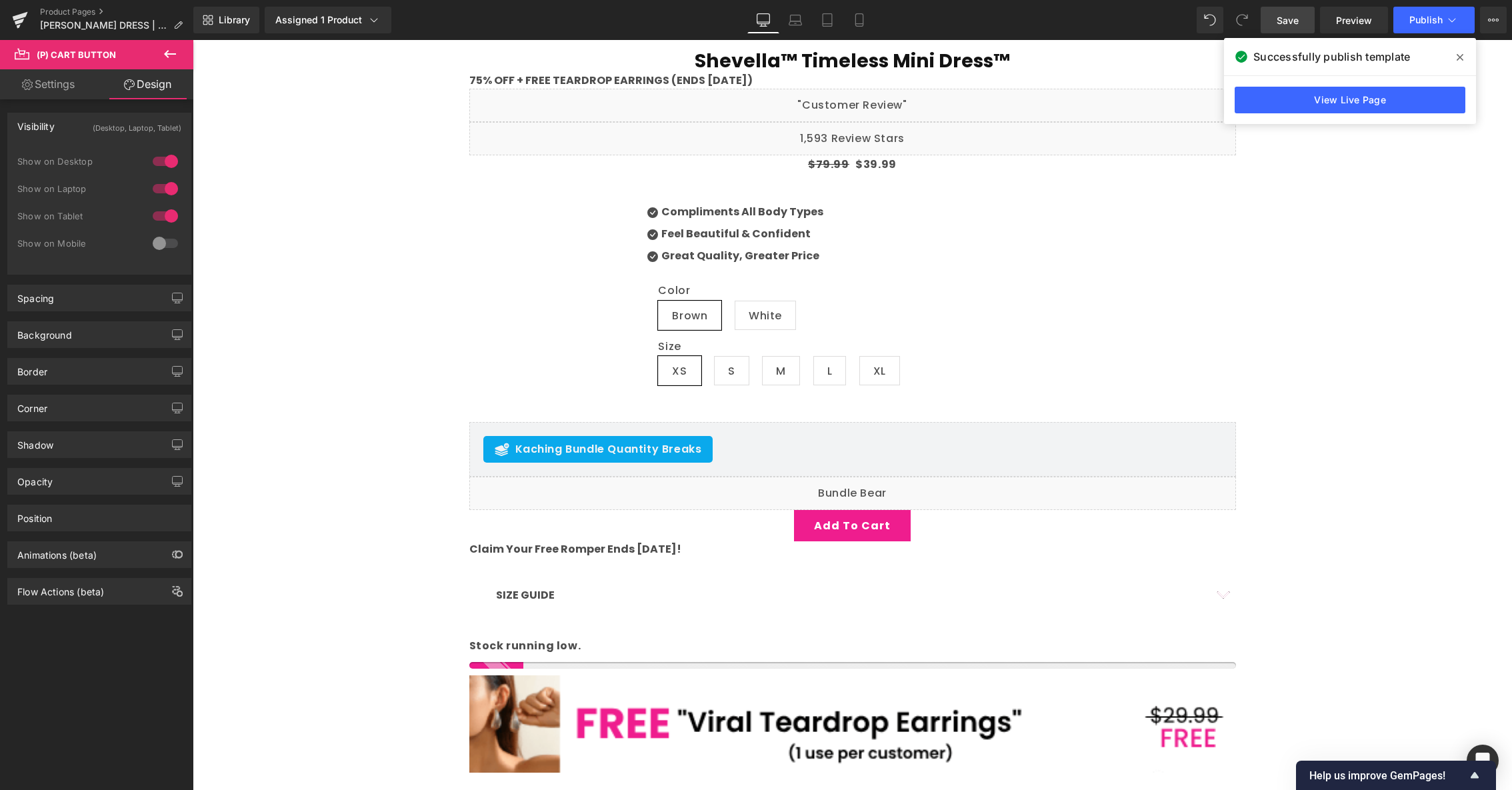
click at [153, 241] on div at bounding box center [166, 244] width 32 height 22
click at [1420, 23] on span "Publish" at bounding box center [1425, 20] width 33 height 11
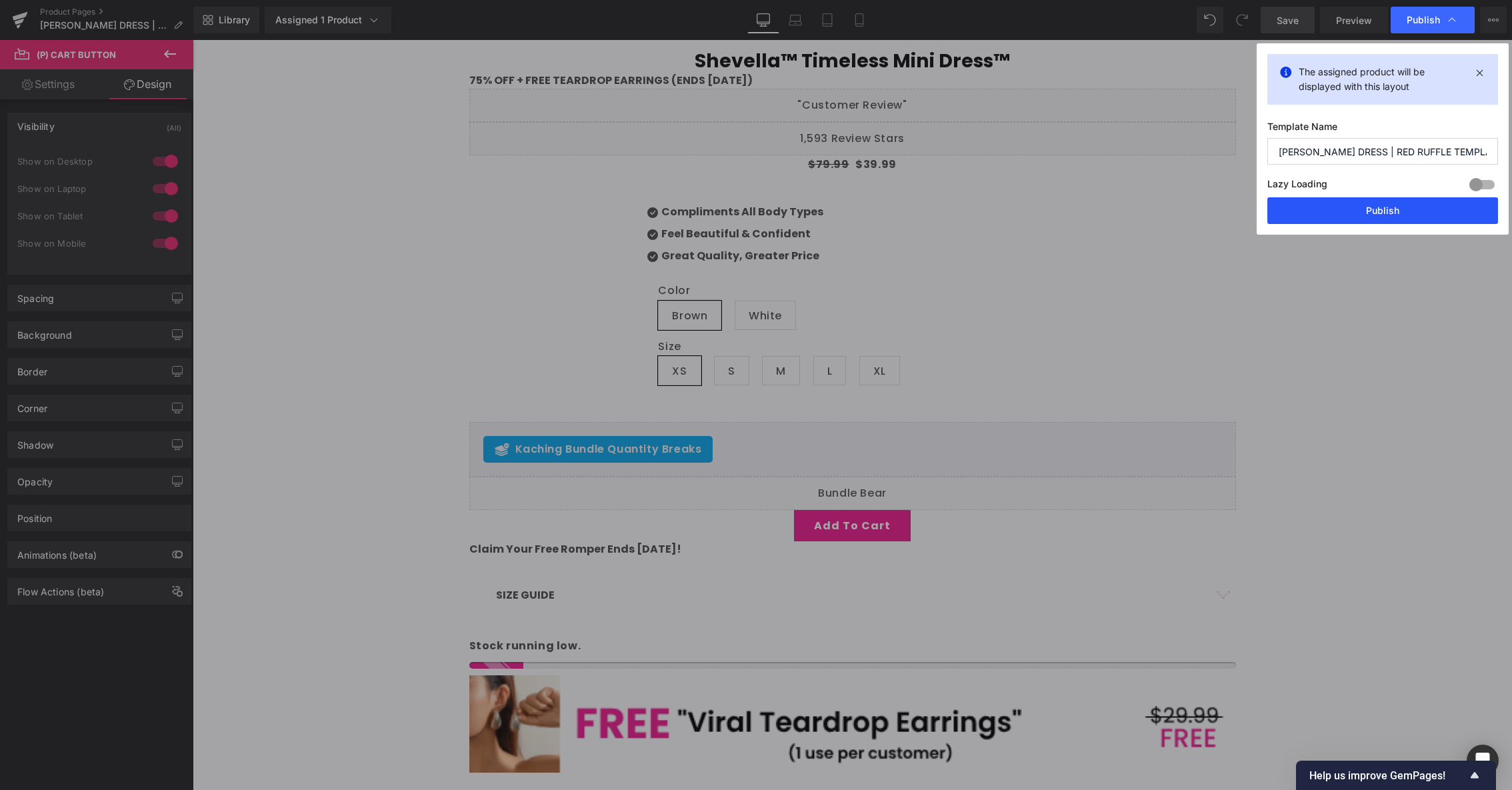
click at [1381, 215] on button "Publish" at bounding box center [1382, 210] width 230 height 27
